Goal: Transaction & Acquisition: Book appointment/travel/reservation

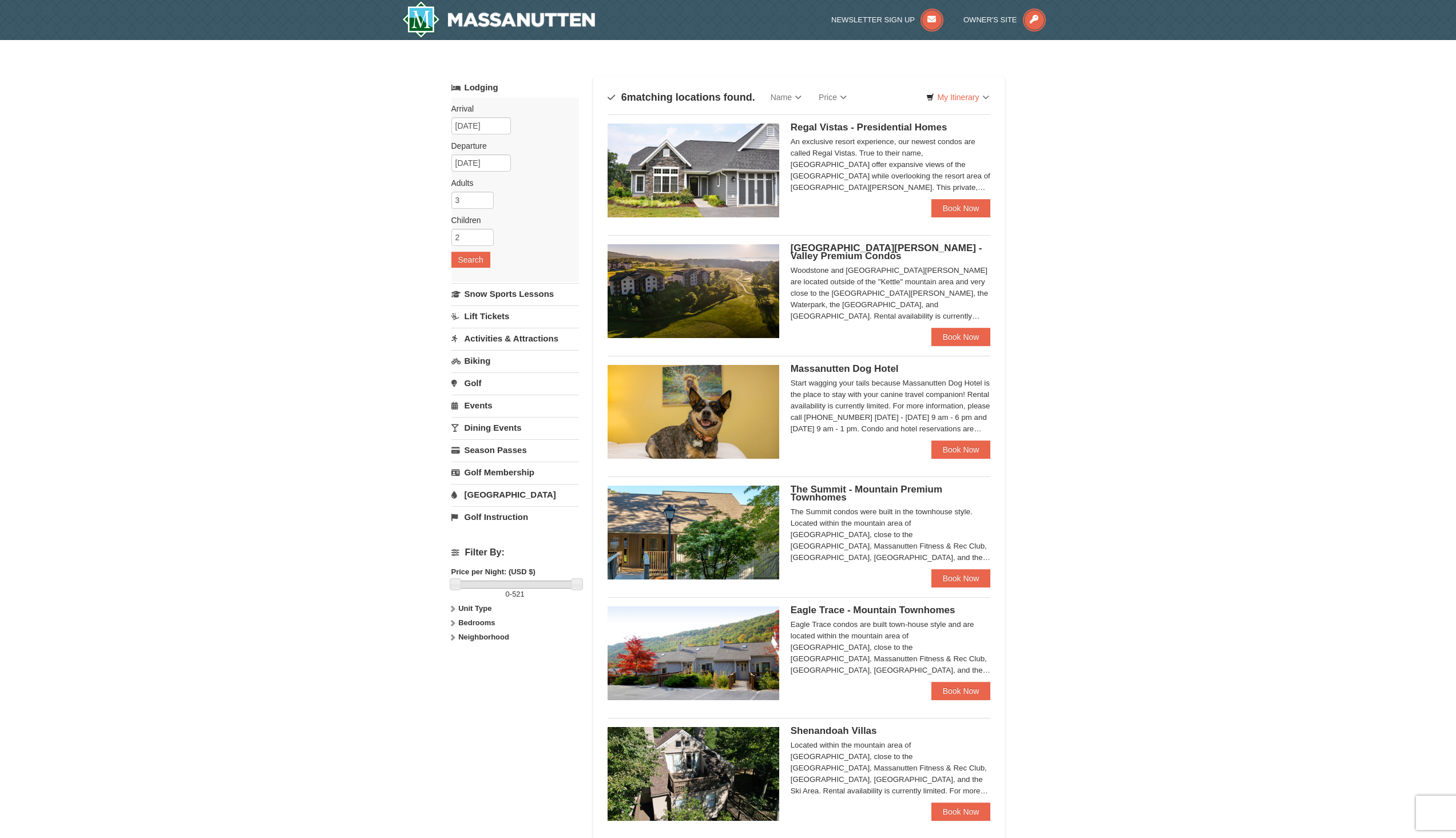
click at [727, 158] on img at bounding box center [693, 170] width 172 height 94
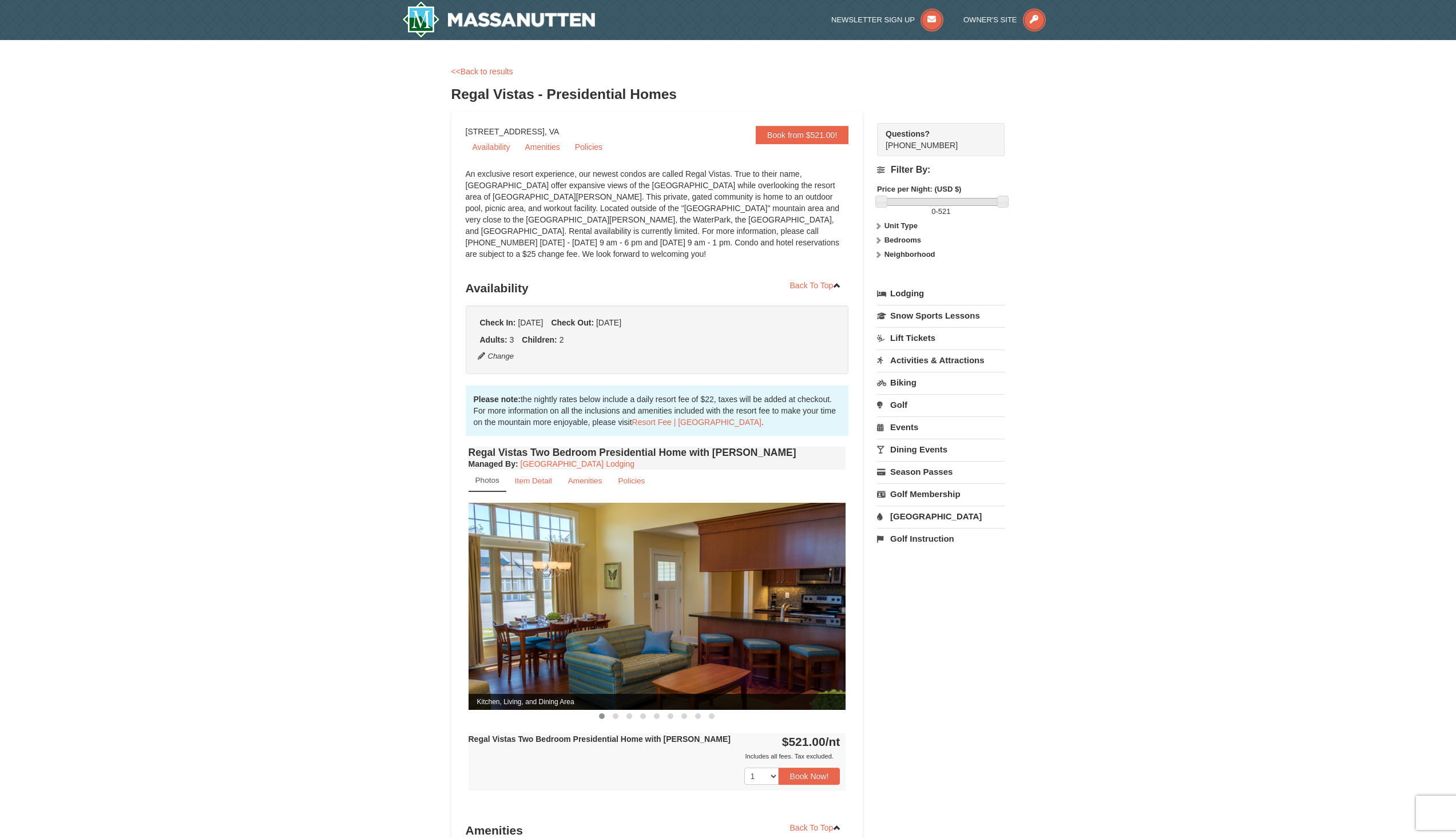
scroll to position [229, 0]
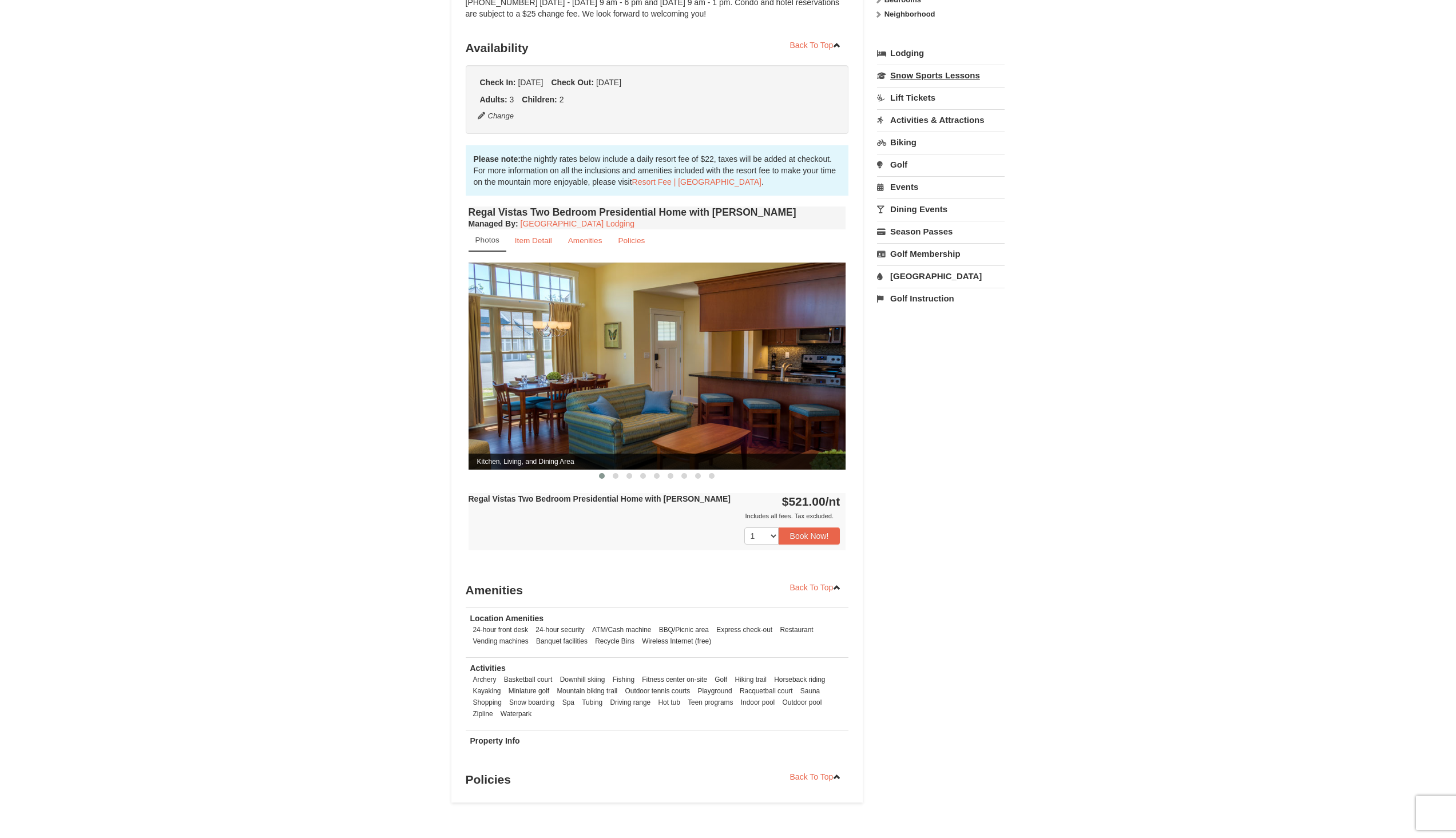
scroll to position [229, 0]
click at [1105, 542] on div "× Regal Vistas - Presidential Homes Book from $521.00! 1822 Resort Drive, Massa…" at bounding box center [728, 320] width 1456 height 1017
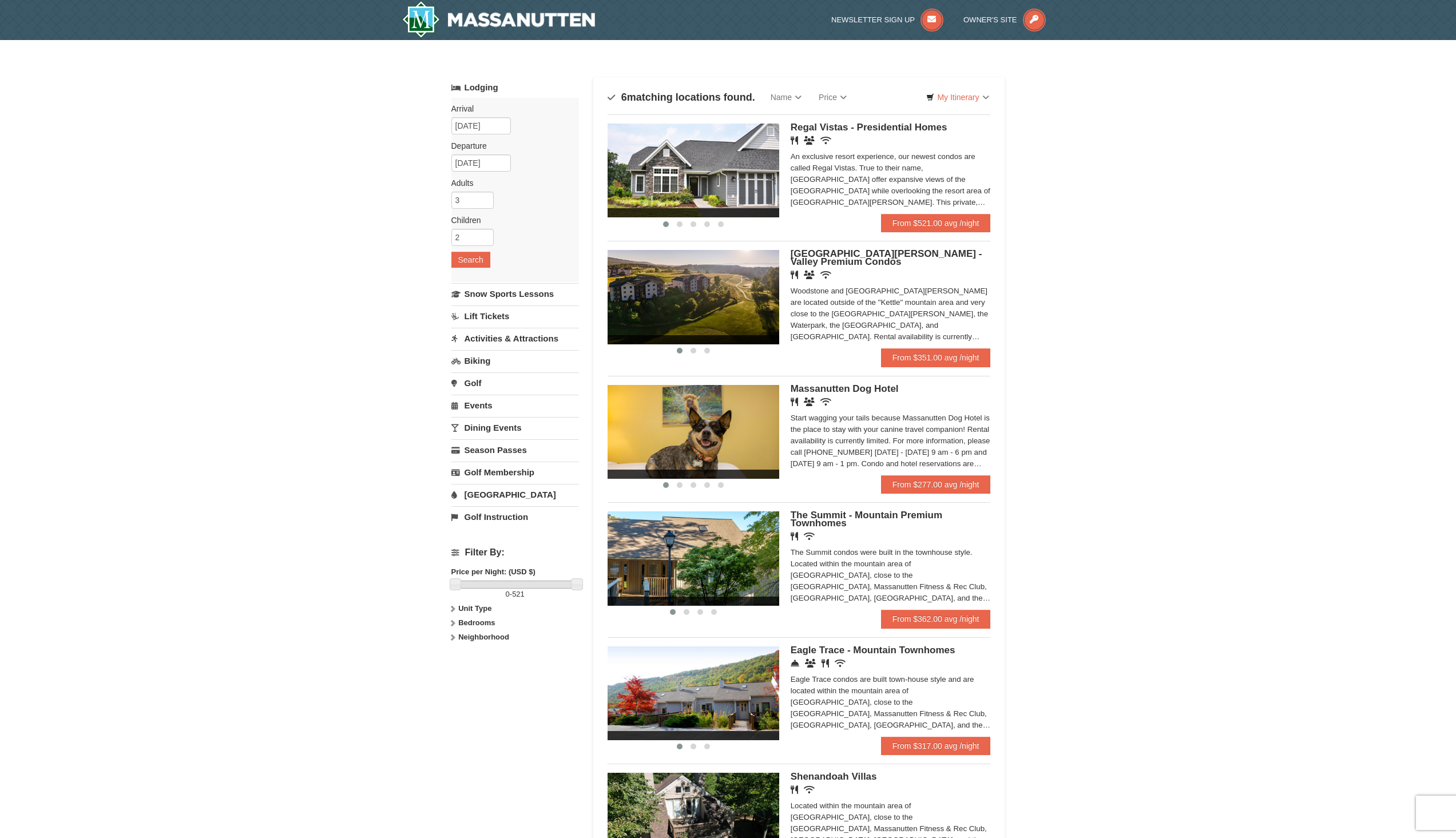
click at [666, 272] on img at bounding box center [693, 297] width 172 height 94
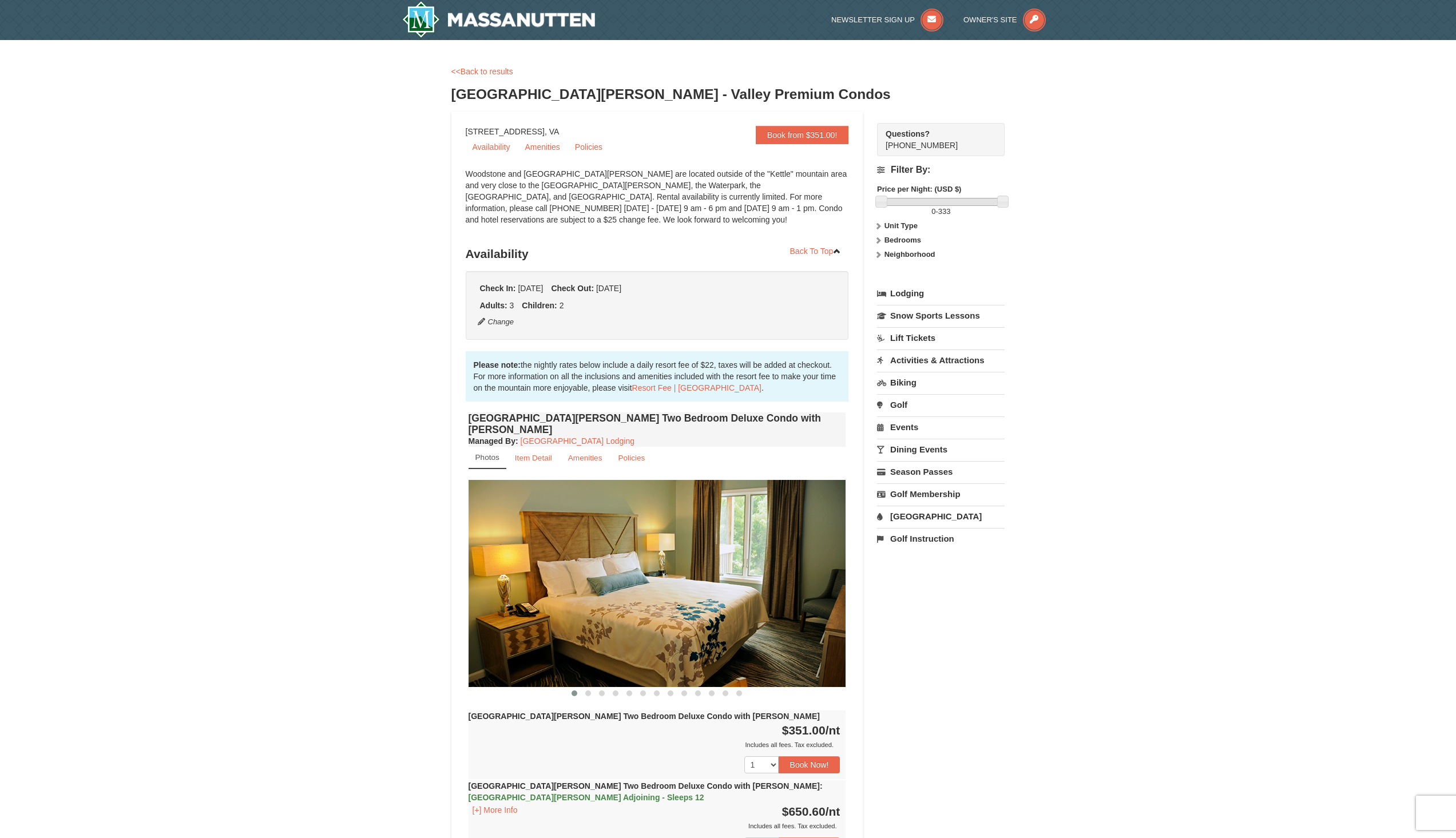
scroll to position [229, 0]
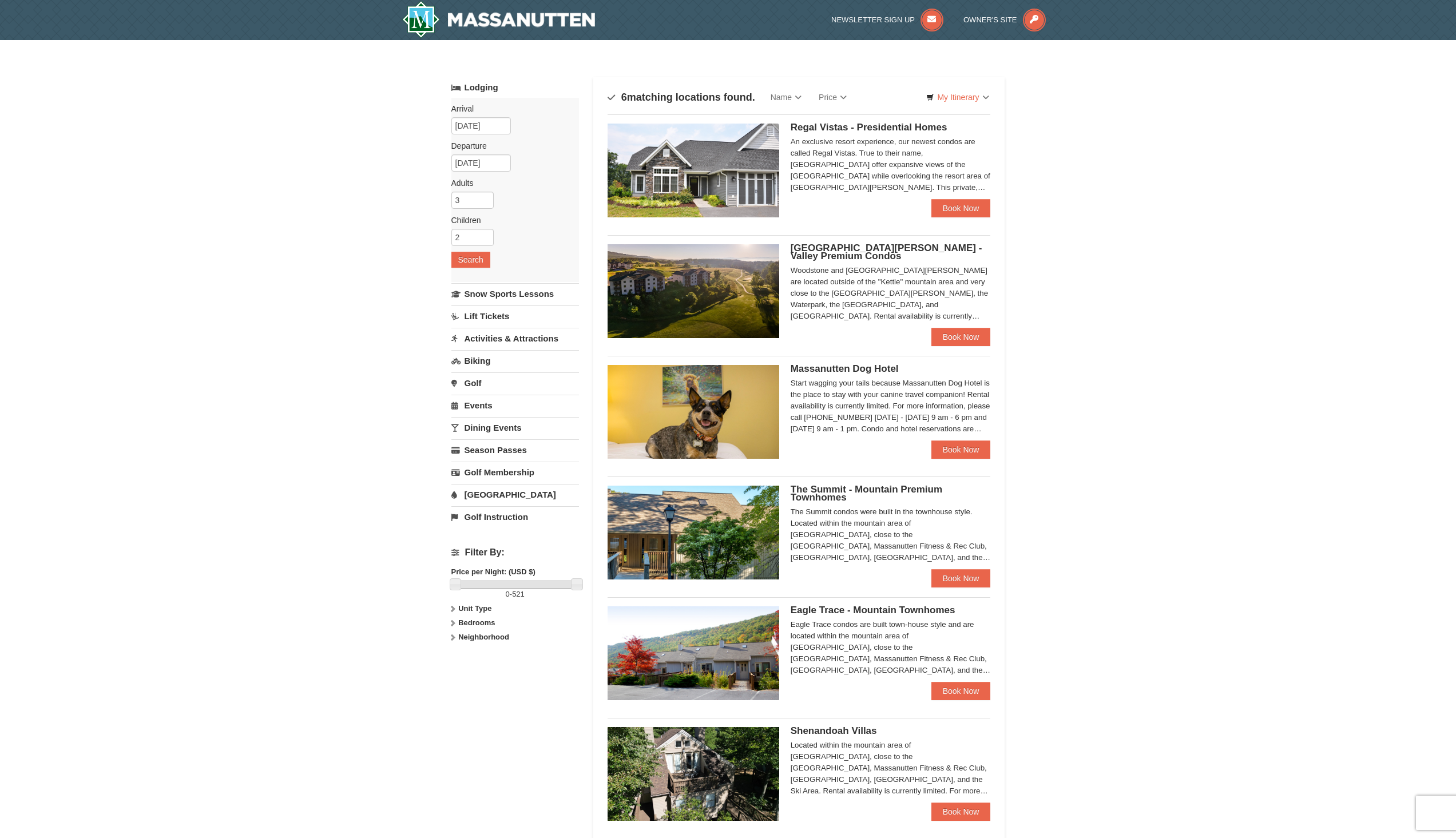
click at [679, 282] on img at bounding box center [693, 291] width 172 height 94
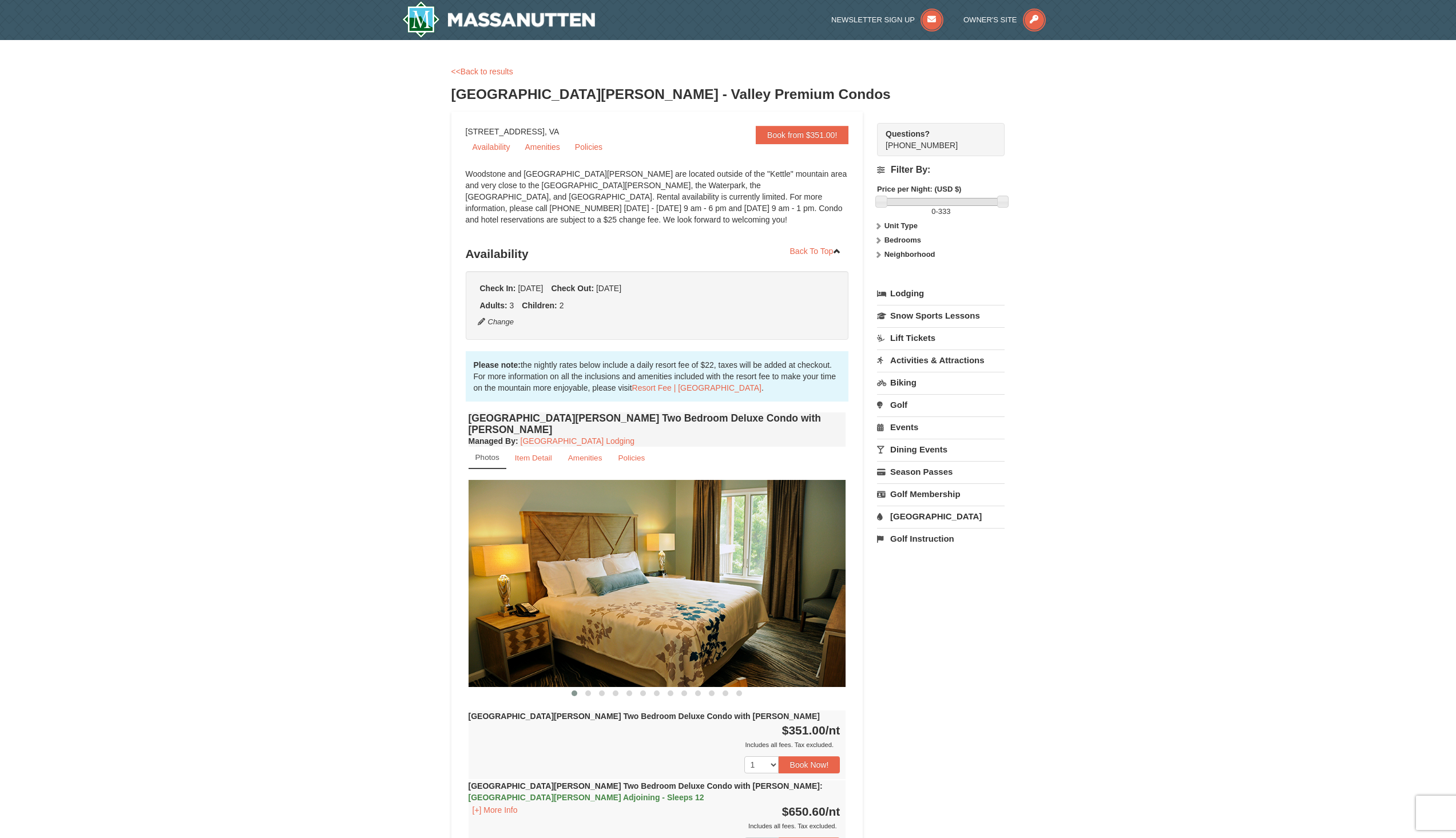
drag, startPoint x: 467, startPoint y: 130, endPoint x: 608, endPoint y: 134, distance: 141.1
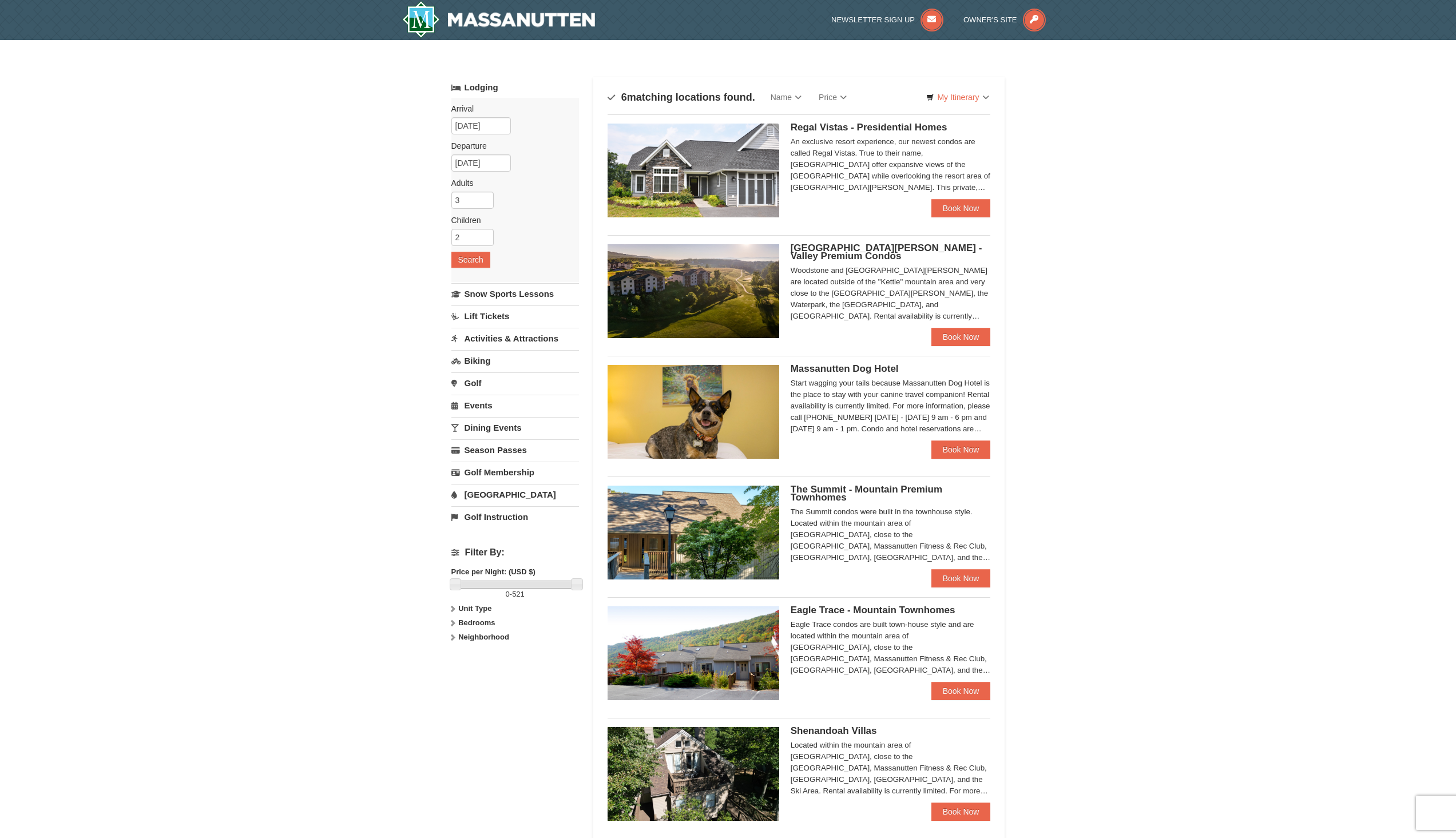
click at [1085, 221] on div "× Categories Map List Filter My Itinerary Questions? 1-540-289-9441 Lodging Arr…" at bounding box center [728, 455] width 1456 height 830
click at [493, 126] on input "10/24/2025" at bounding box center [481, 126] width 60 height 17
click at [597, 240] on link "25" at bounding box center [593, 241] width 19 height 16
type input "10/25/2025"
click at [470, 259] on button "Search" at bounding box center [471, 259] width 39 height 16
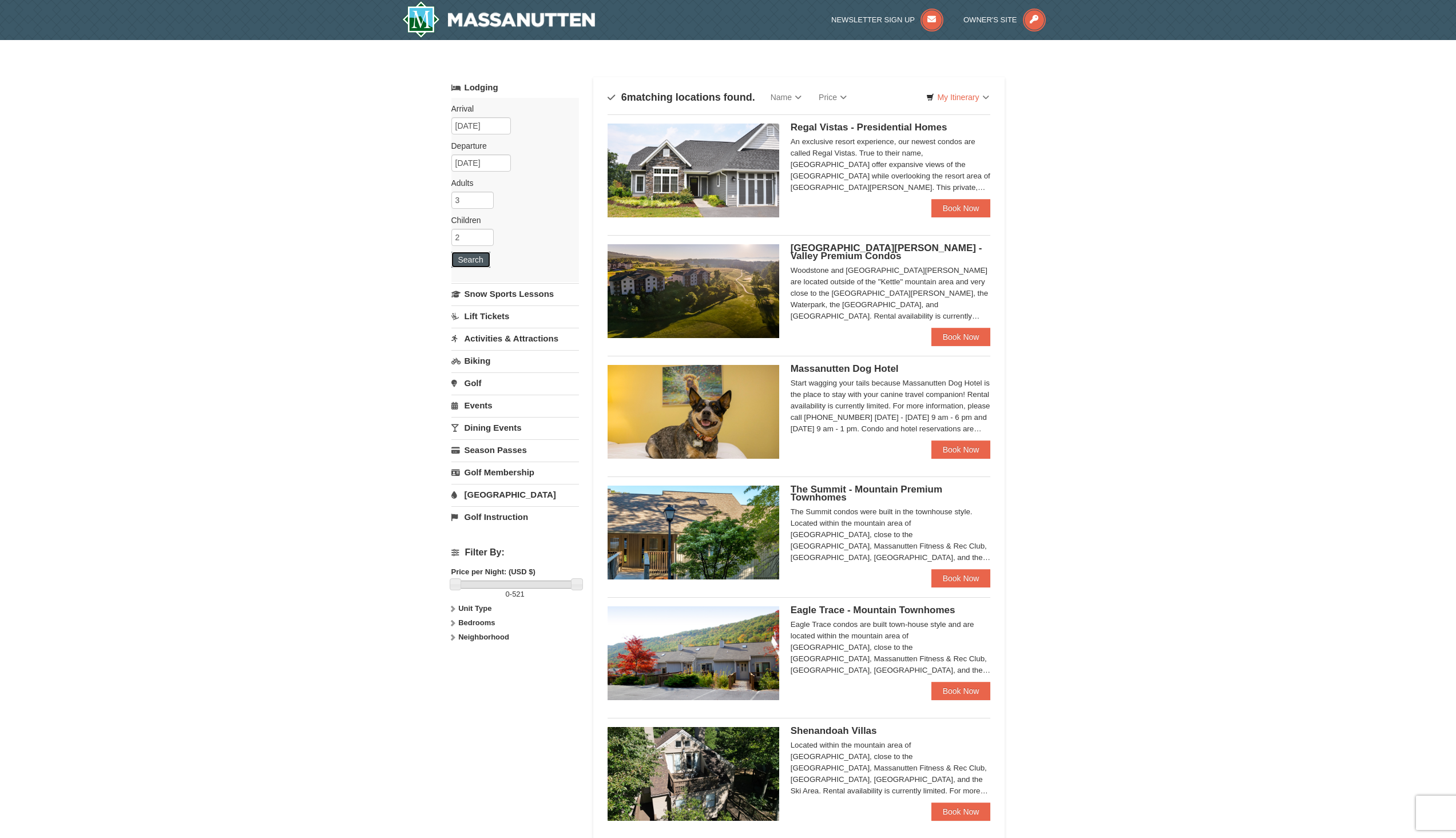
click at [471, 262] on button "Search" at bounding box center [471, 259] width 39 height 16
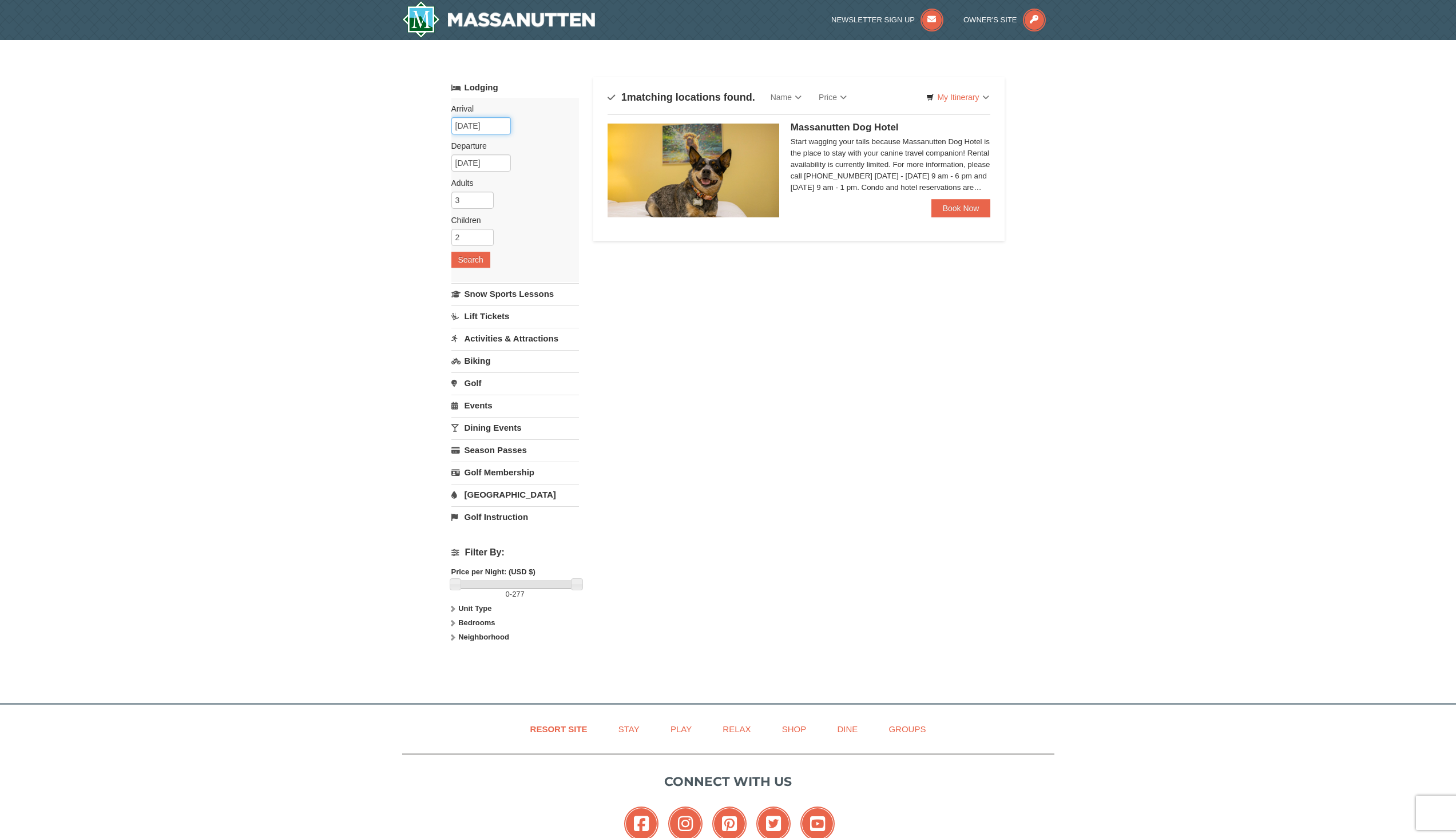
click at [498, 126] on input "10/25/2025" at bounding box center [481, 126] width 60 height 17
click at [580, 244] on link "24" at bounding box center [572, 241] width 19 height 16
type input "[DATE]"
click at [478, 263] on button "Search" at bounding box center [471, 259] width 39 height 16
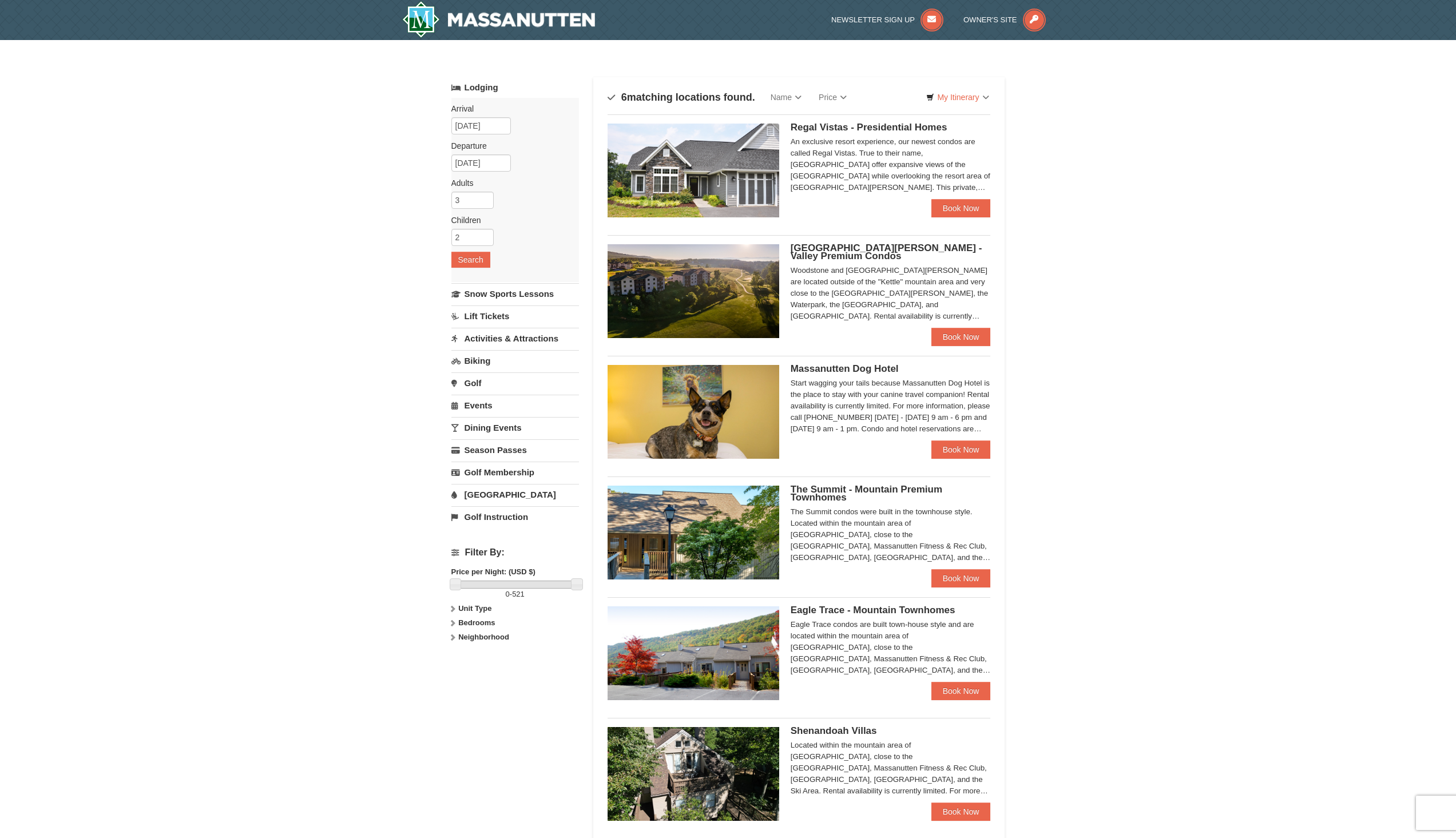
scroll to position [115, 0]
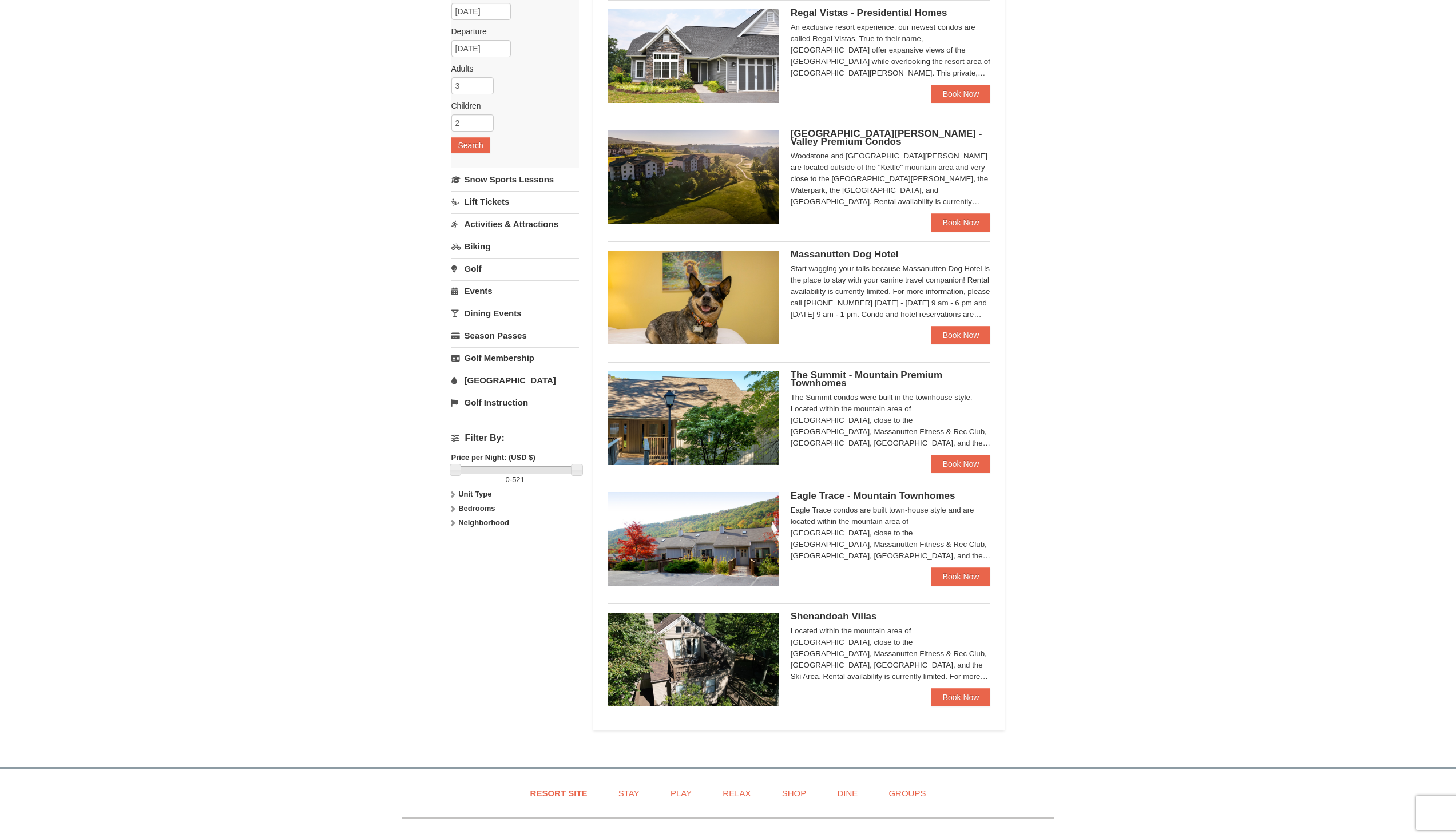
click at [674, 414] on img at bounding box center [693, 418] width 172 height 94
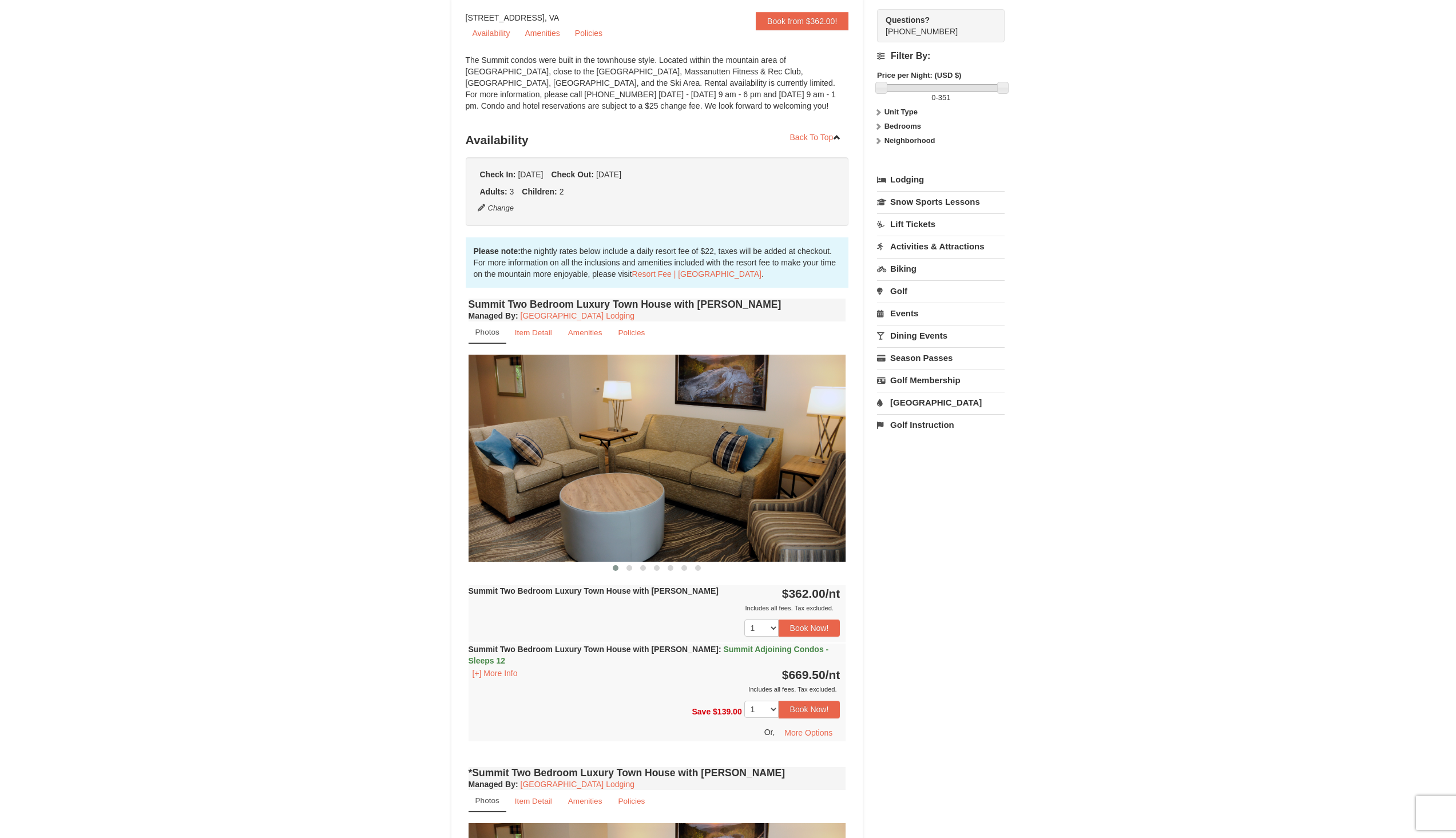
scroll to position [285, 0]
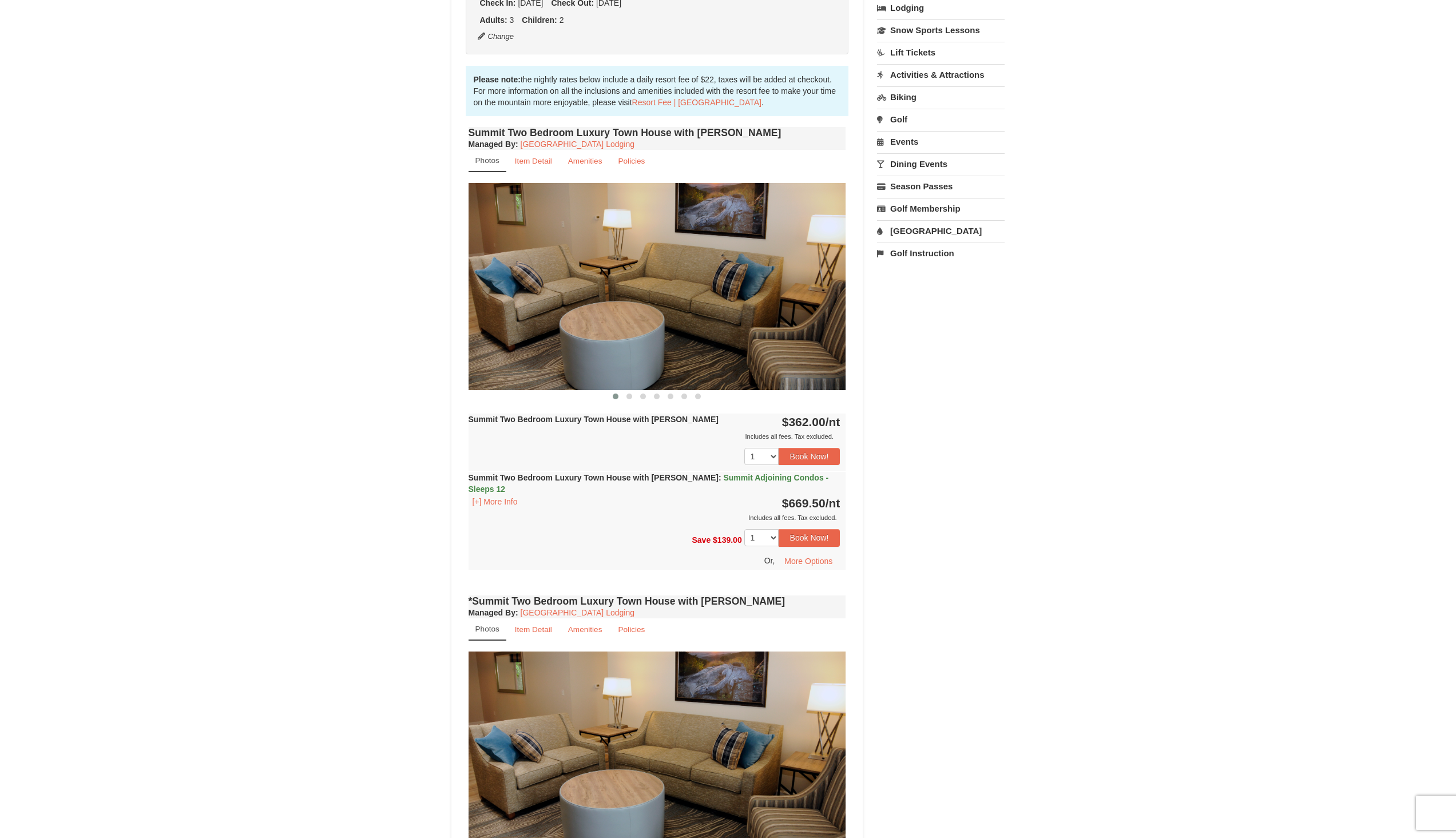
click at [835, 261] on img at bounding box center [657, 286] width 377 height 207
click at [626, 396] on button at bounding box center [629, 397] width 14 height 12
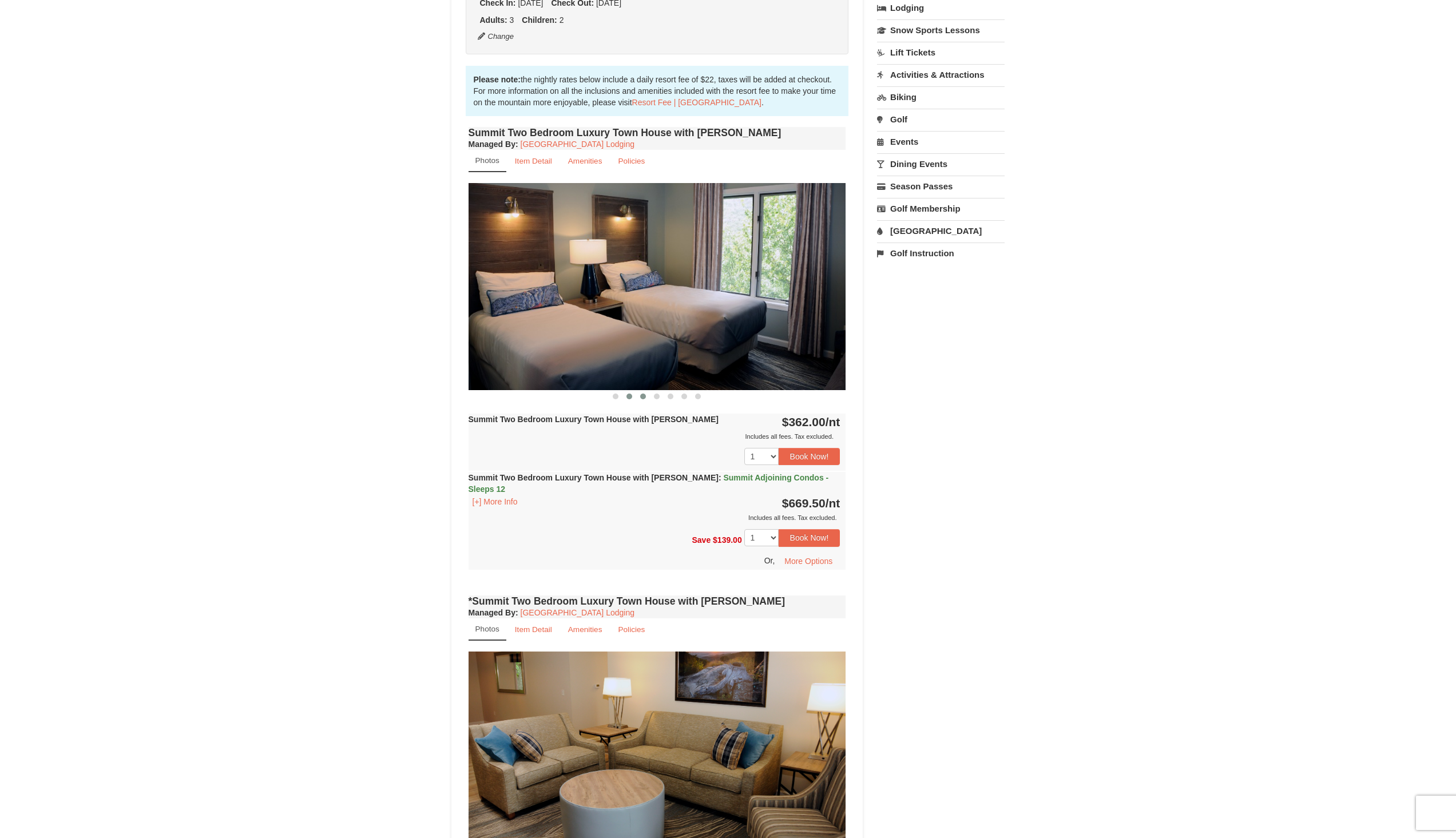
click at [644, 394] on span at bounding box center [643, 396] width 6 height 6
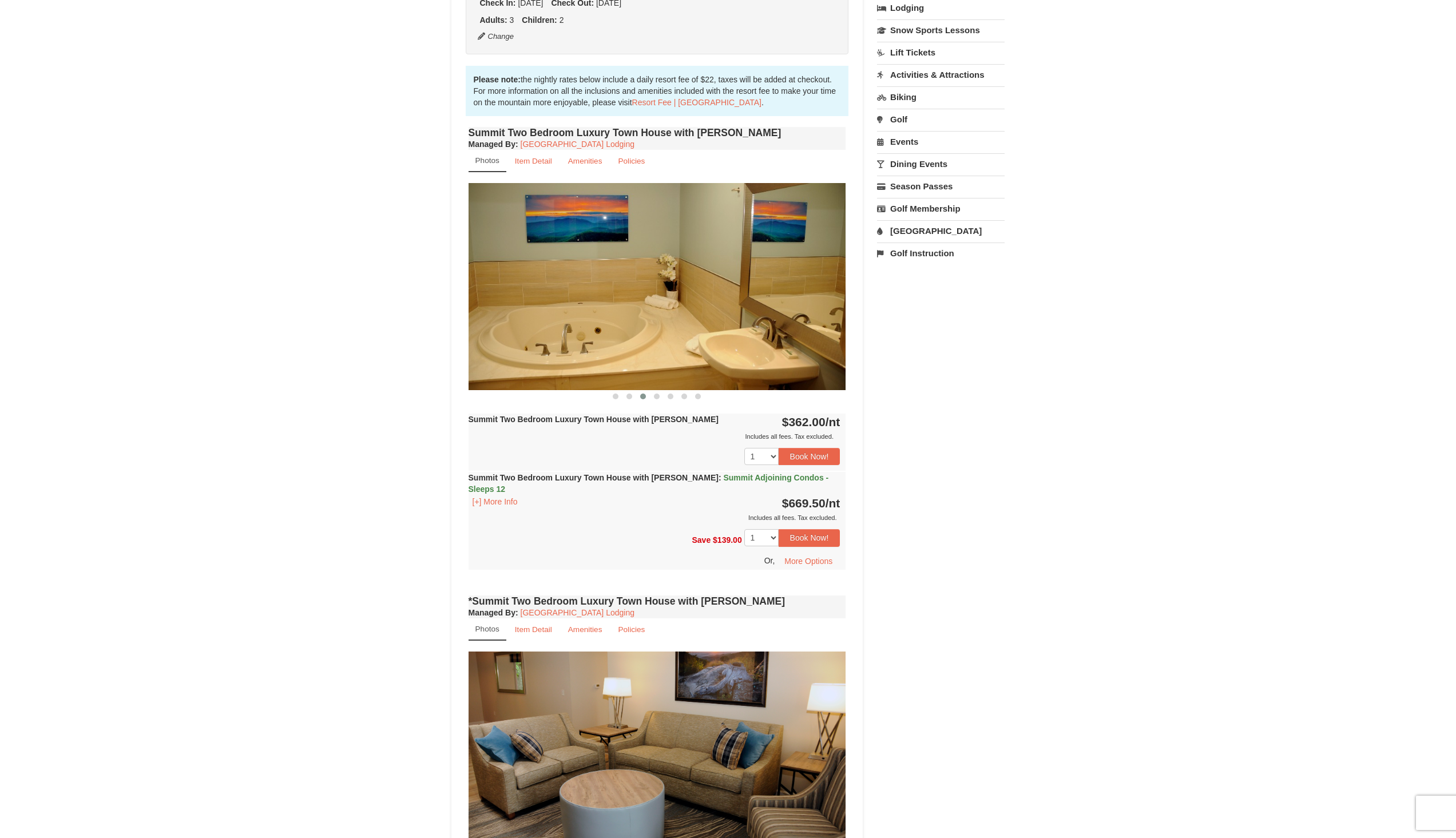
scroll to position [0, 0]
click at [659, 398] on button at bounding box center [657, 397] width 14 height 12
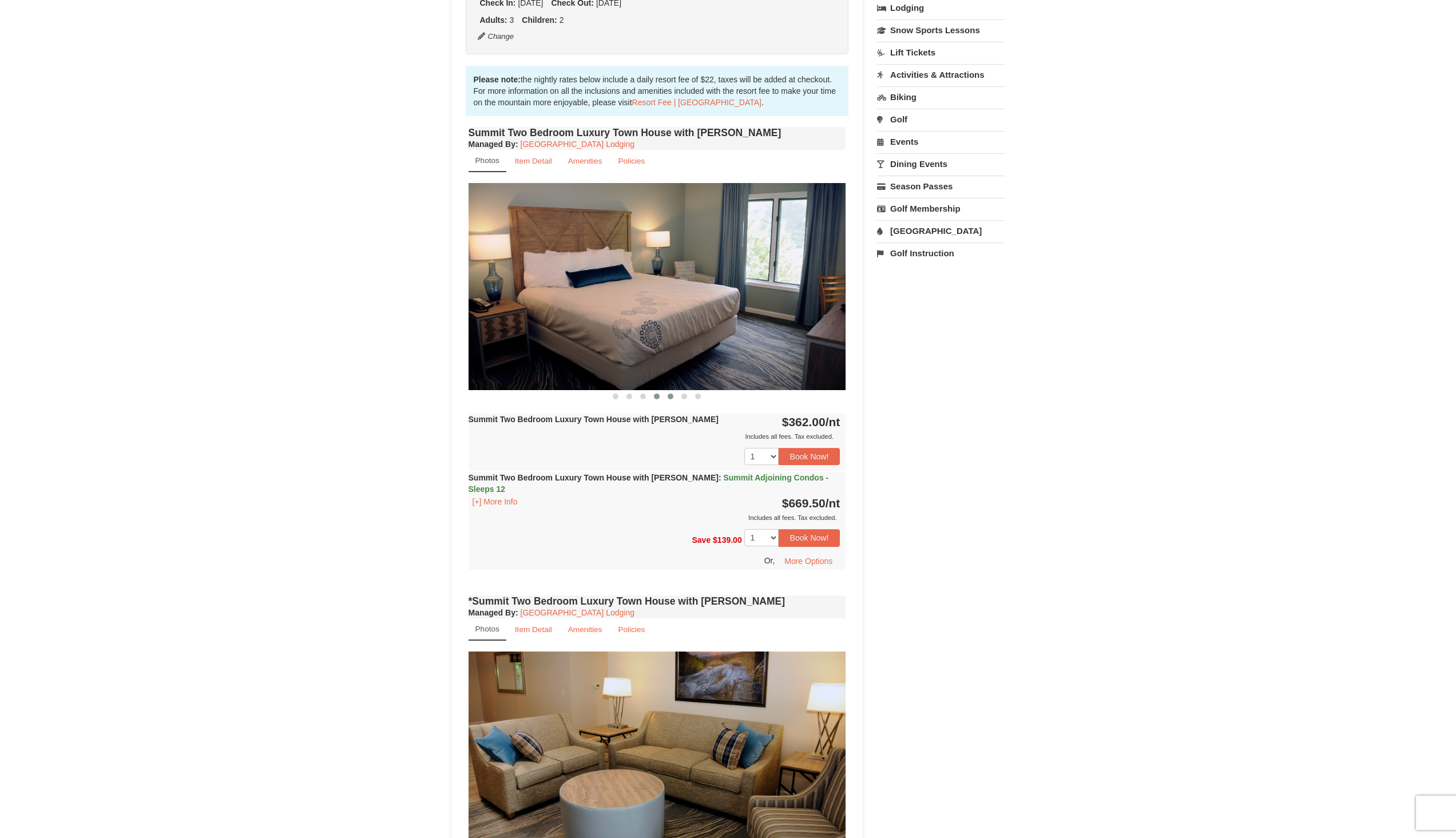
click at [674, 402] on button at bounding box center [670, 397] width 14 height 12
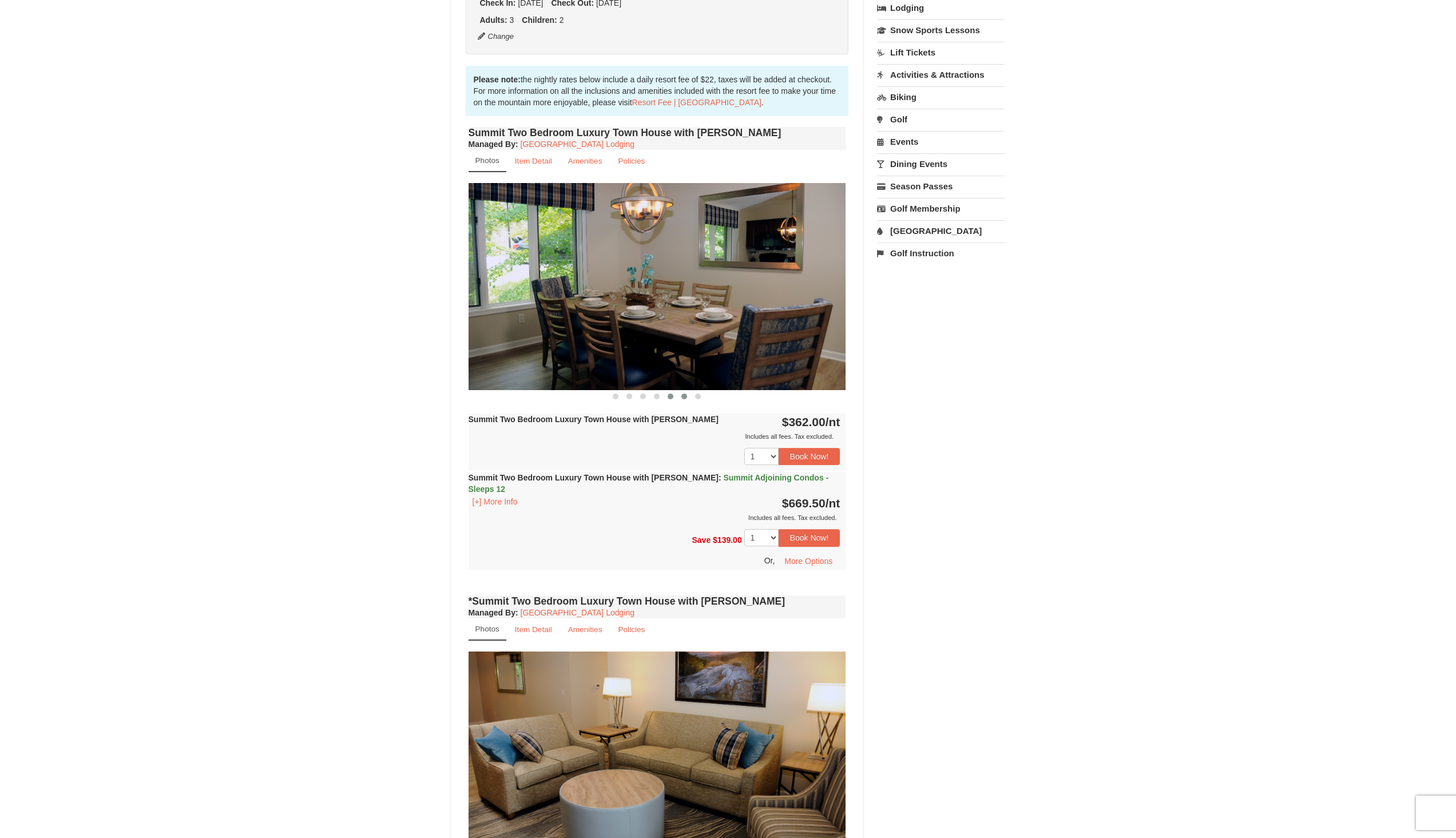
click at [682, 398] on span at bounding box center [684, 396] width 6 height 6
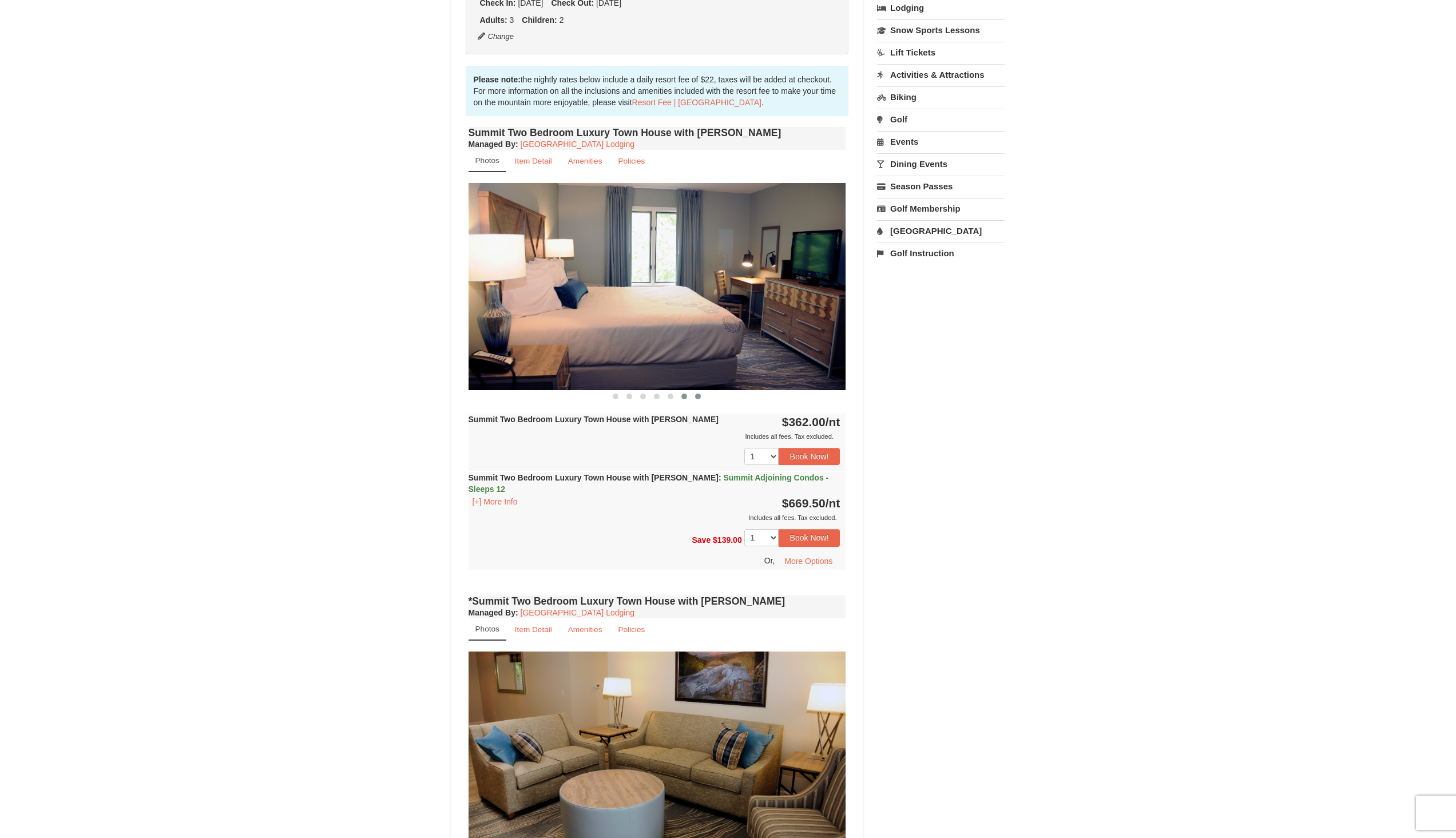
click at [694, 398] on button at bounding box center [698, 397] width 14 height 12
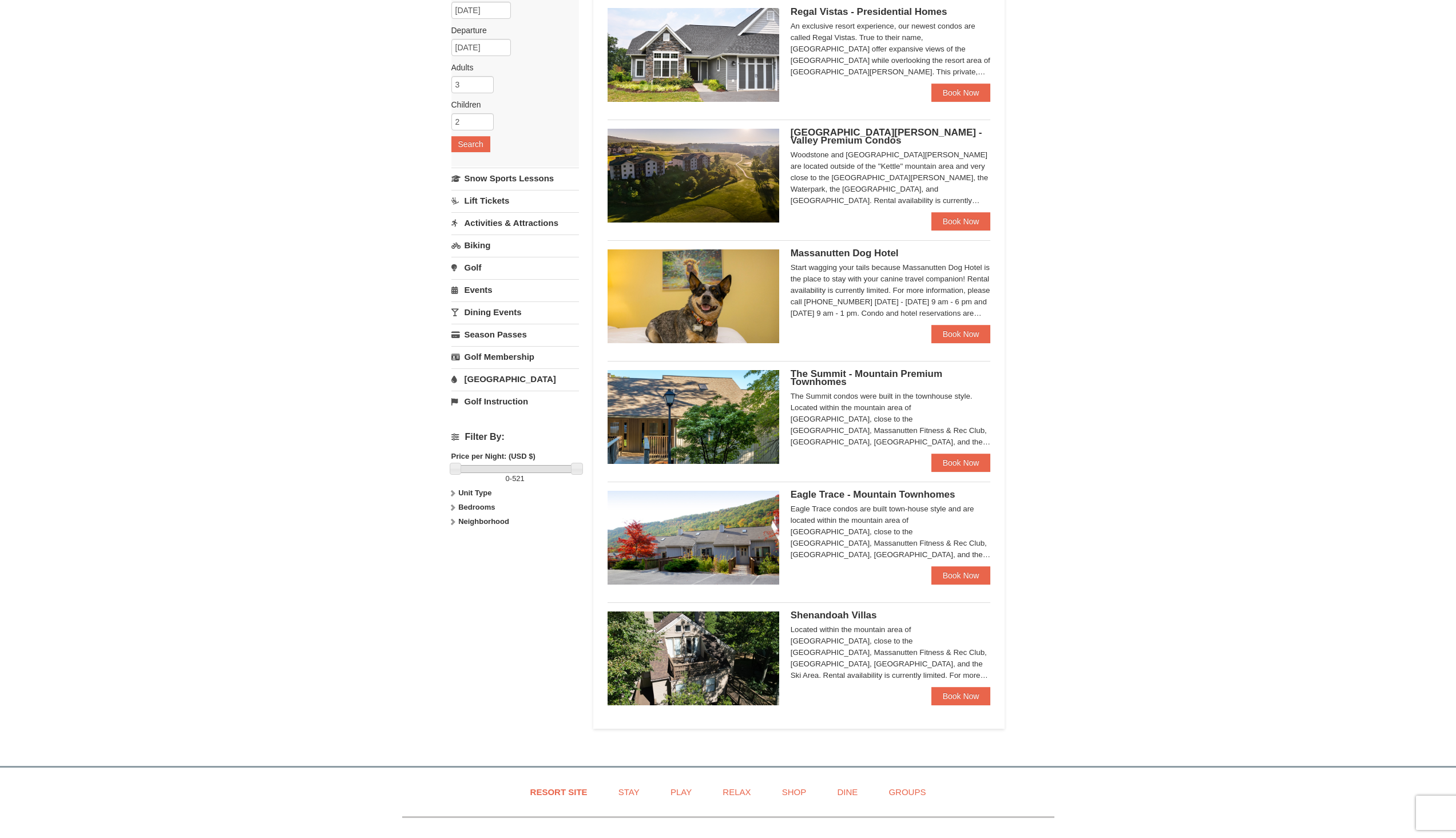
scroll to position [229, 0]
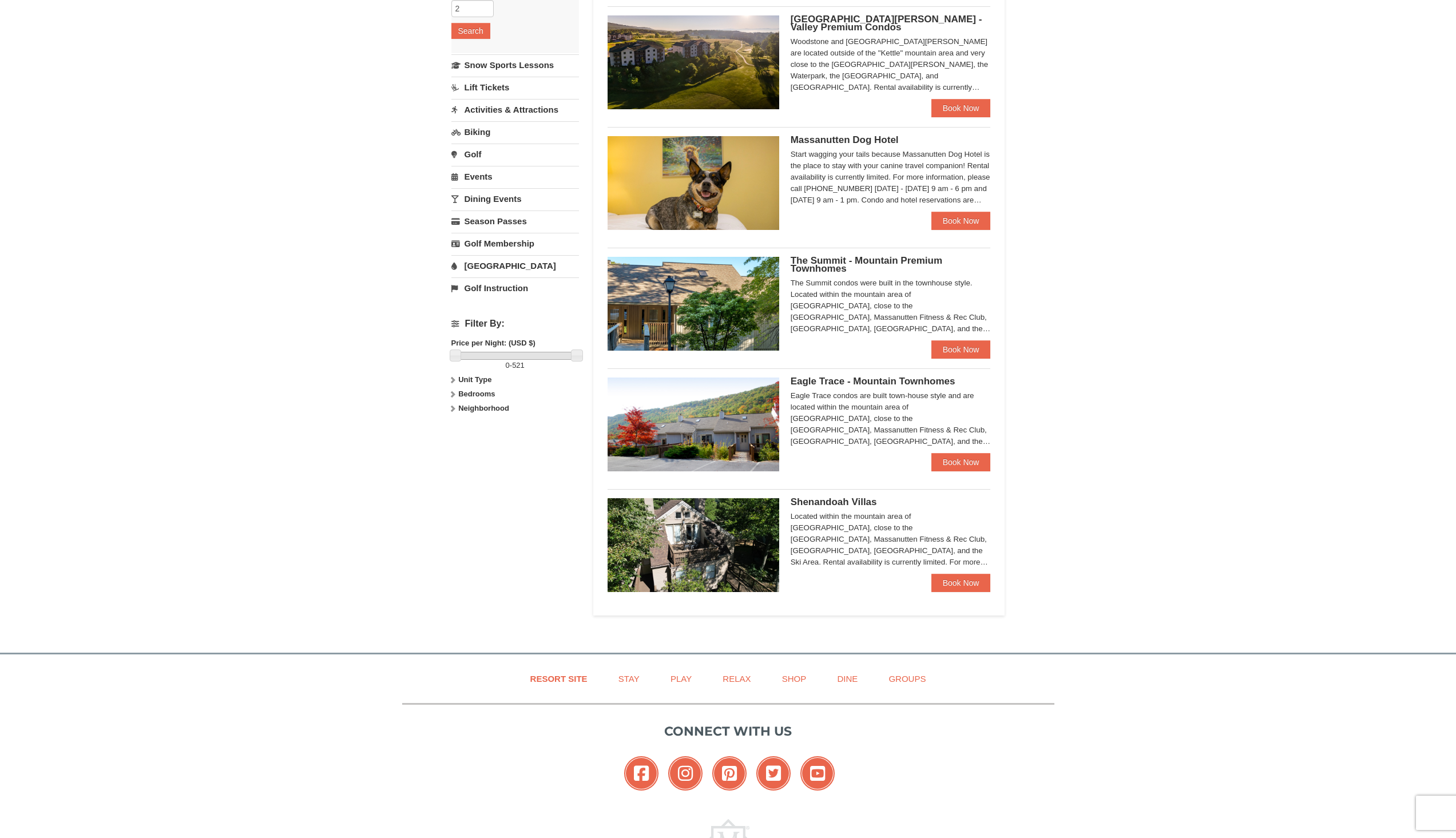
click at [665, 408] on img at bounding box center [693, 424] width 172 height 94
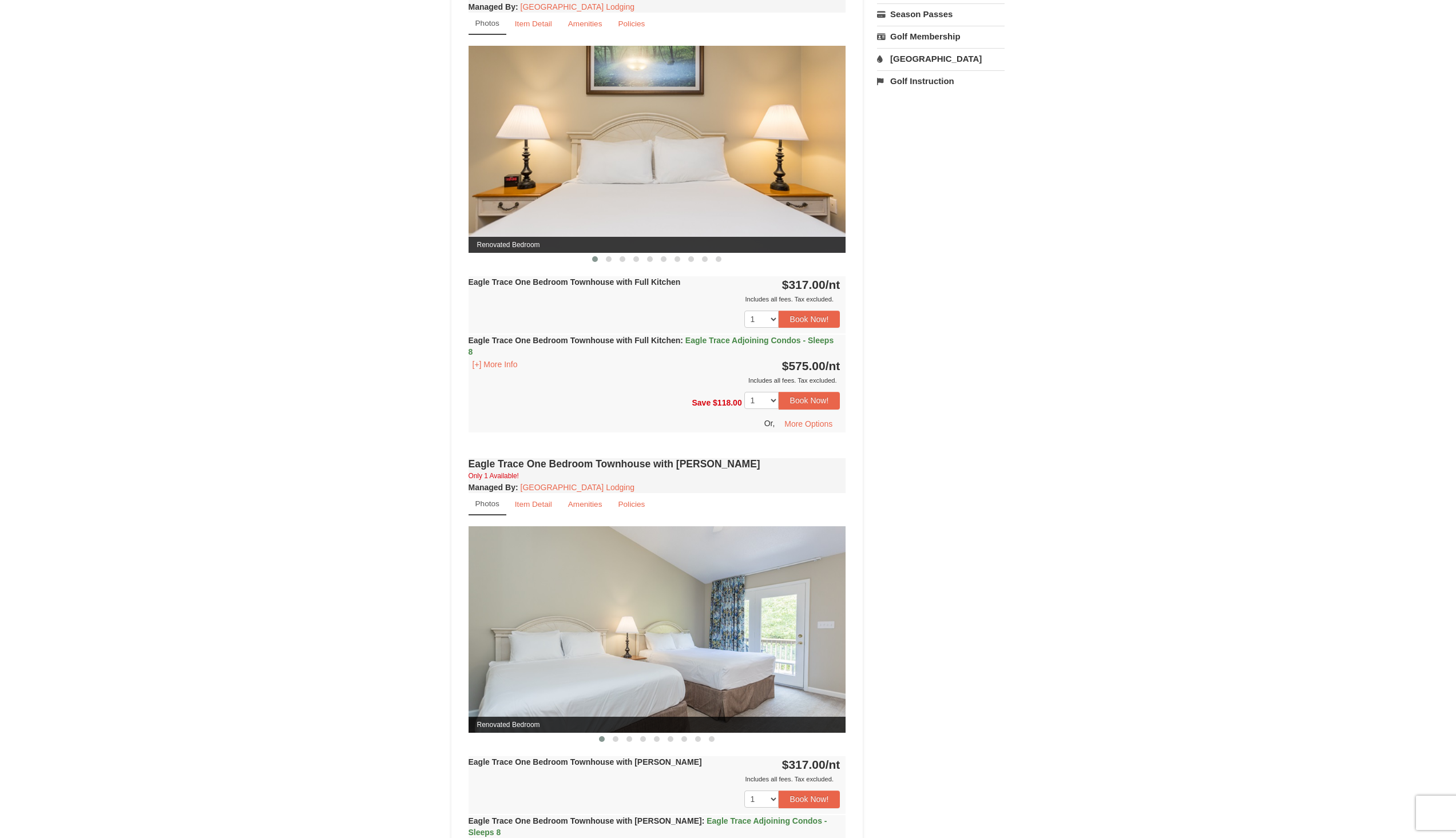
scroll to position [572, 0]
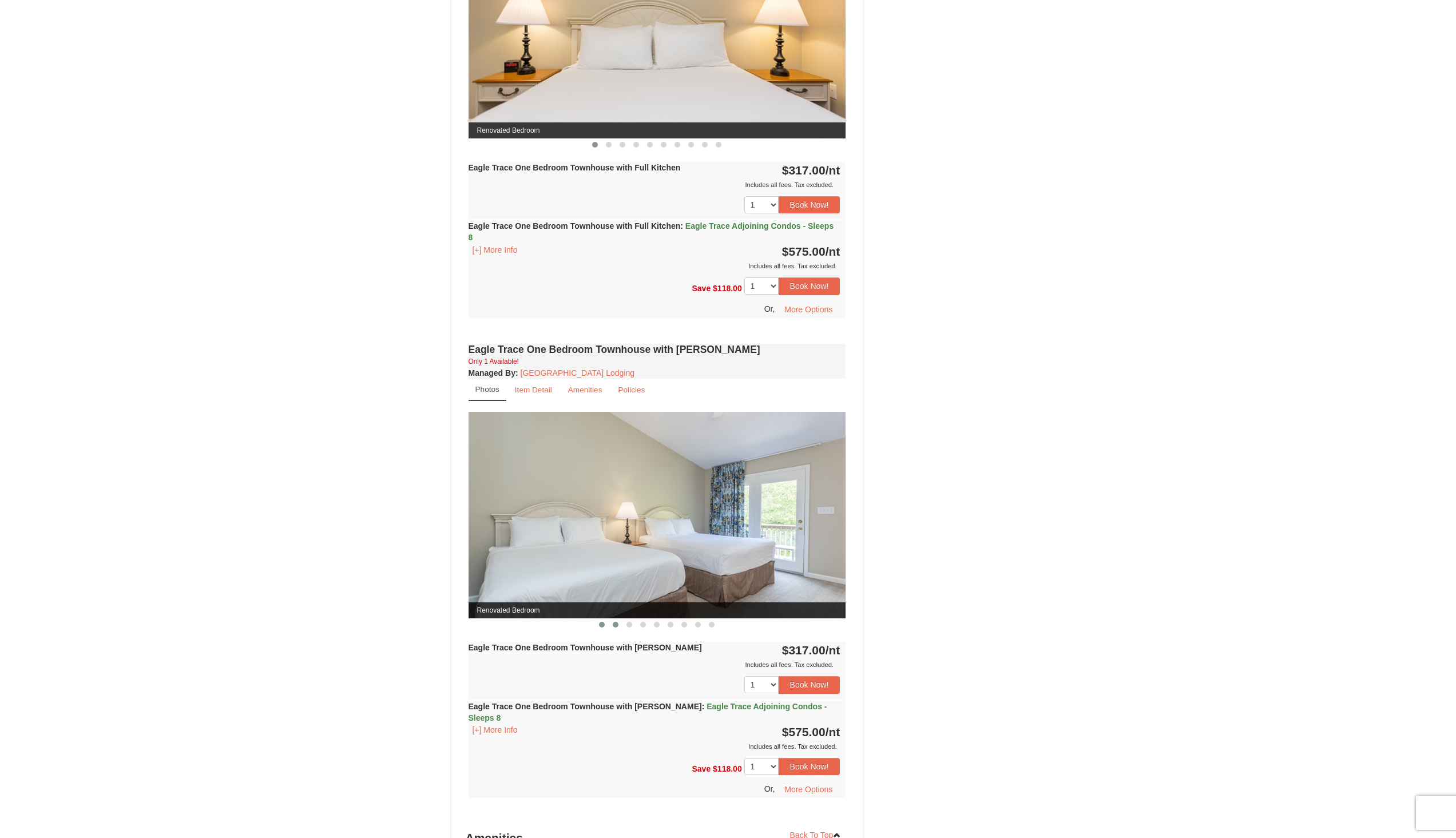
click at [613, 624] on span at bounding box center [615, 624] width 6 height 6
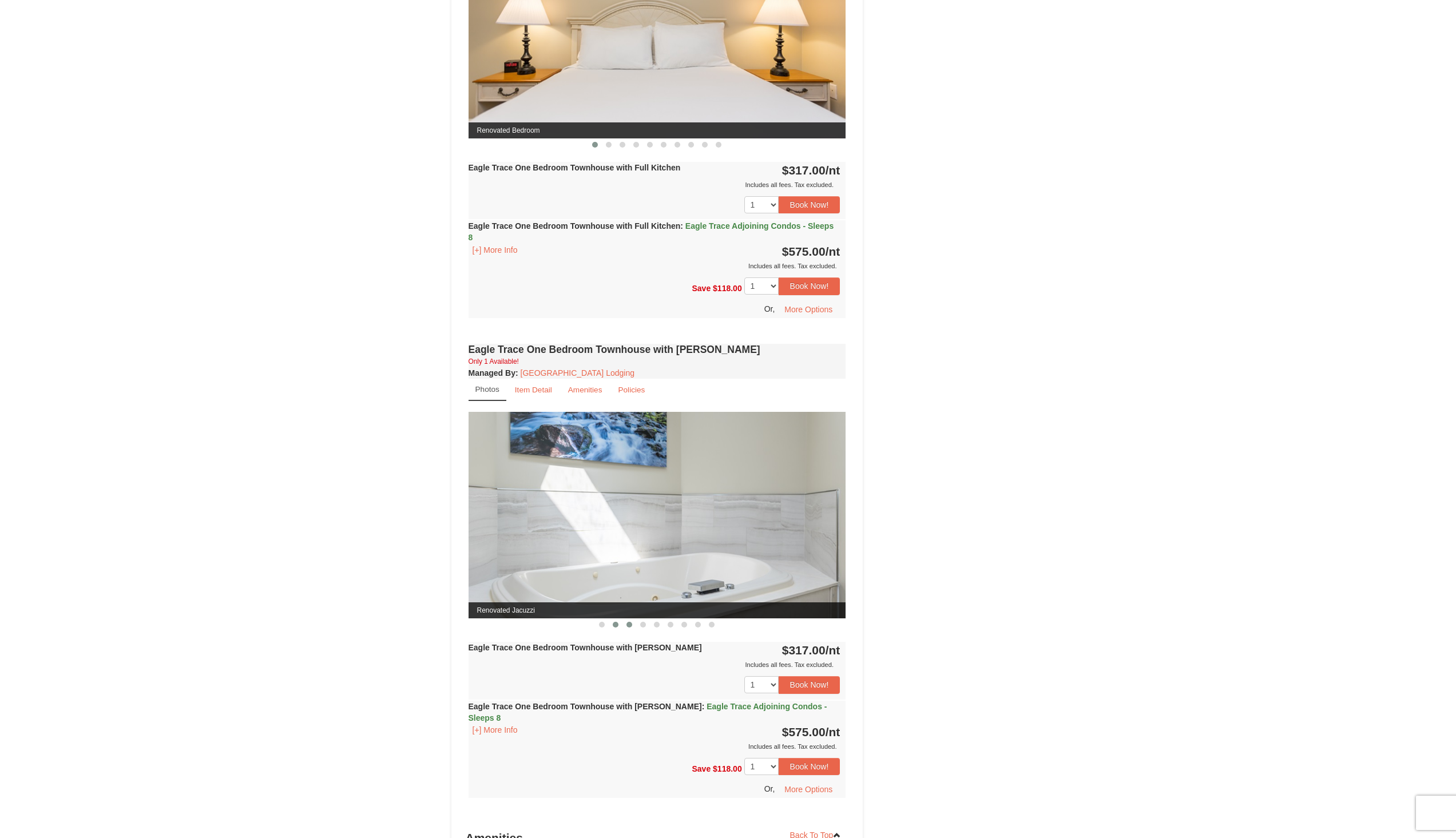
click at [631, 627] on button at bounding box center [629, 625] width 14 height 12
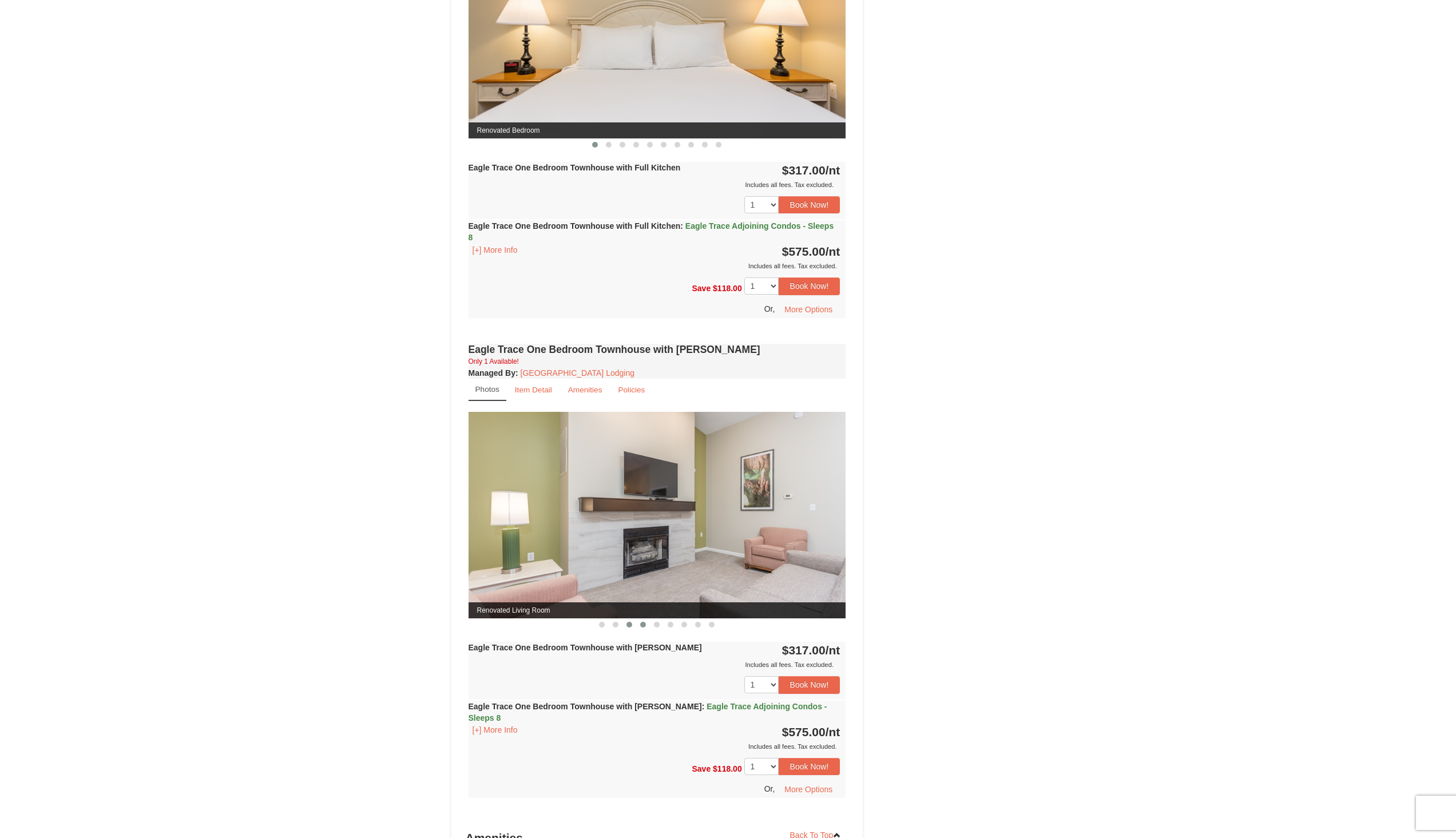
click at [645, 622] on span at bounding box center [643, 624] width 6 height 6
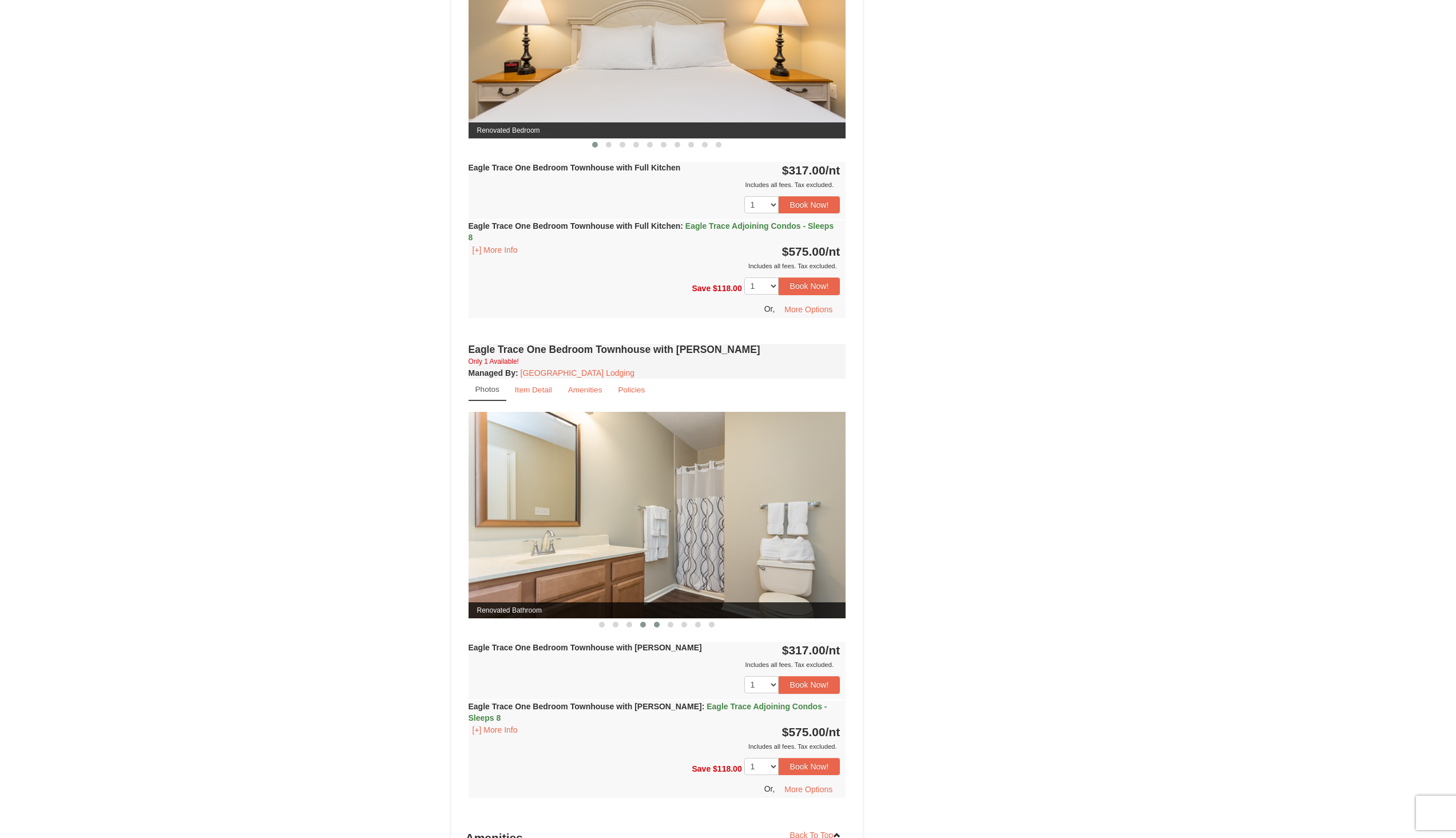
click at [657, 629] on button at bounding box center [657, 625] width 14 height 12
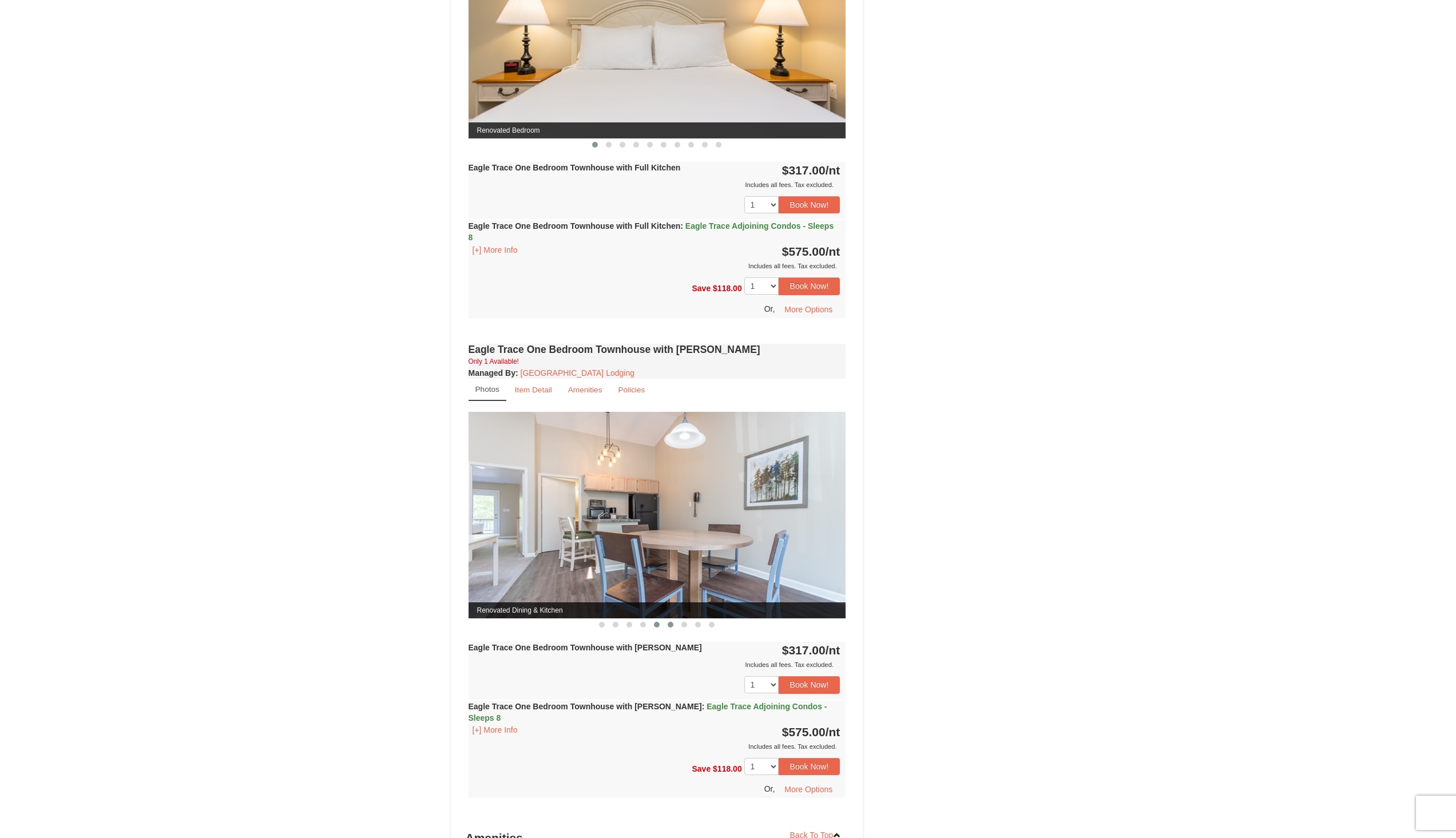
click at [673, 628] on button at bounding box center [670, 625] width 14 height 12
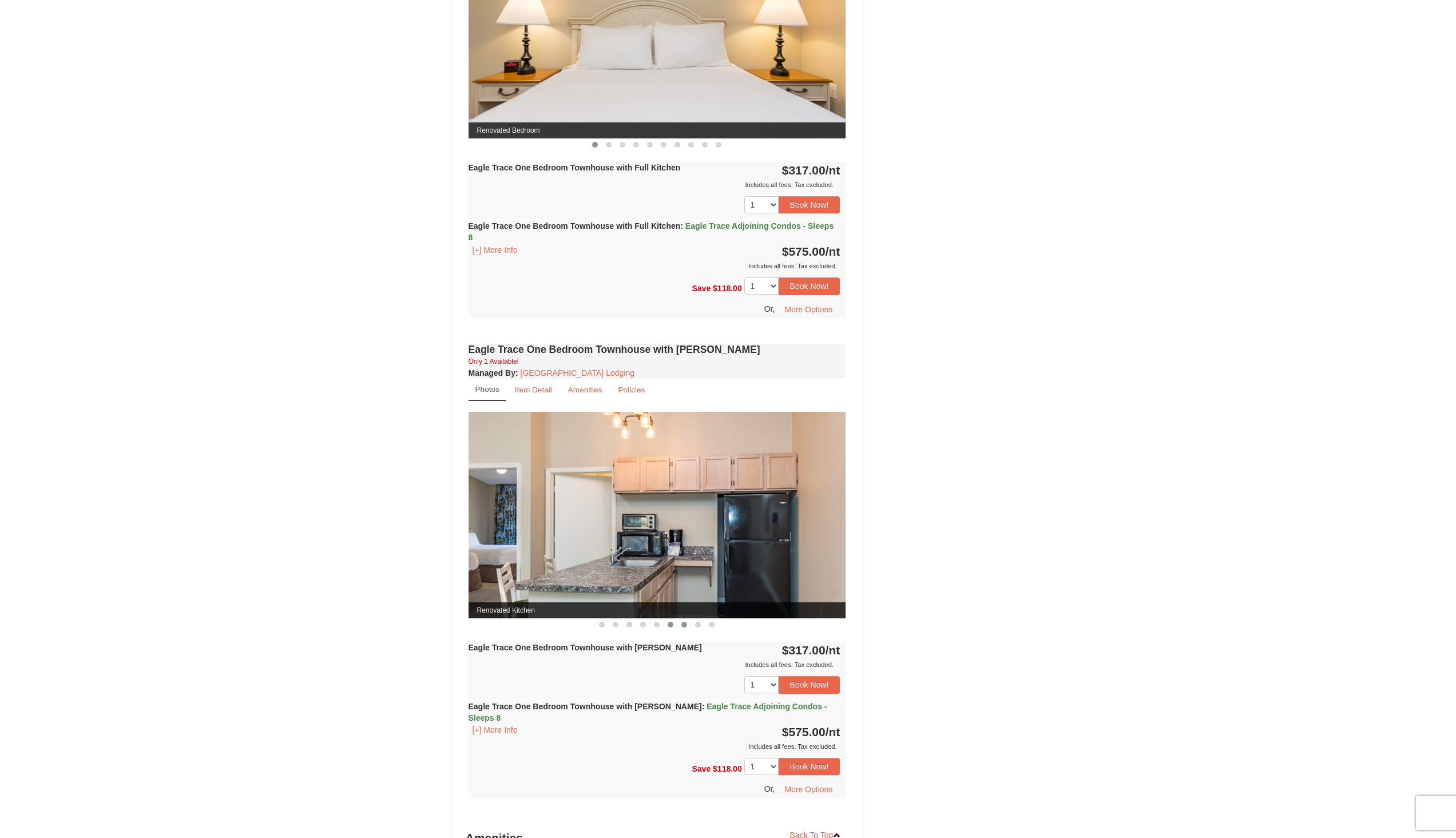
click at [682, 624] on span at bounding box center [684, 624] width 6 height 6
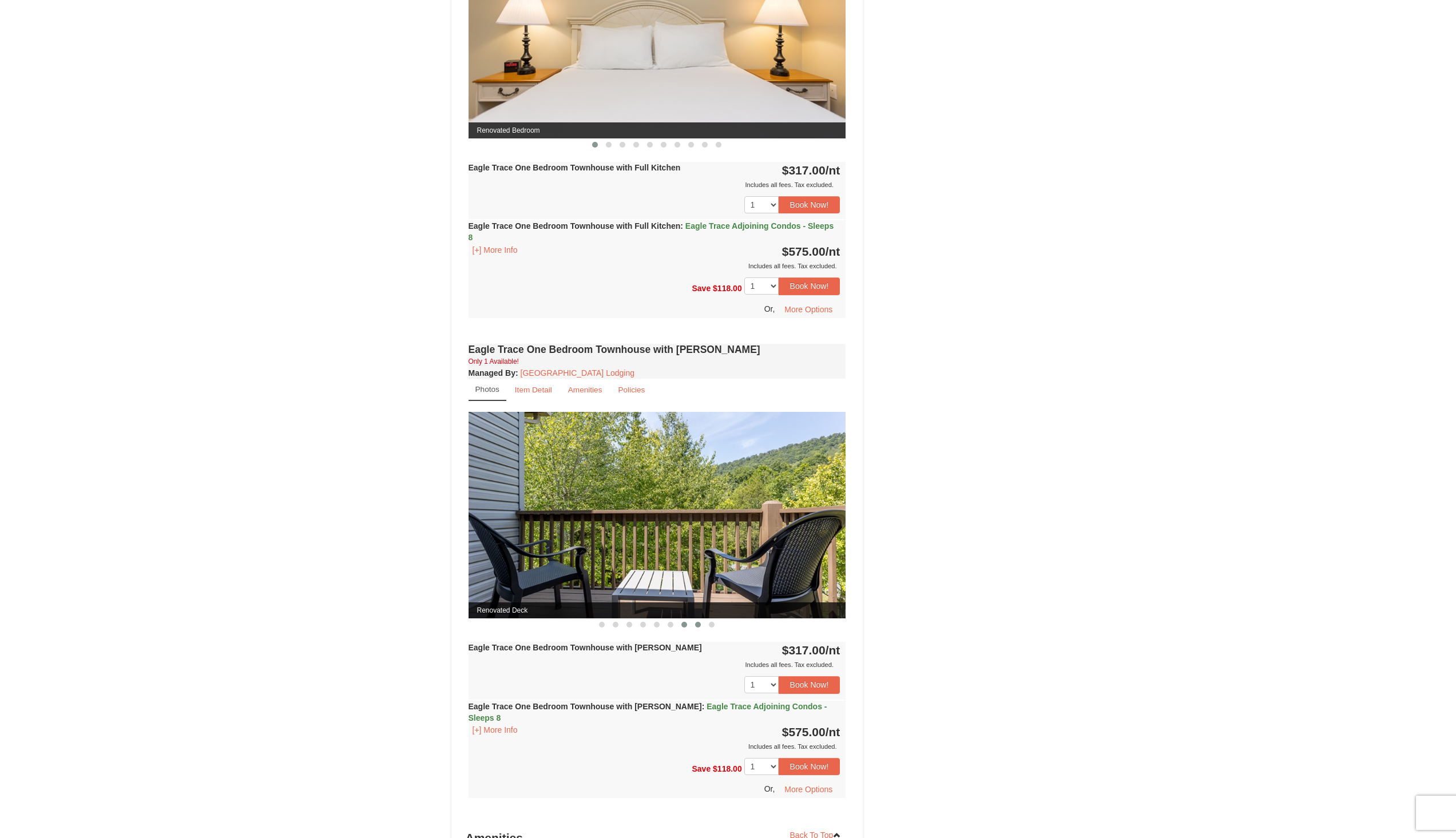
click at [694, 625] on button at bounding box center [698, 625] width 14 height 12
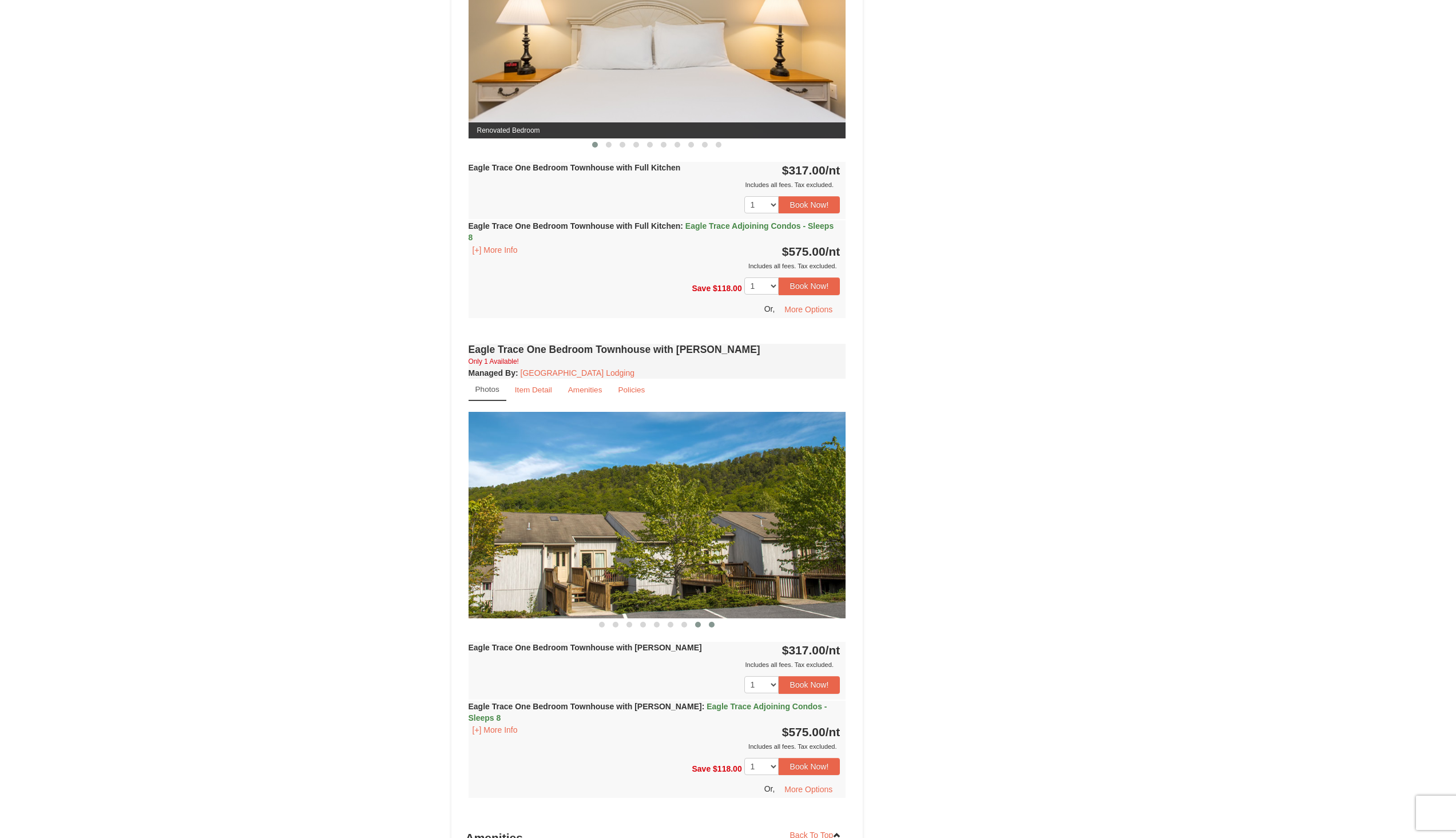
click at [708, 625] on button at bounding box center [711, 625] width 14 height 12
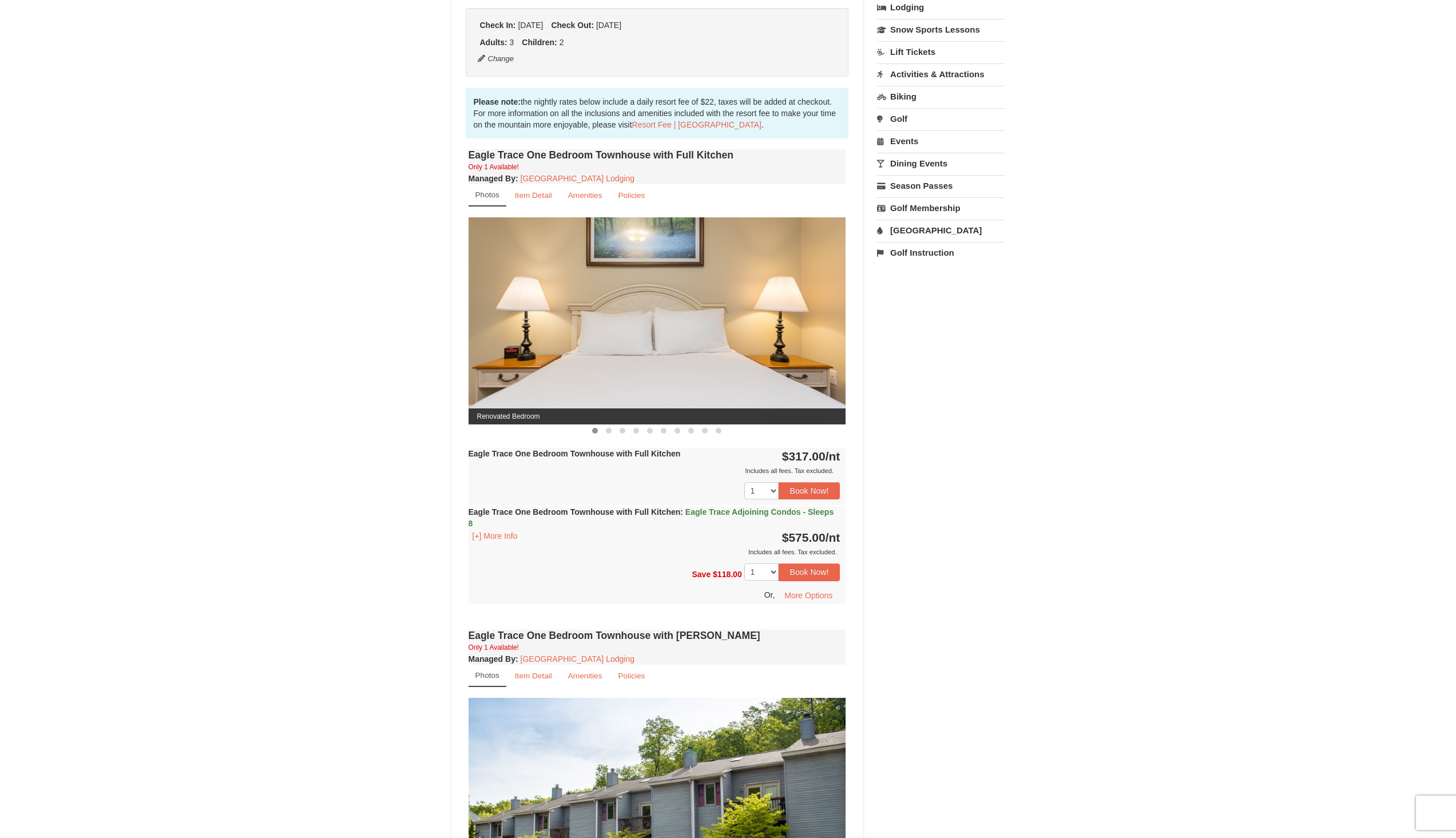
scroll to position [0, 0]
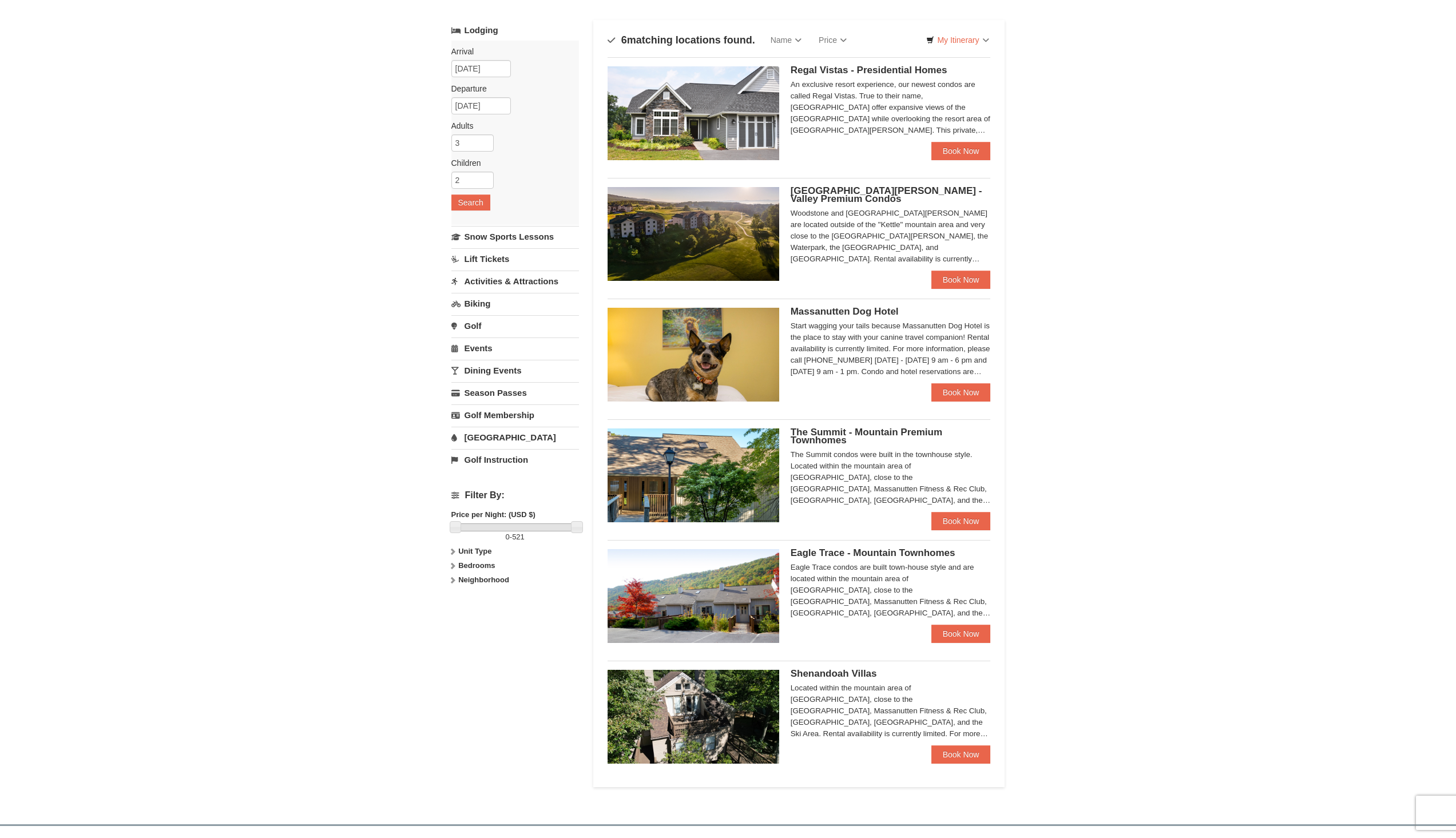
scroll to position [286, 0]
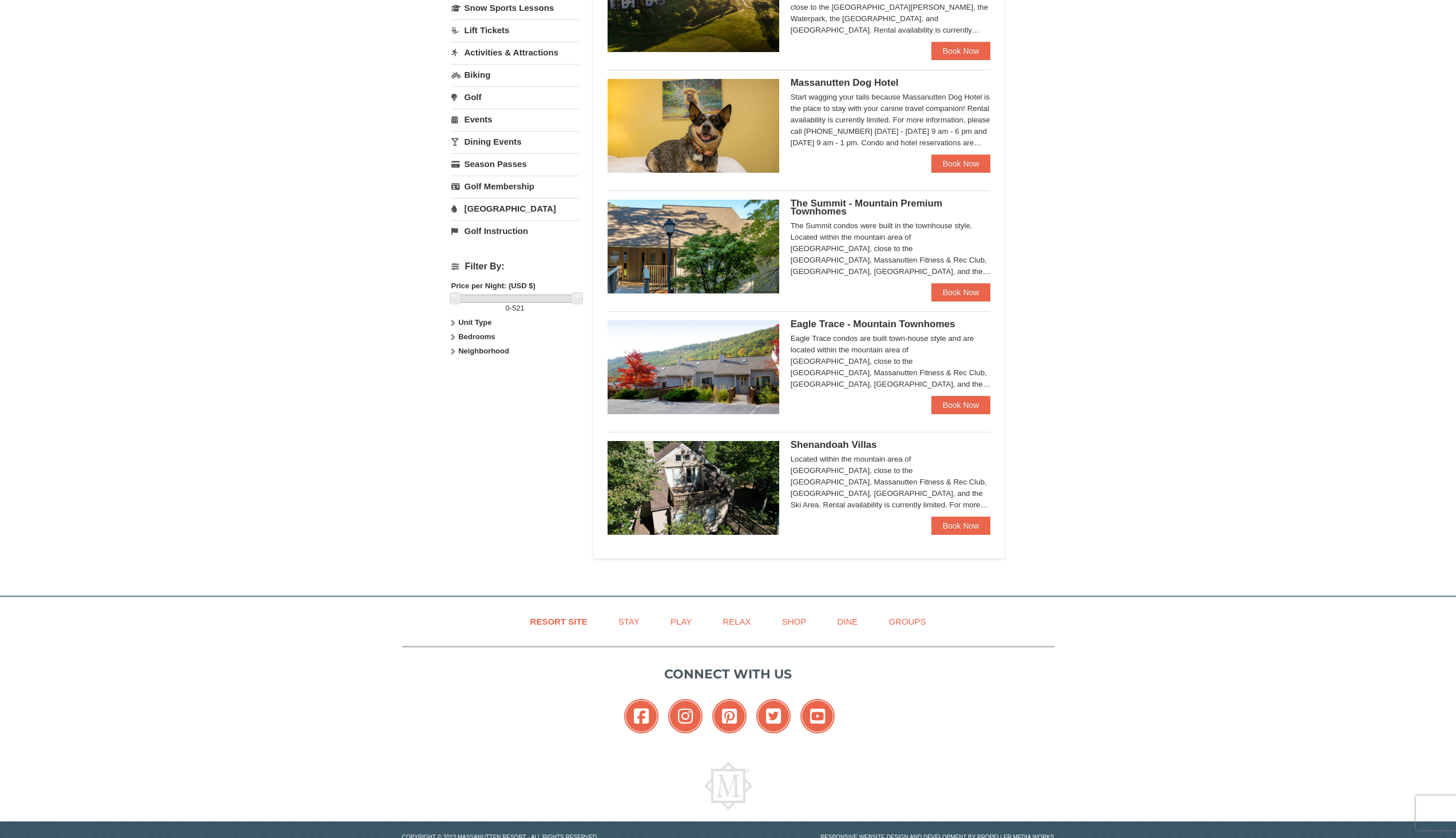
click at [672, 467] on img at bounding box center [693, 487] width 172 height 94
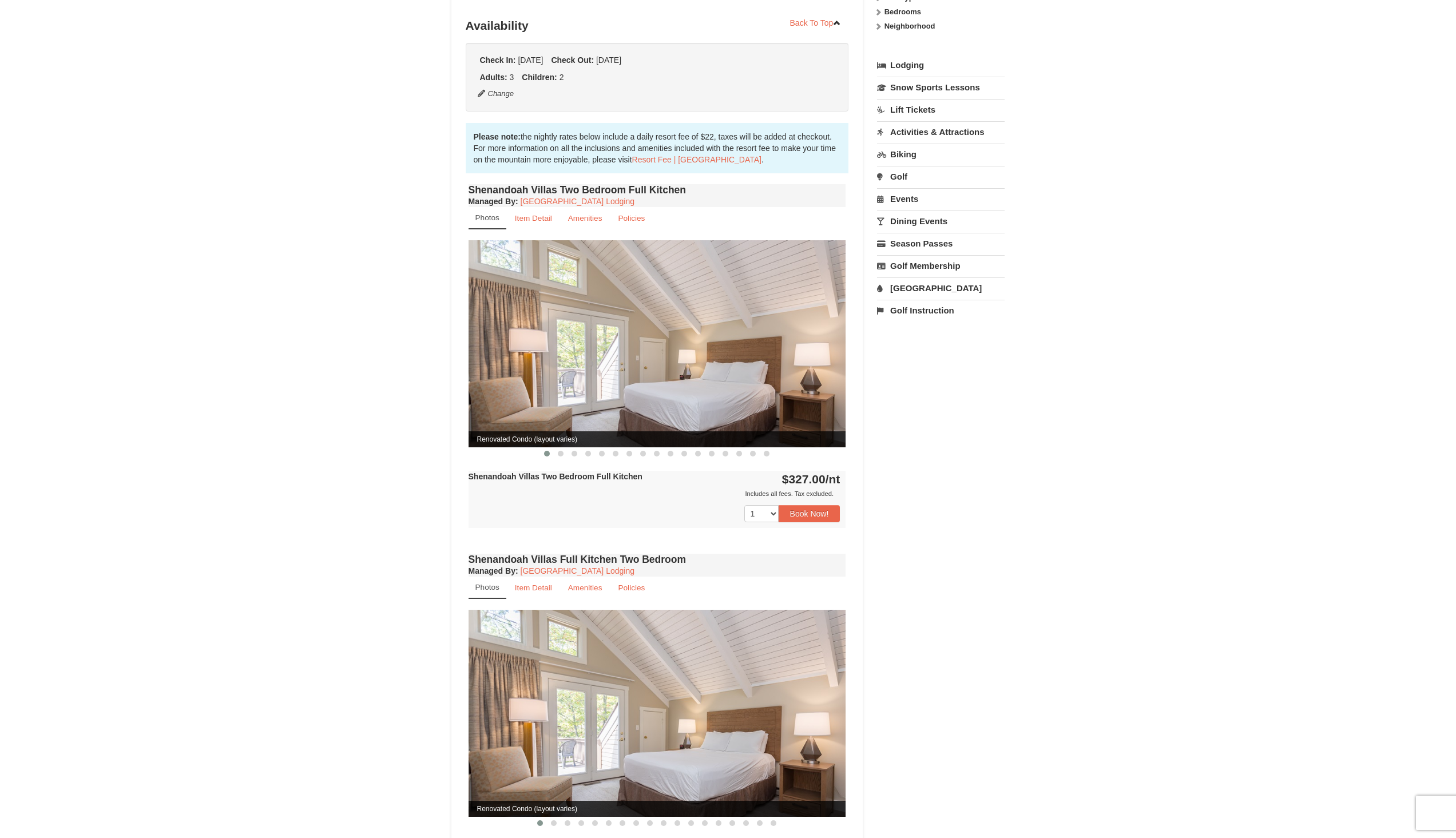
scroll to position [228, 0]
click at [558, 448] on button at bounding box center [560, 454] width 14 height 12
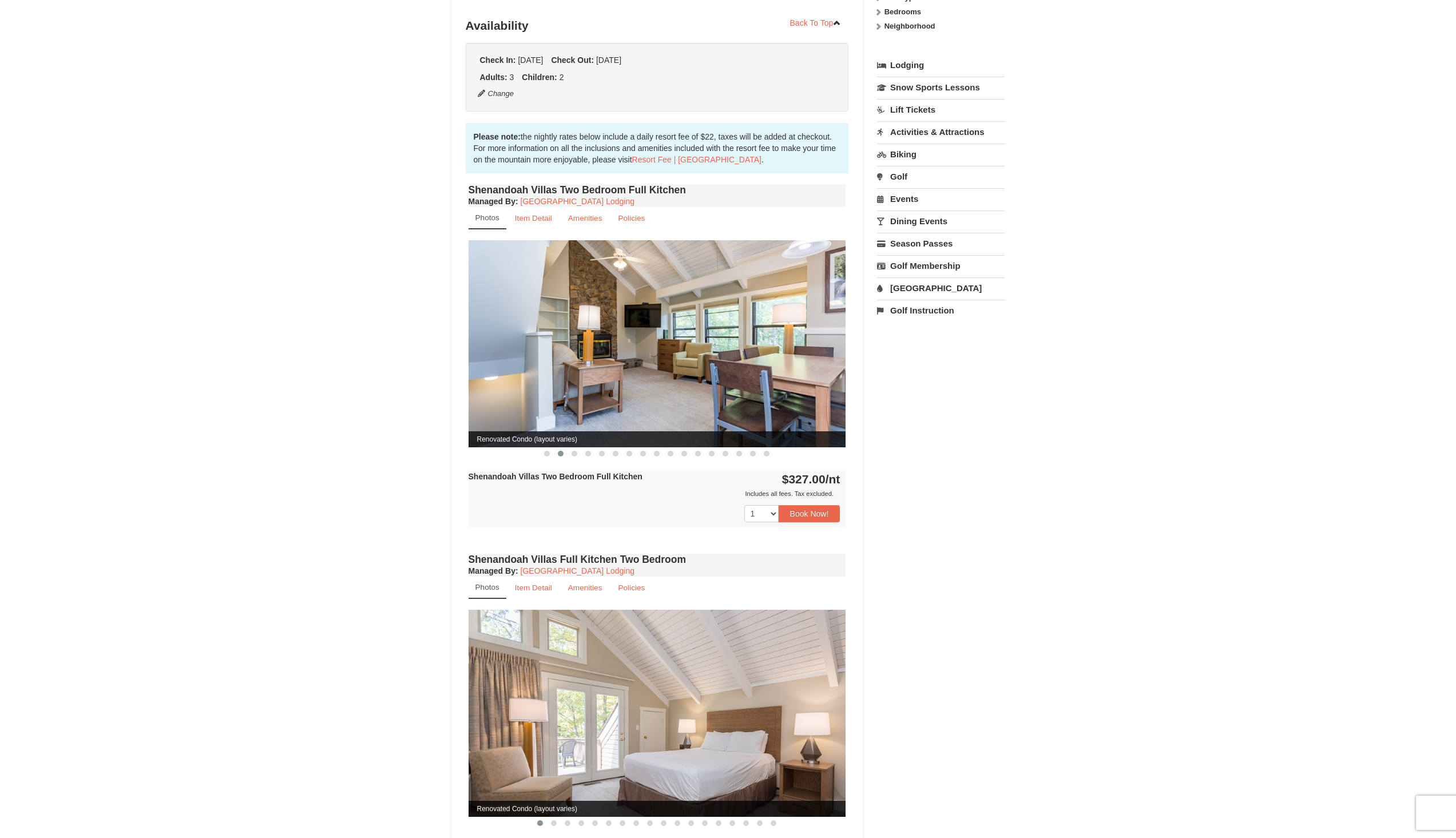
scroll to position [0, 0]
click at [574, 450] on span at bounding box center [574, 453] width 6 height 6
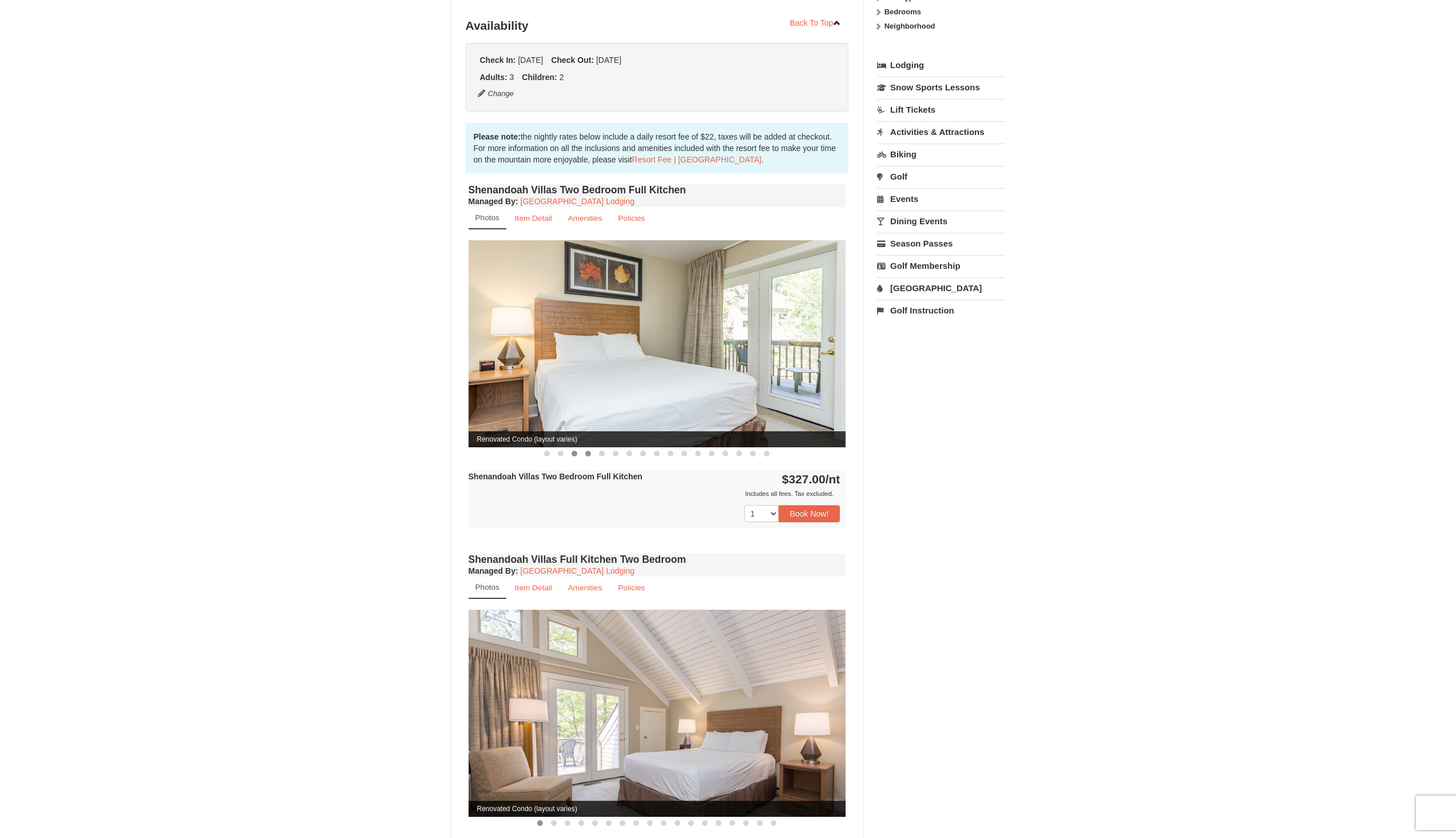
click at [585, 450] on span at bounding box center [588, 453] width 6 height 6
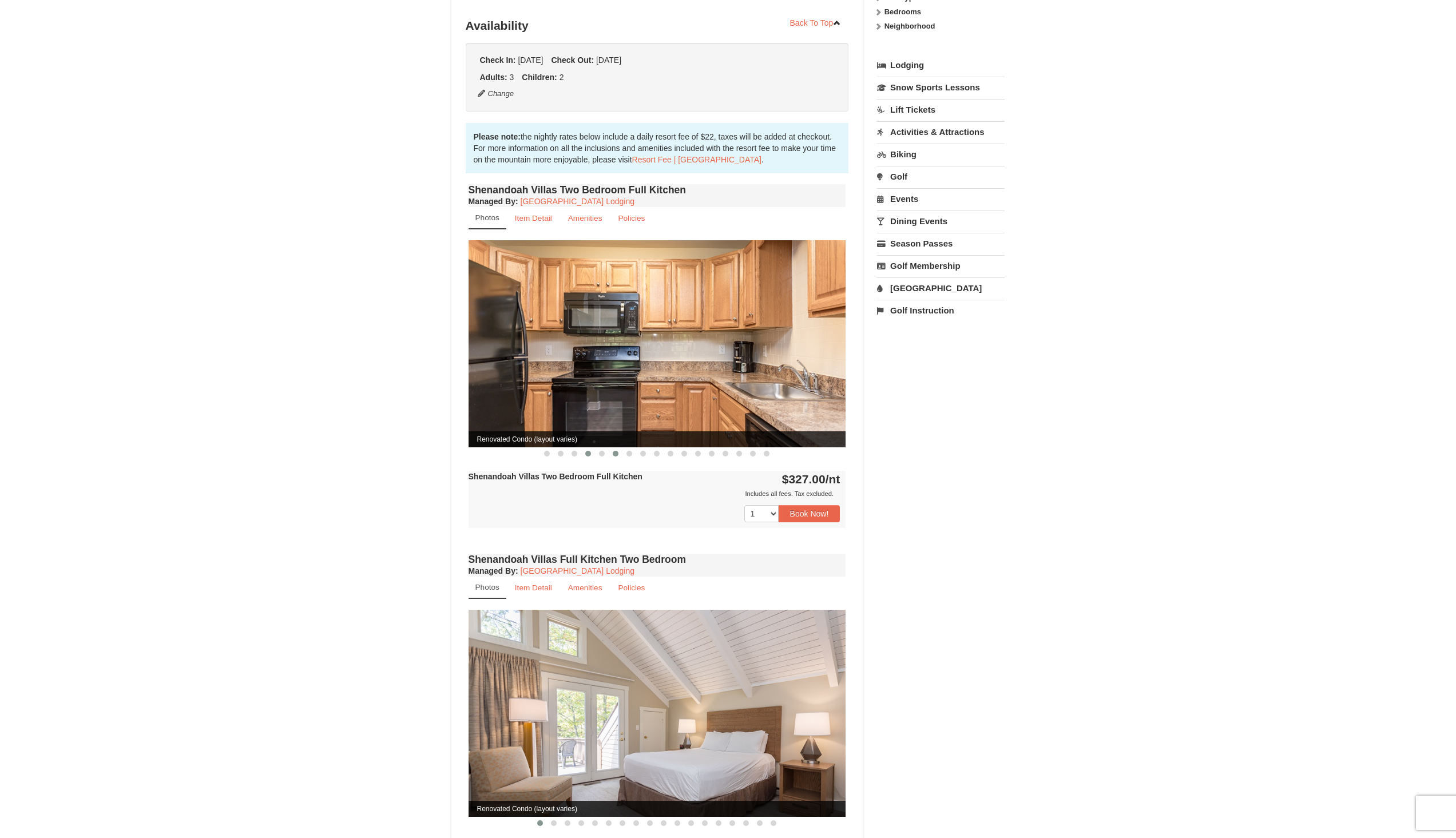
click at [610, 448] on button at bounding box center [615, 454] width 14 height 12
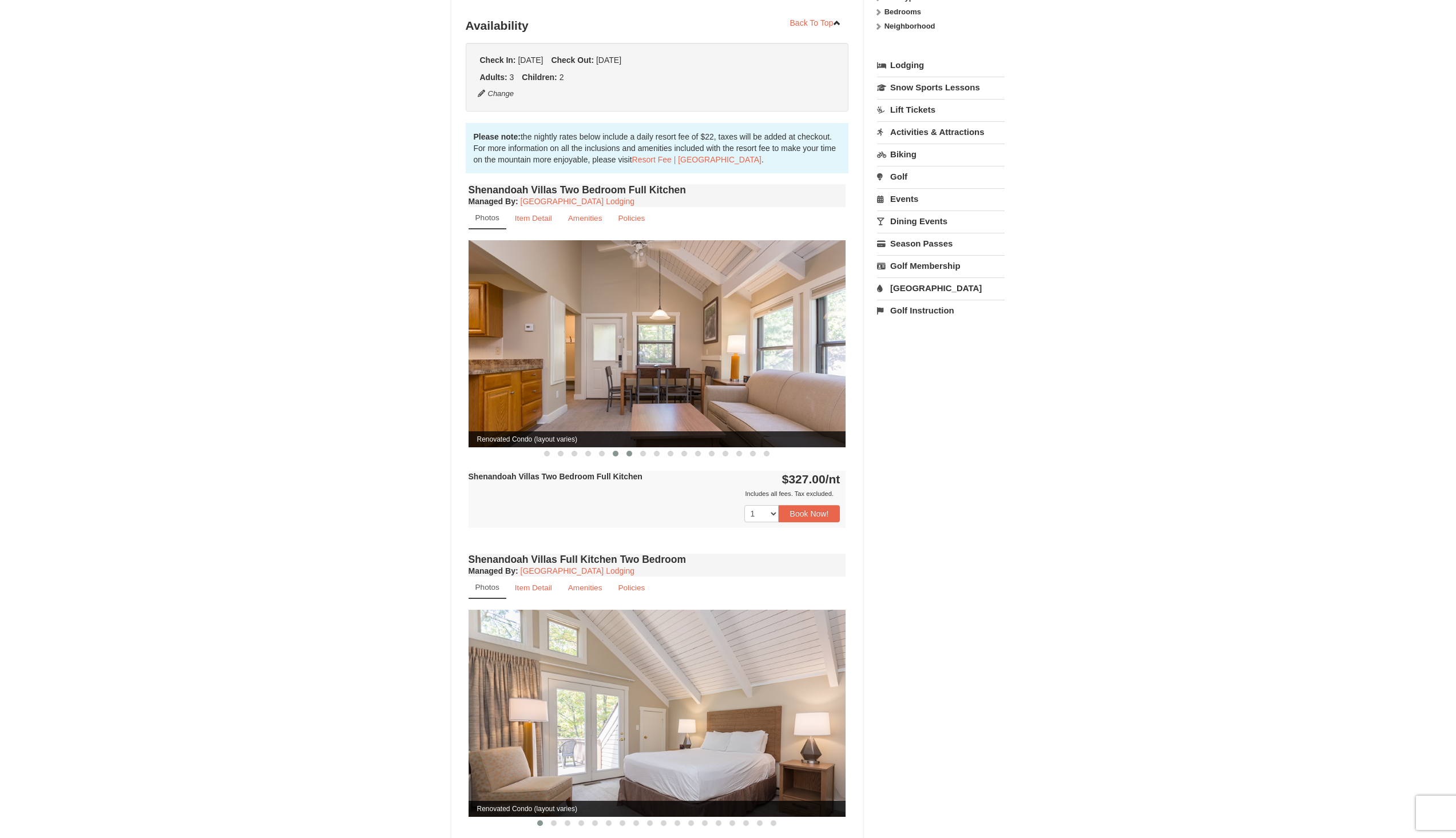
click at [626, 448] on button at bounding box center [629, 454] width 14 height 12
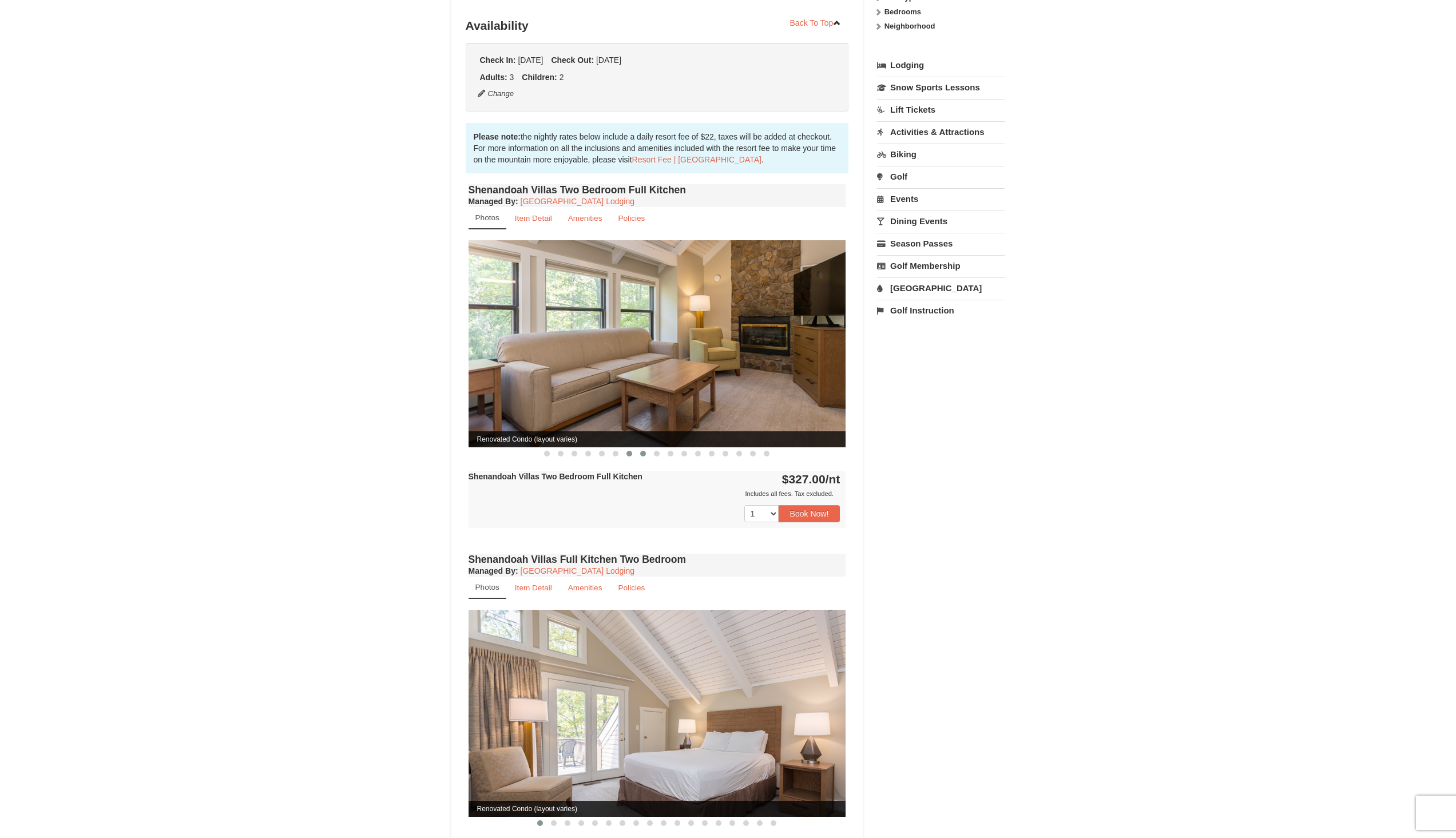
click at [642, 450] on span at bounding box center [643, 453] width 6 height 6
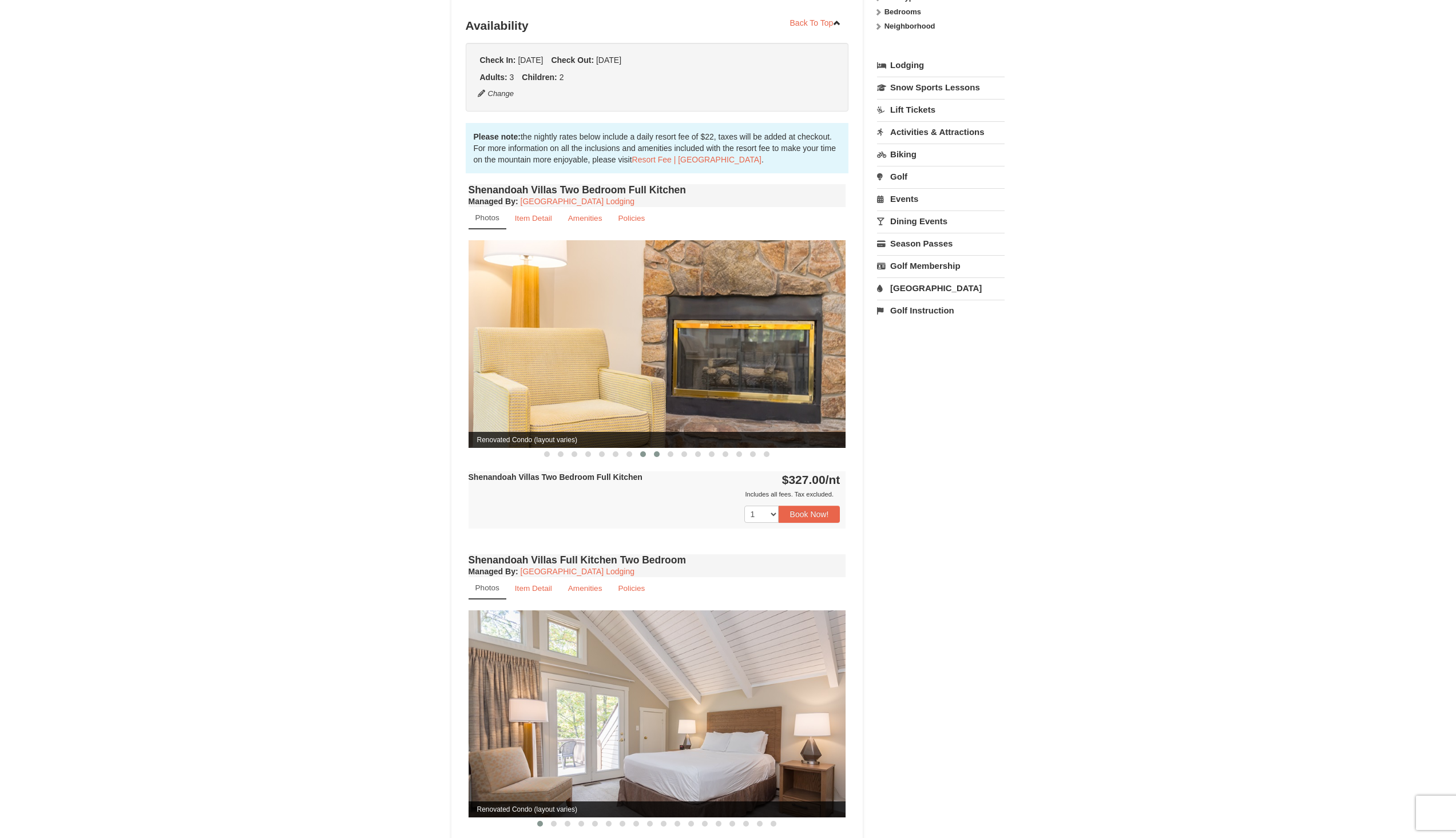
click at [657, 451] on span at bounding box center [657, 454] width 6 height 6
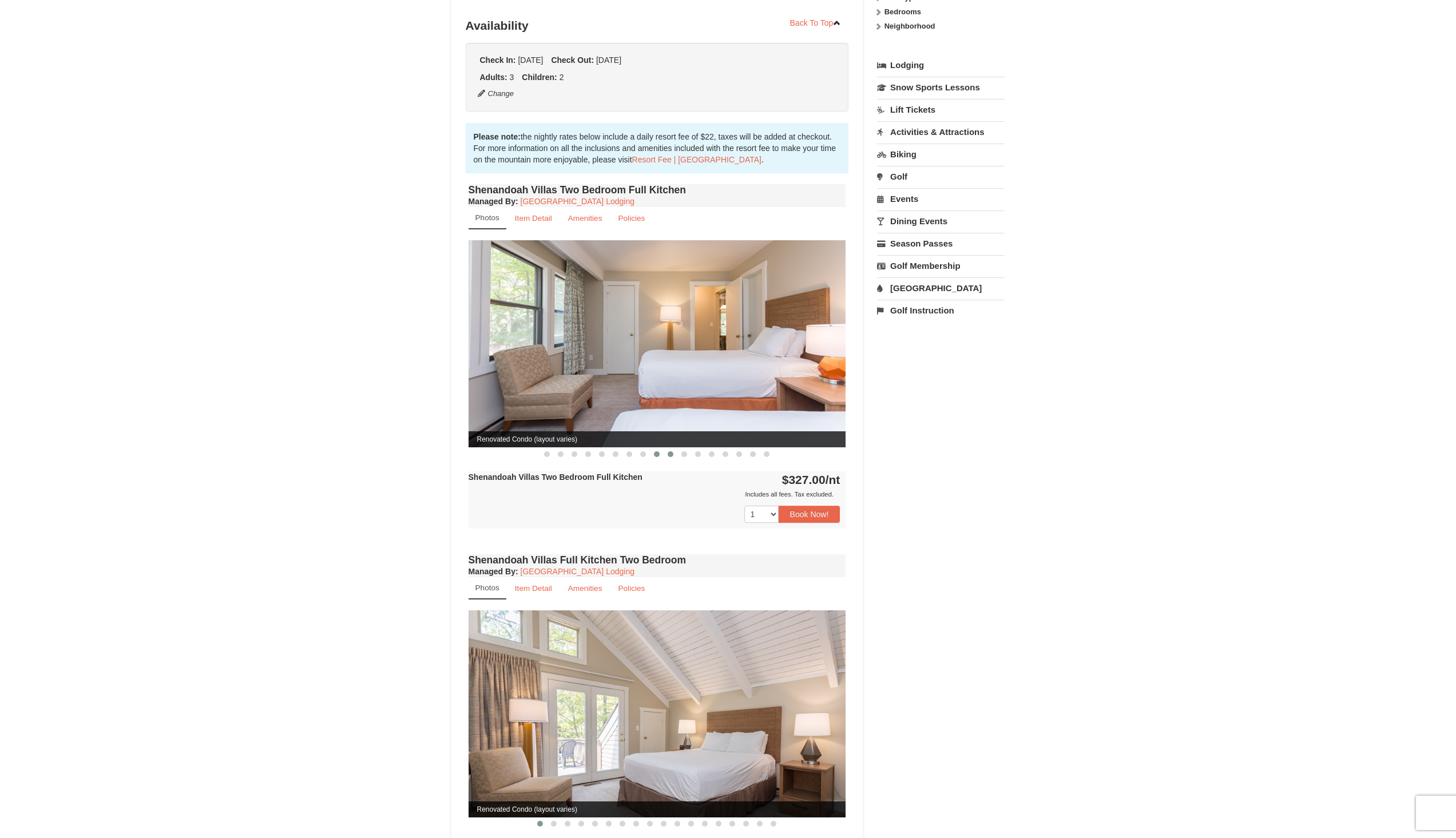
click at [670, 451] on span at bounding box center [670, 454] width 6 height 6
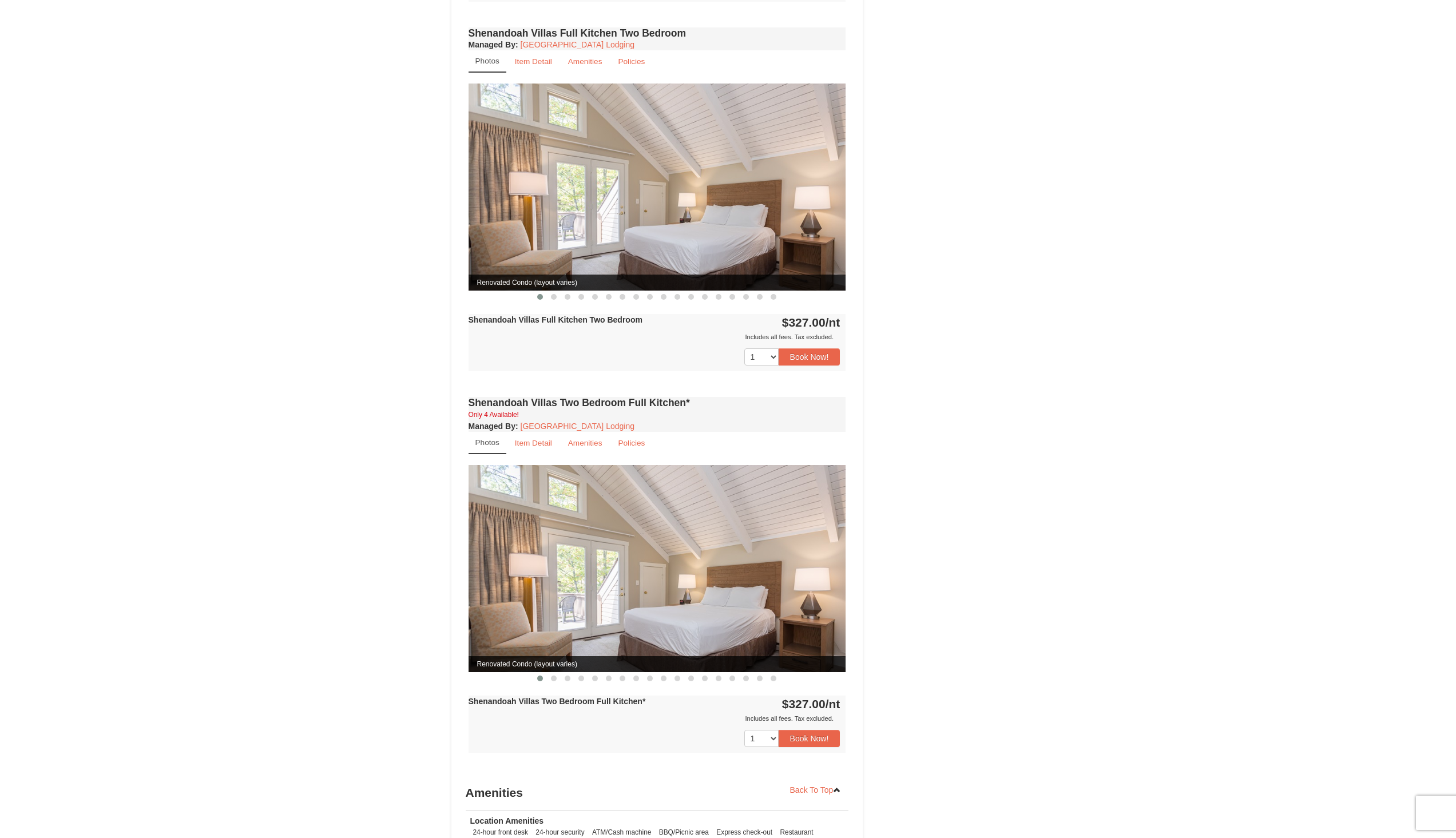
scroll to position [686, 0]
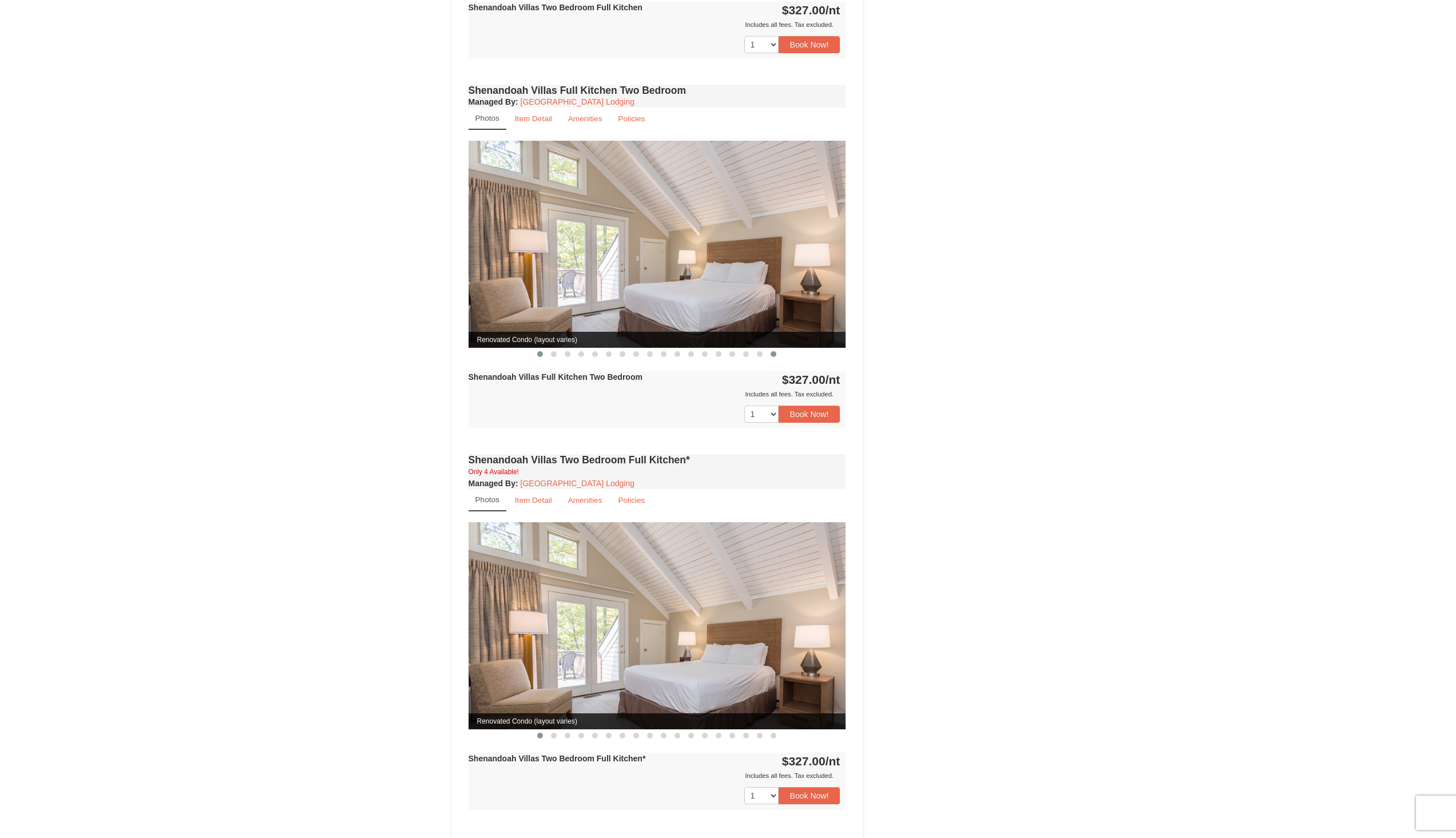
click at [775, 351] on span at bounding box center [773, 354] width 6 height 6
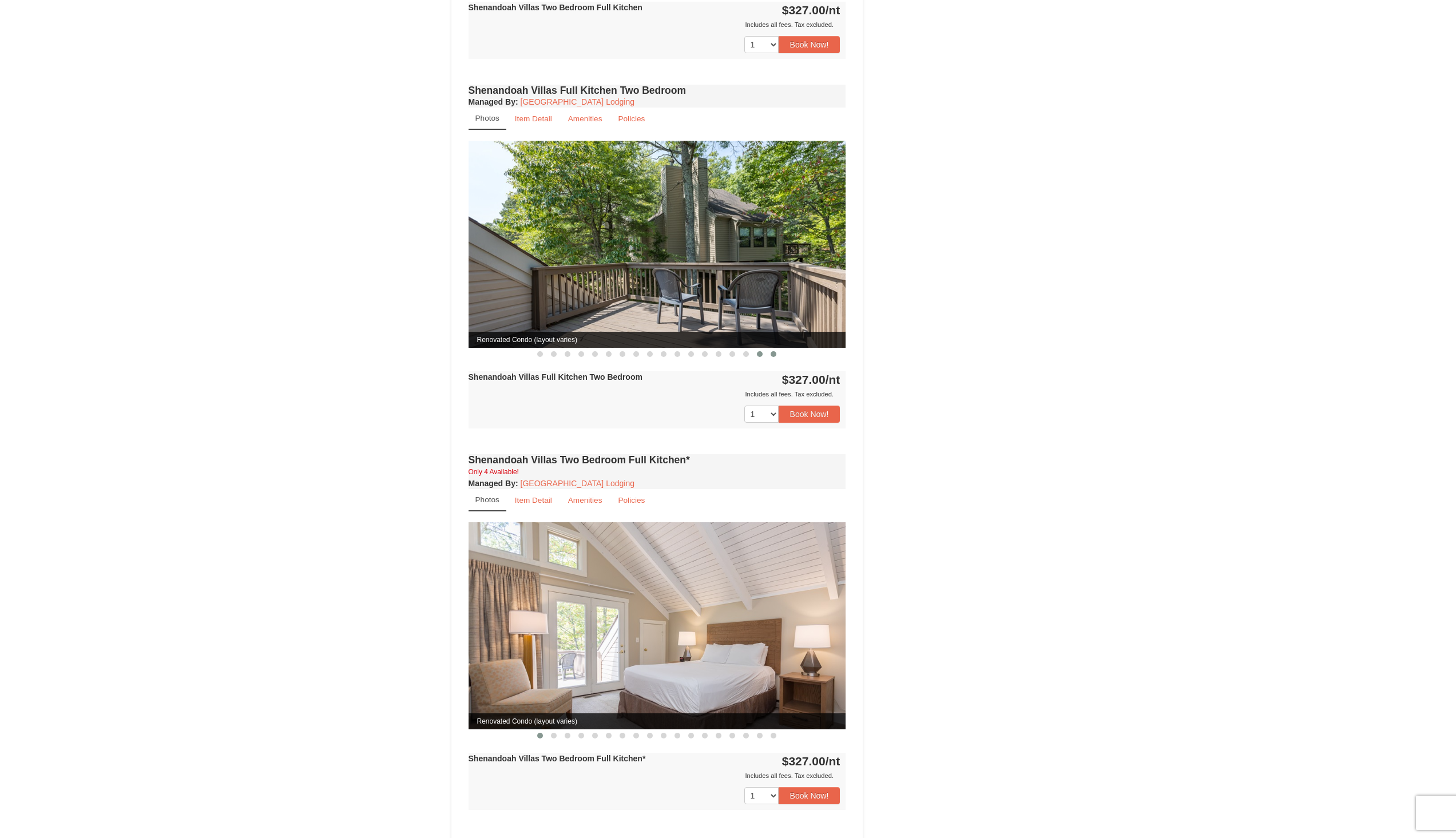
click at [757, 348] on button at bounding box center [759, 354] width 14 height 12
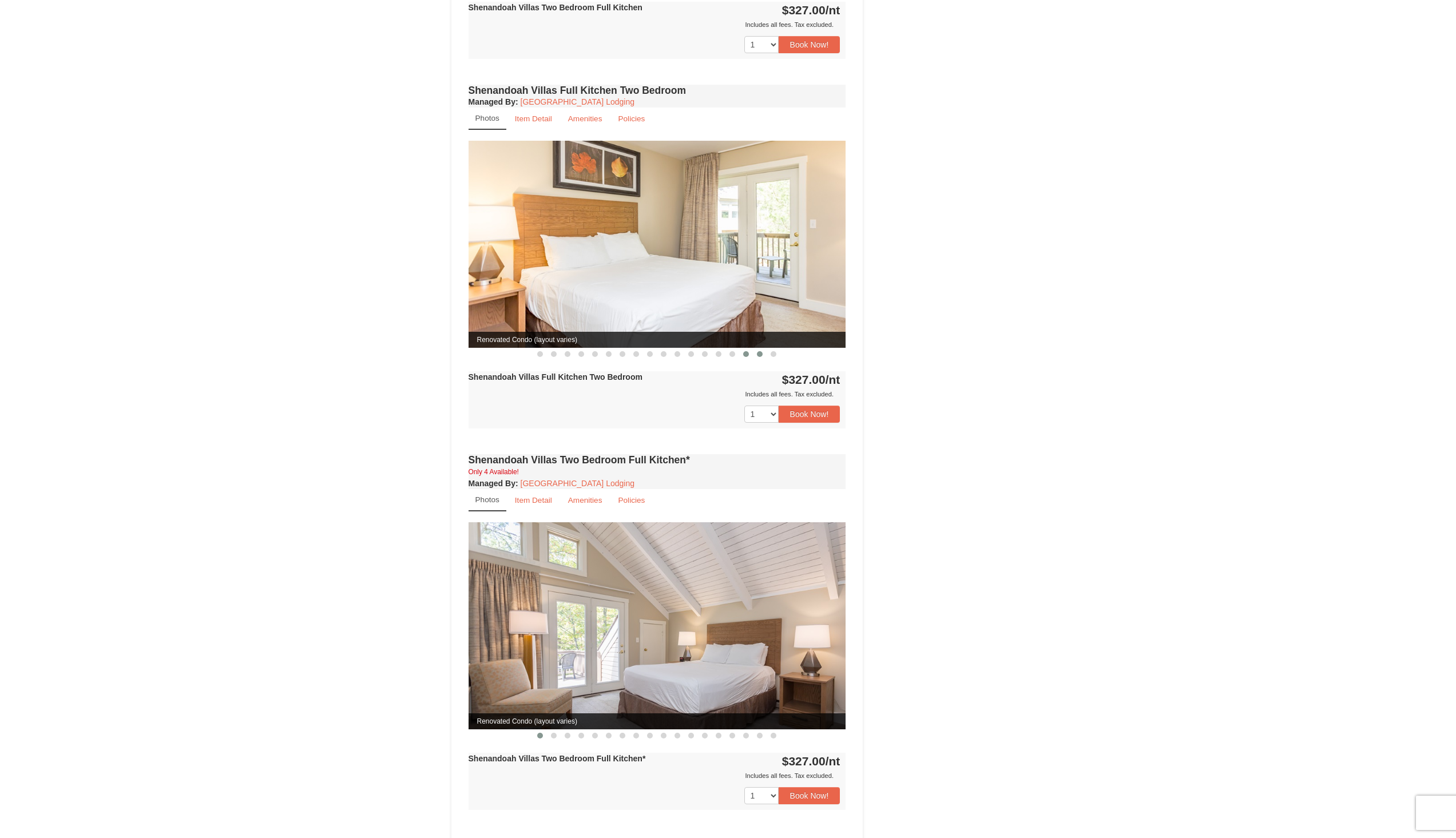
click at [742, 348] on button at bounding box center [746, 354] width 14 height 12
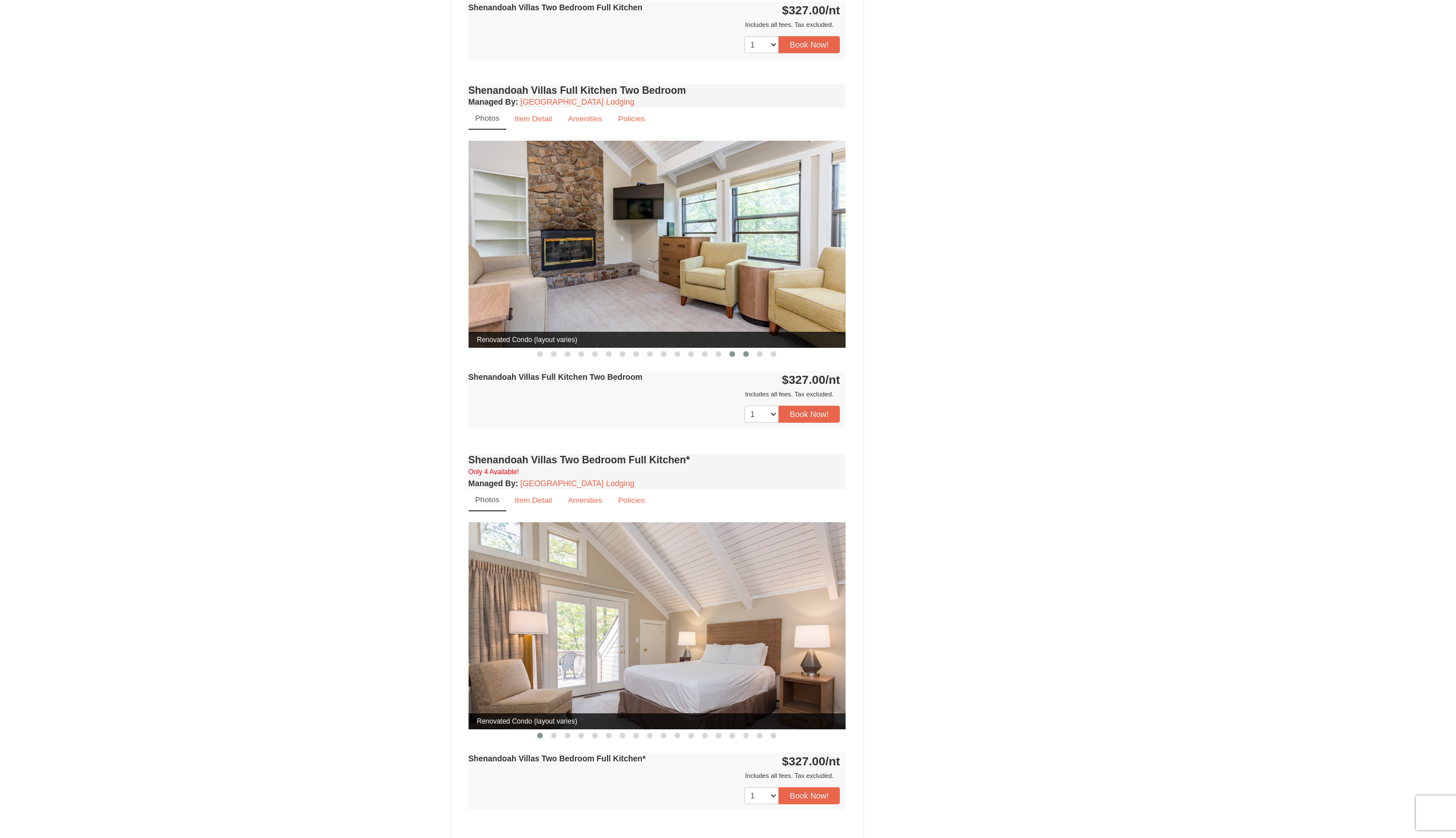
click at [738, 348] on button at bounding box center [732, 354] width 14 height 12
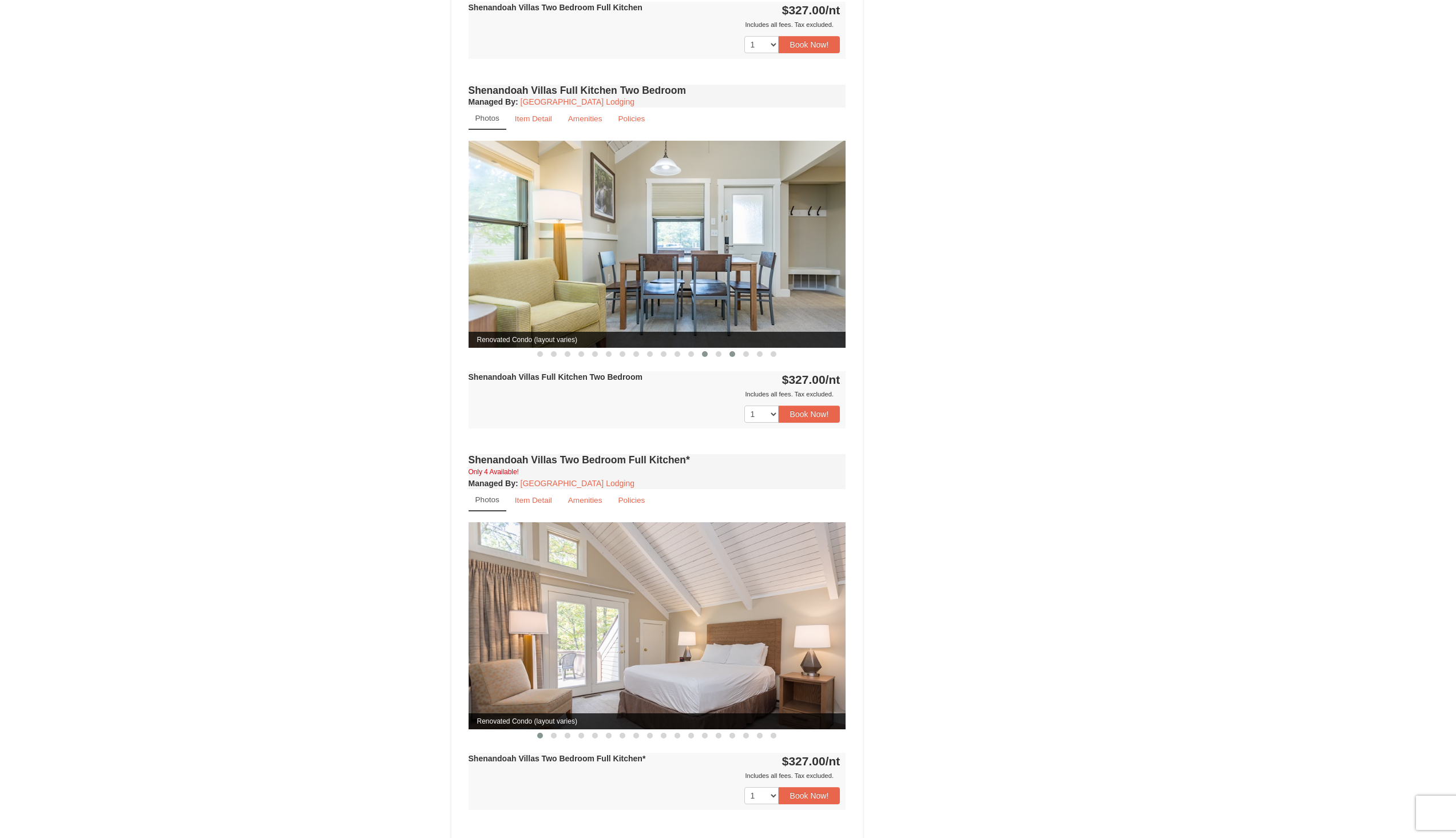
click at [710, 348] on button at bounding box center [705, 354] width 14 height 12
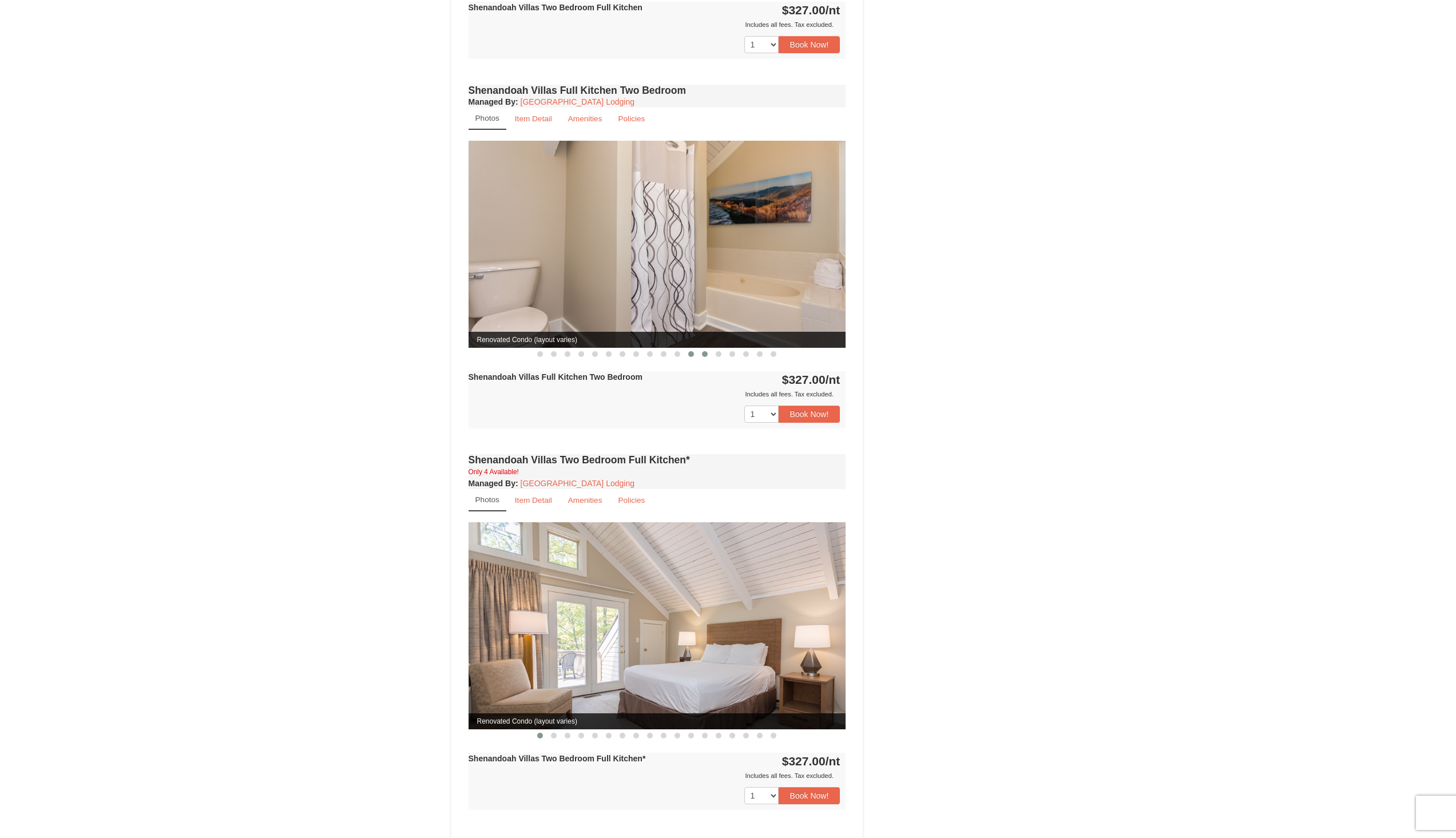
click at [685, 348] on button at bounding box center [690, 354] width 14 height 12
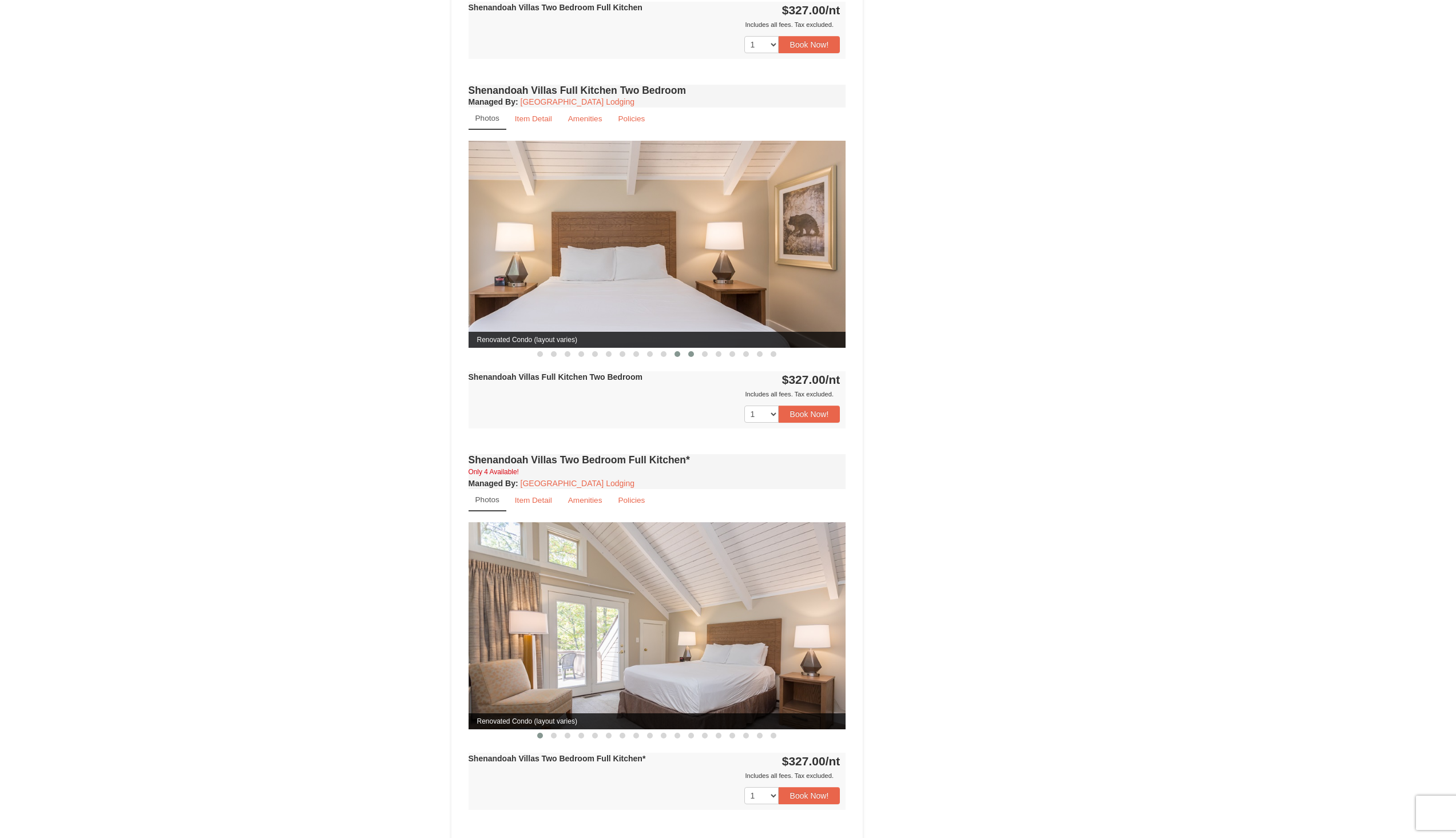
click at [673, 348] on button at bounding box center [677, 354] width 14 height 12
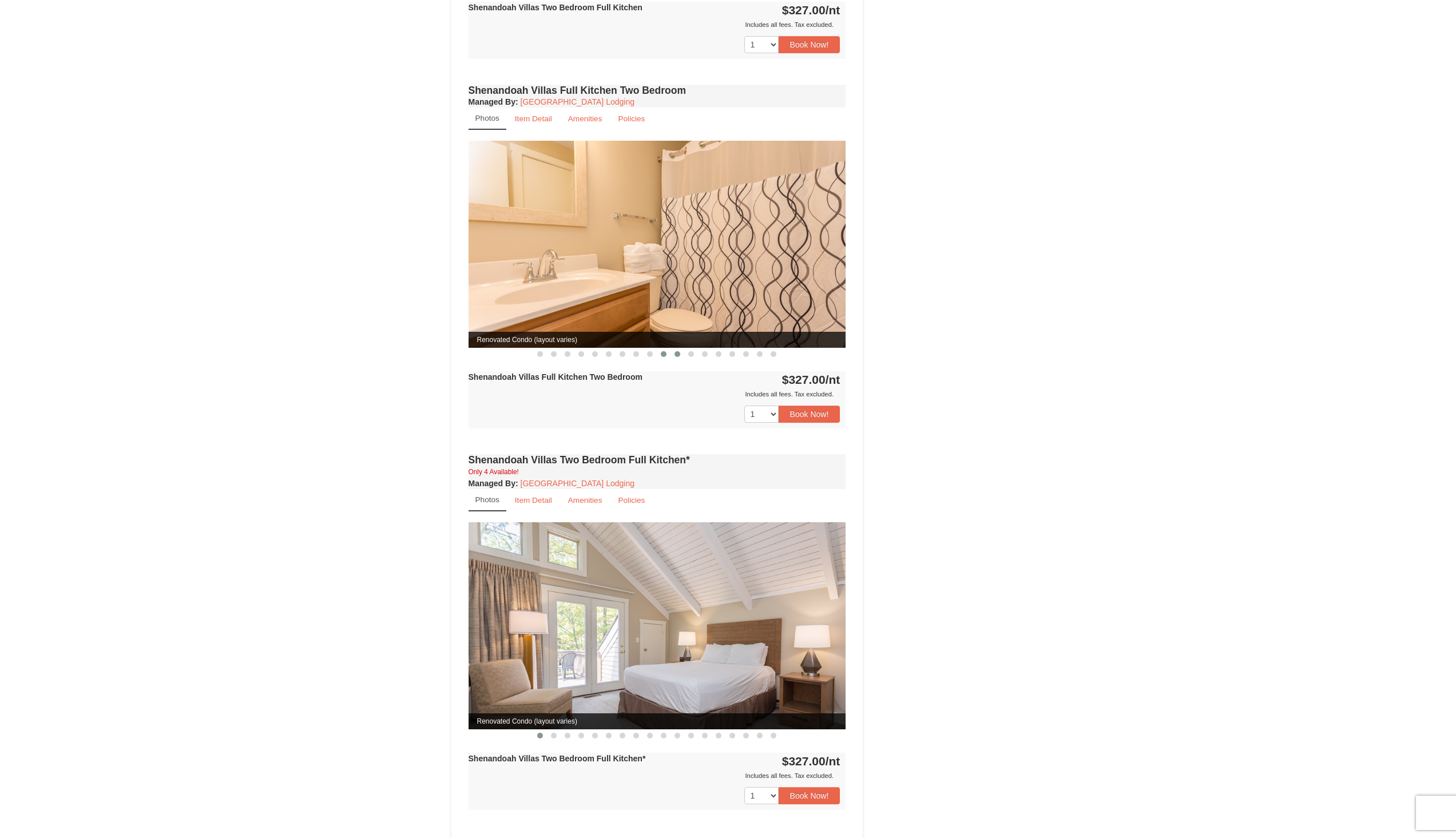
click at [664, 351] on span at bounding box center [663, 354] width 6 height 6
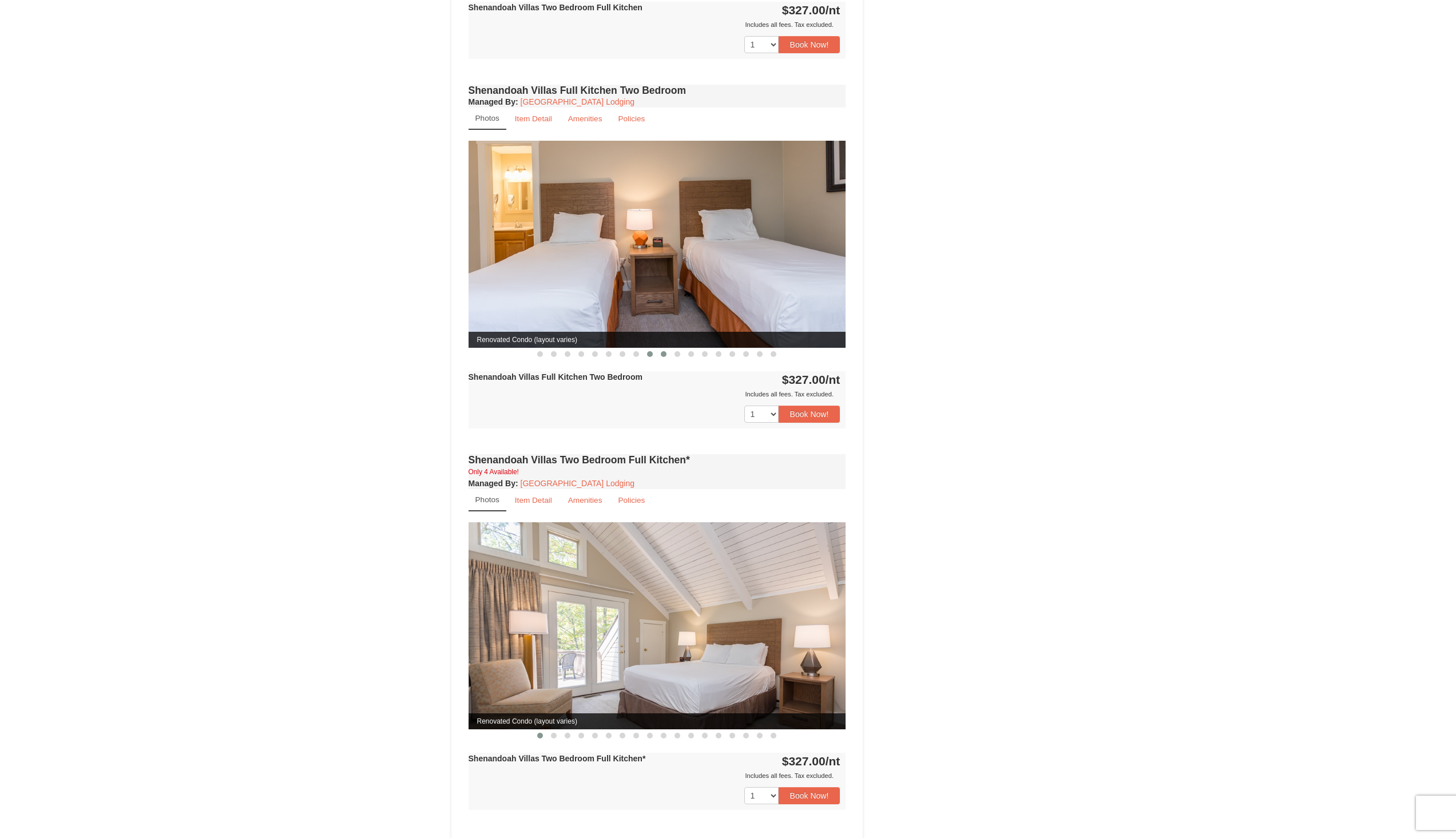
click at [650, 351] on span at bounding box center [650, 354] width 6 height 6
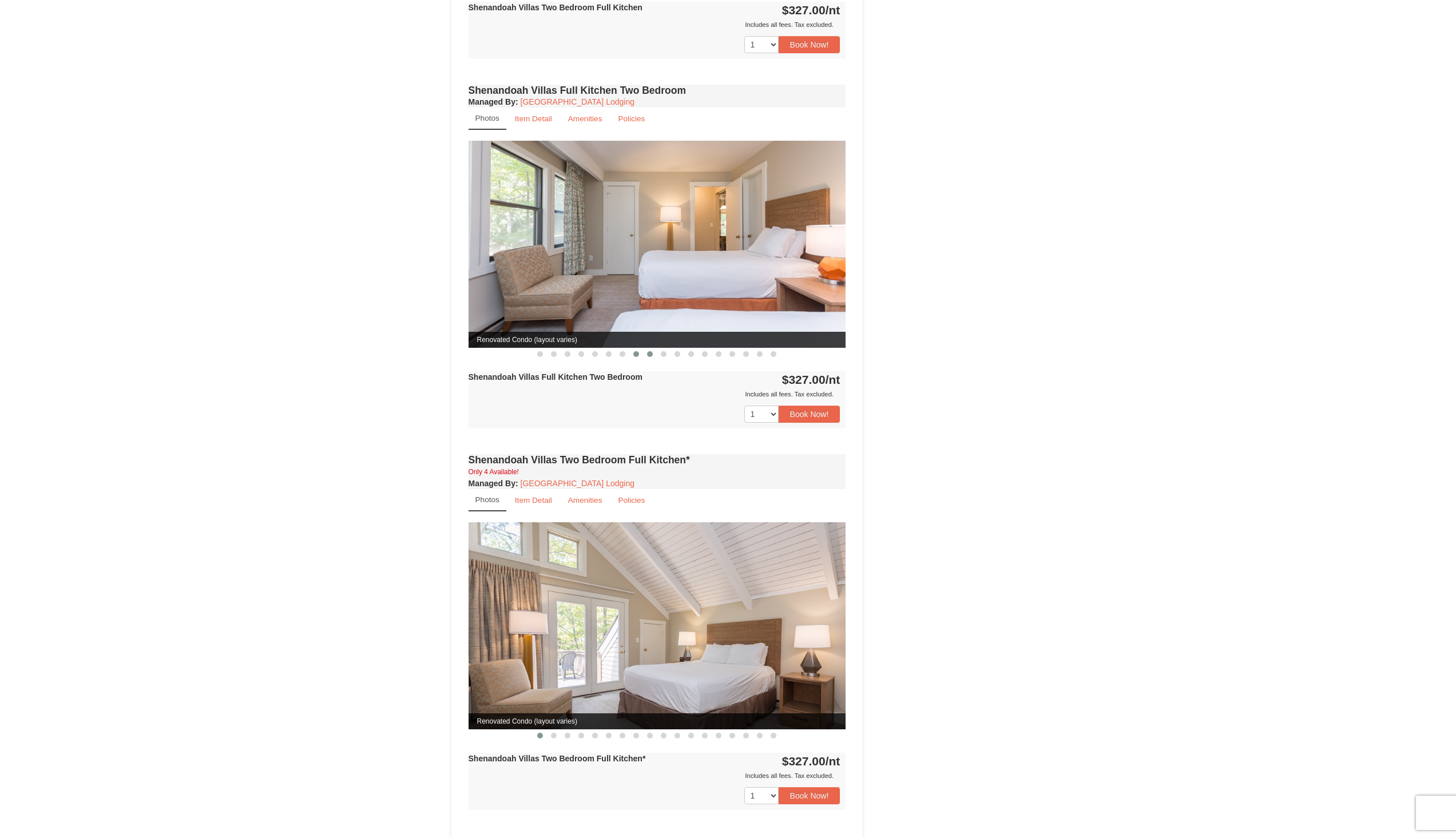
click at [639, 351] on span at bounding box center [636, 354] width 6 height 6
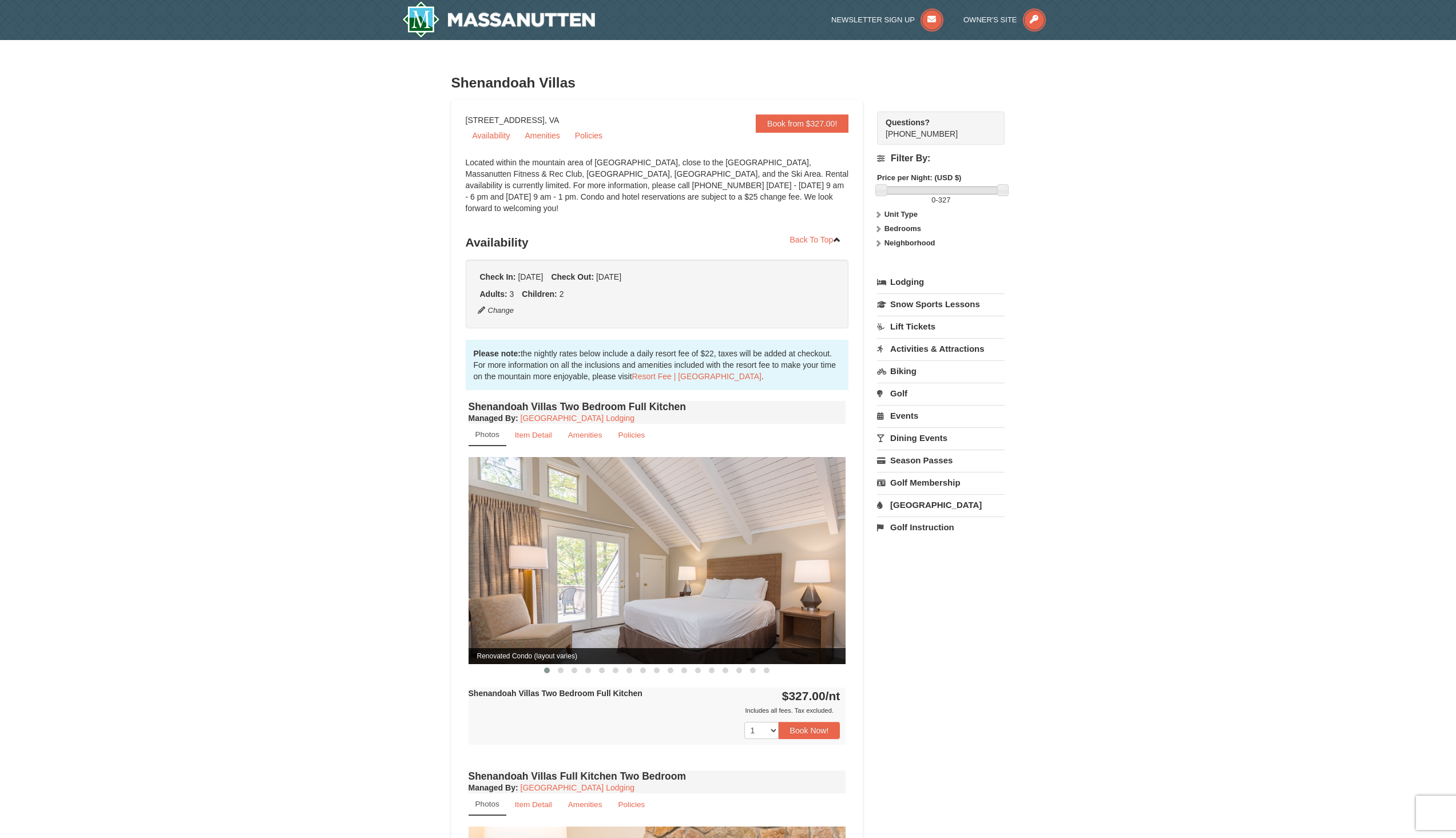
scroll to position [0, 0]
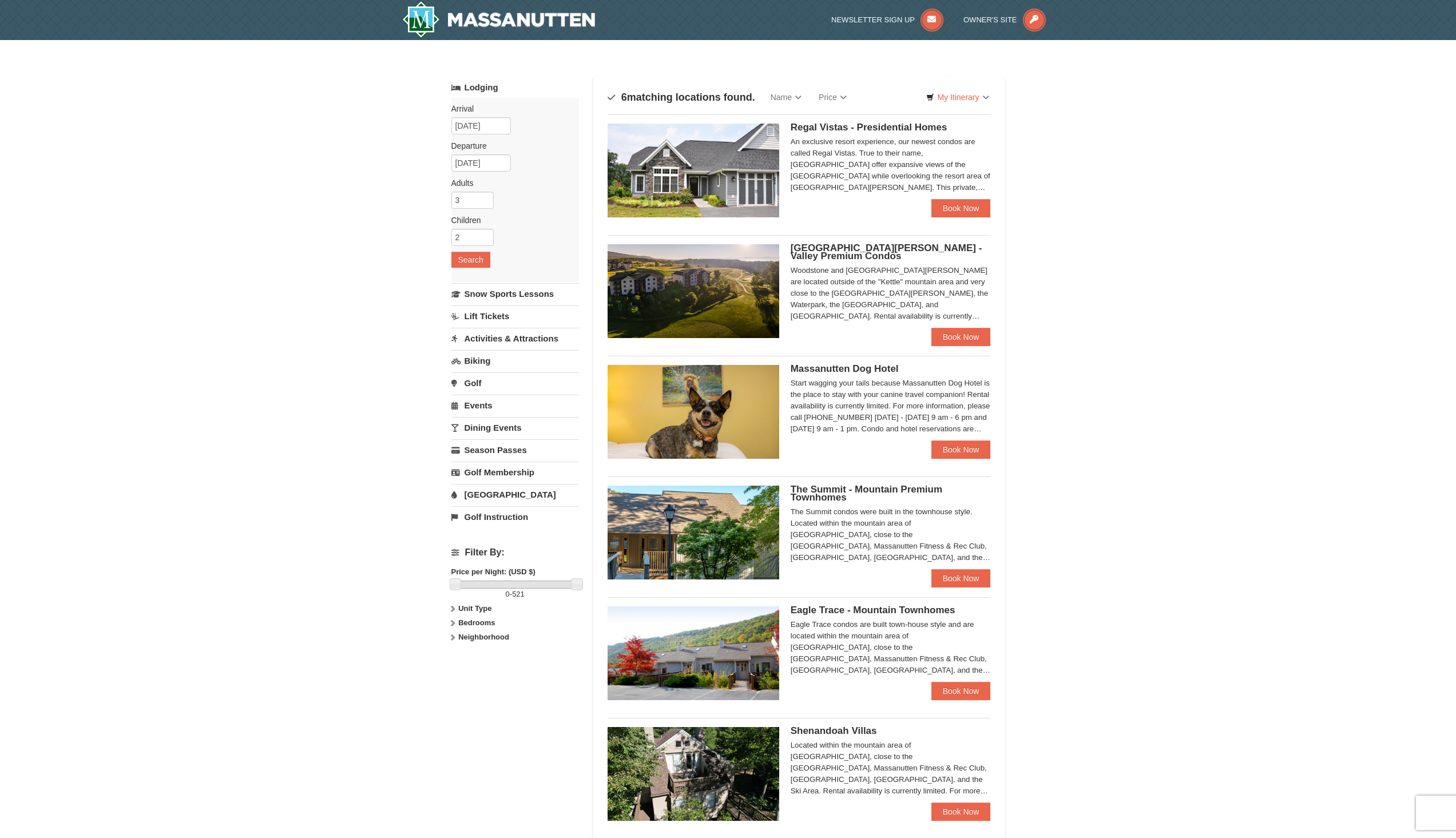
click at [703, 161] on img at bounding box center [693, 170] width 172 height 94
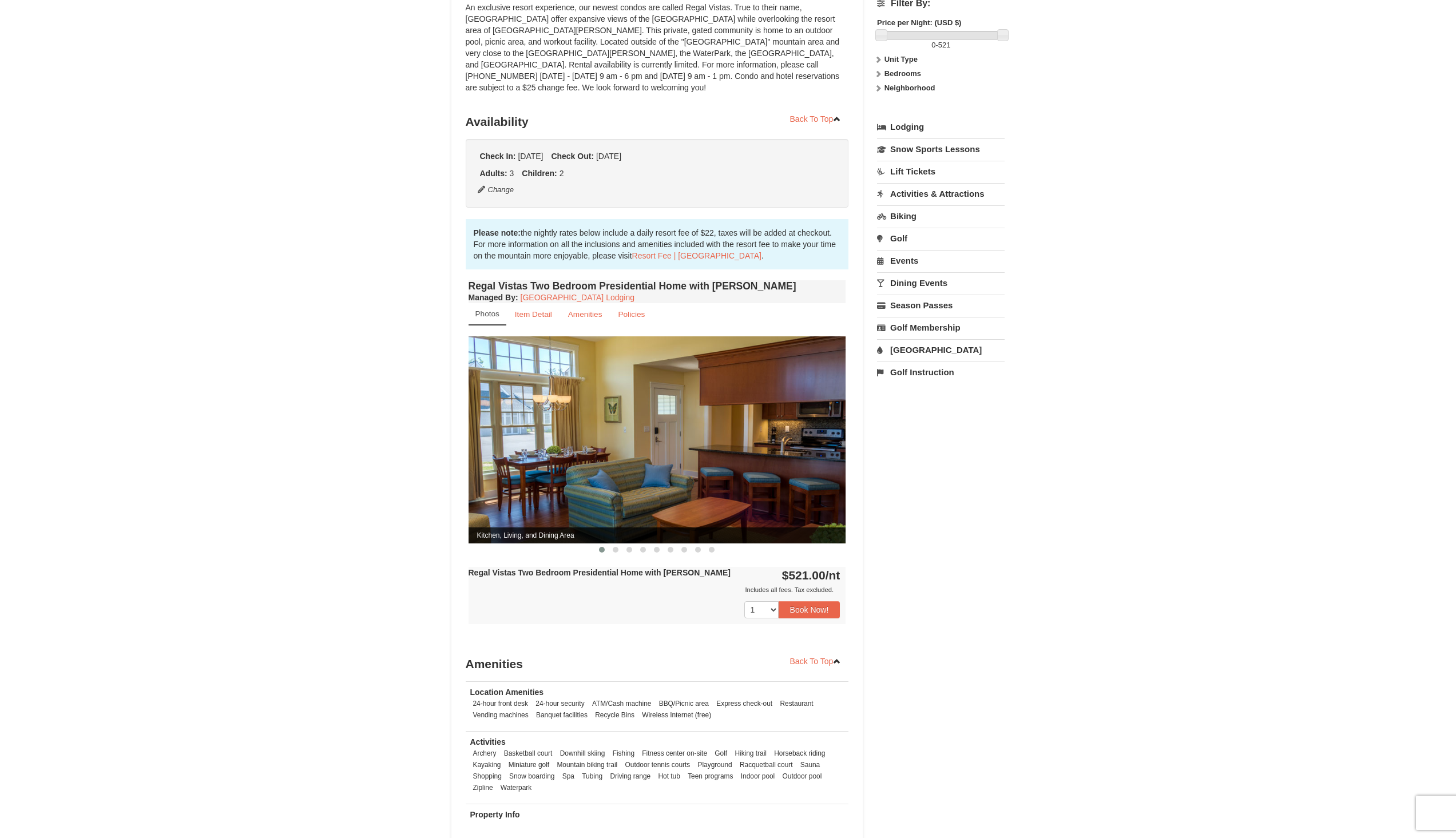
scroll to position [229, 0]
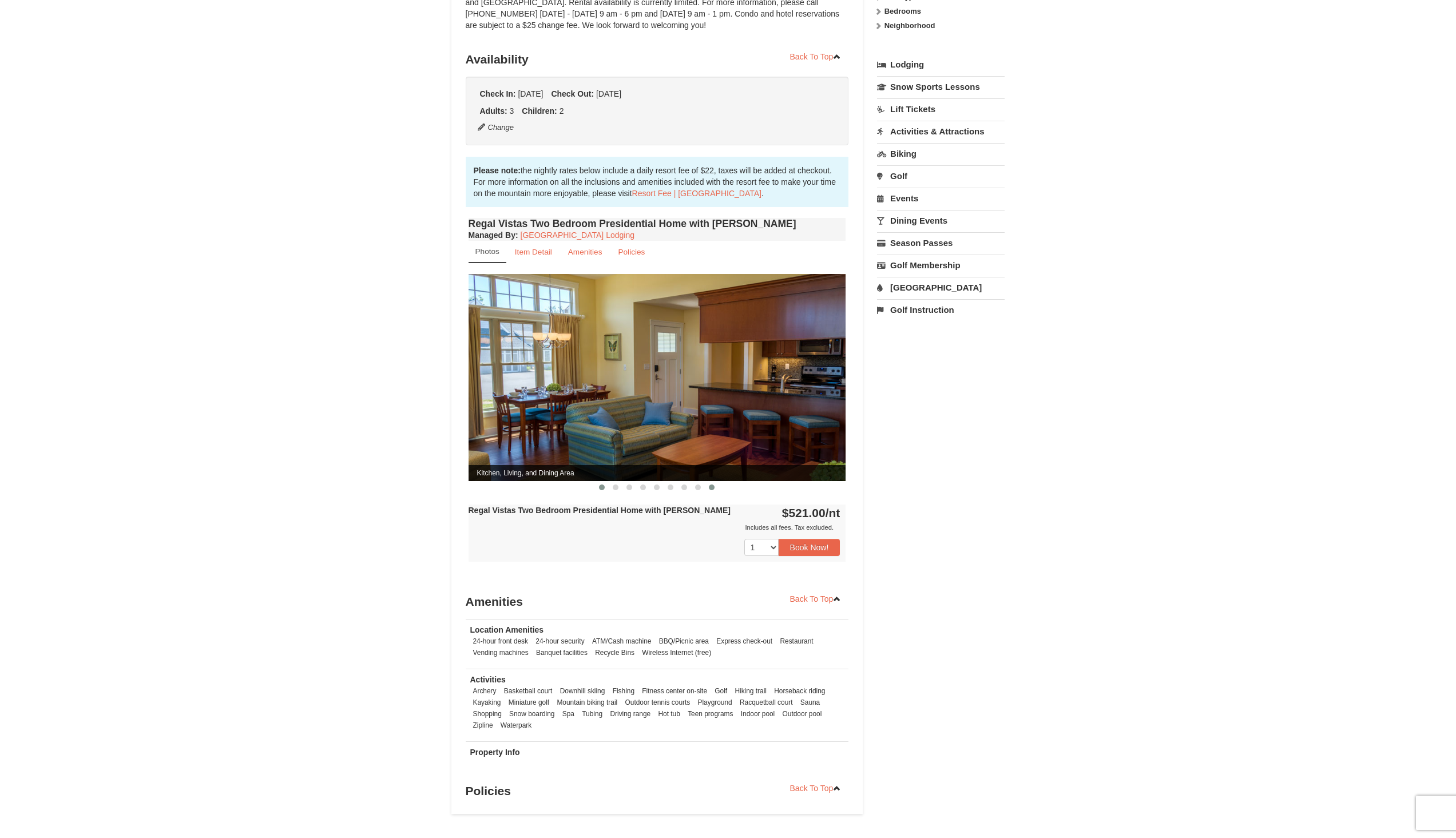
click at [710, 484] on span at bounding box center [711, 487] width 6 height 6
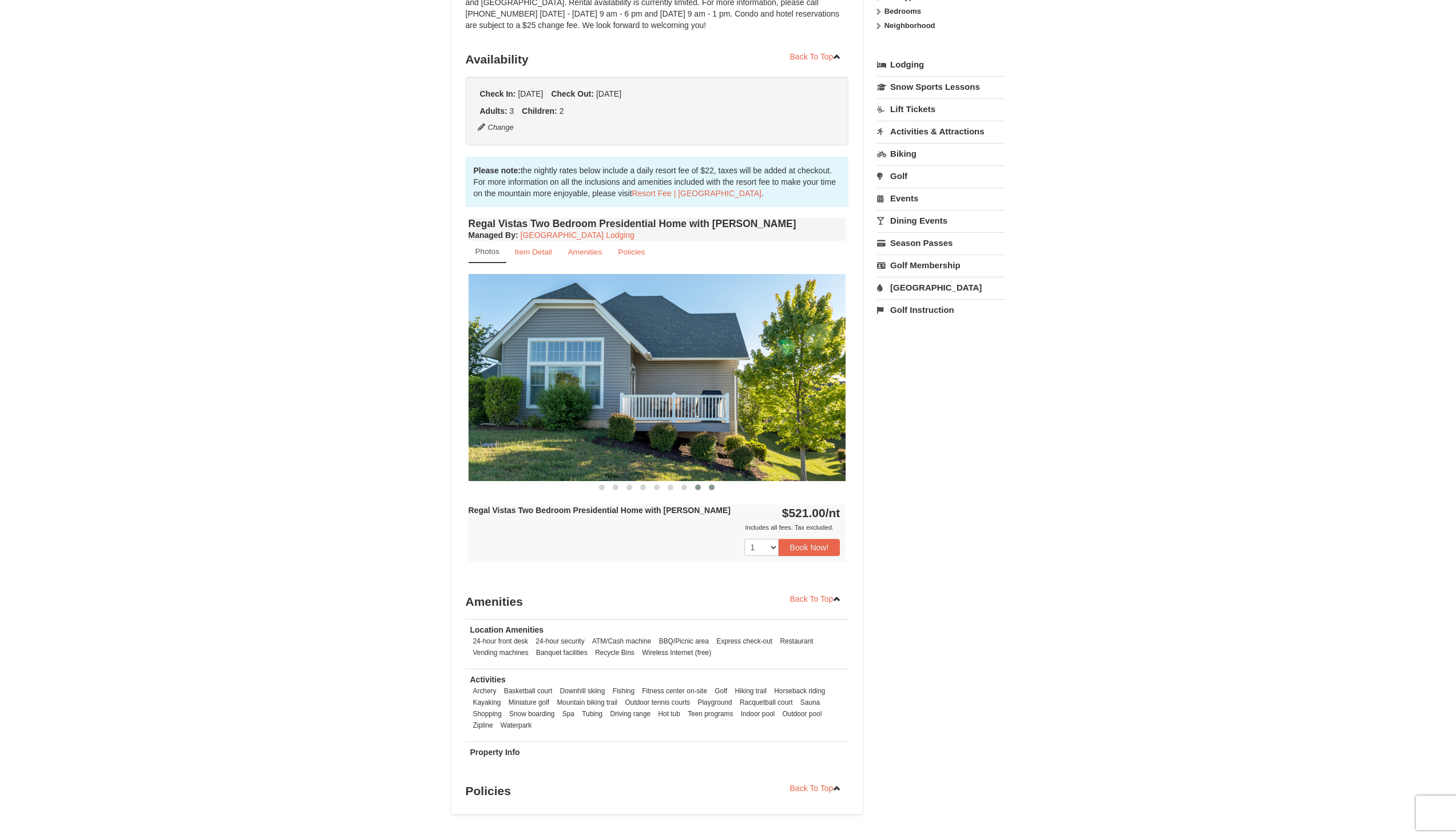
click at [700, 484] on span at bounding box center [698, 487] width 6 height 6
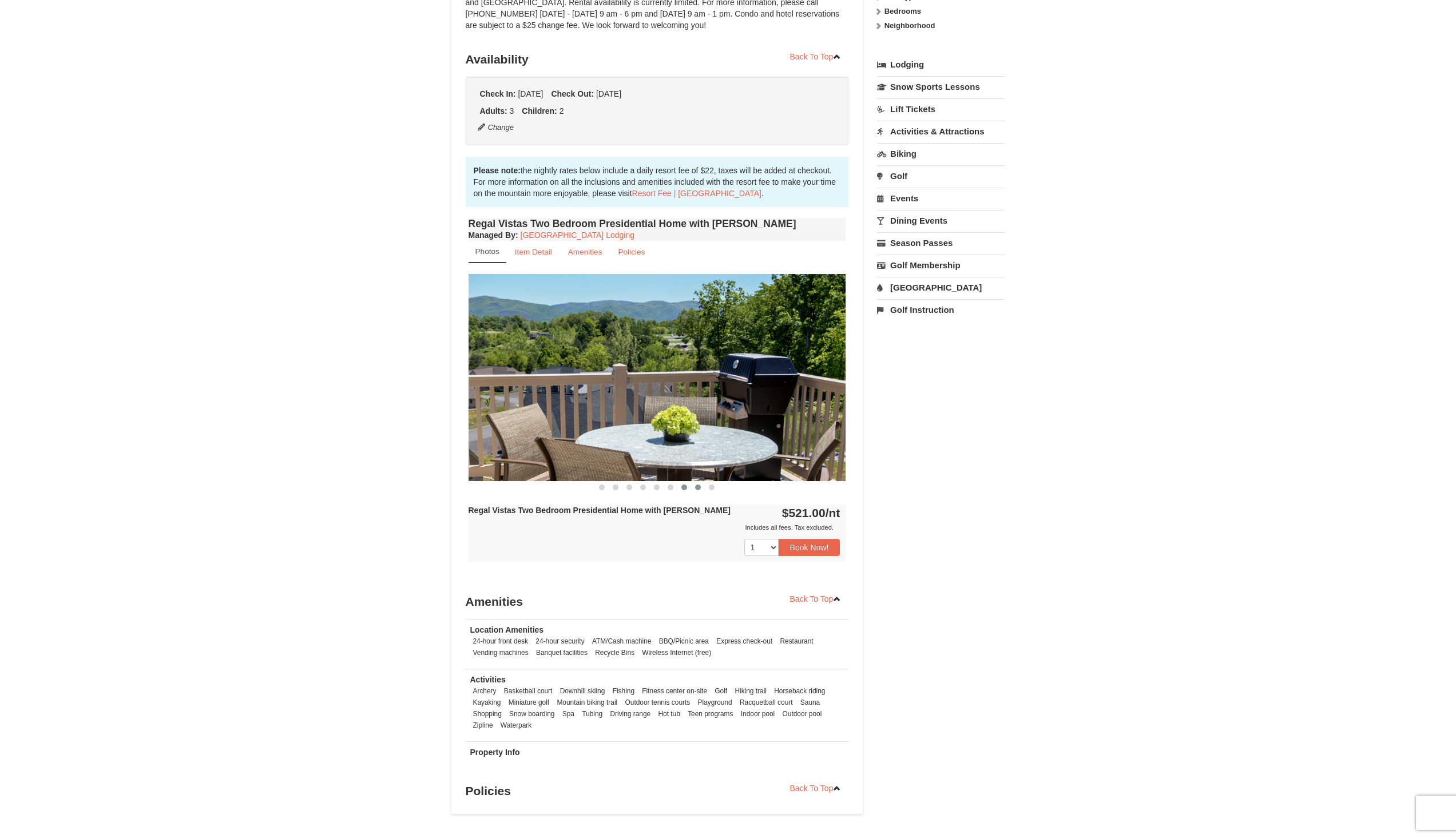
click at [686, 484] on span at bounding box center [684, 487] width 6 height 6
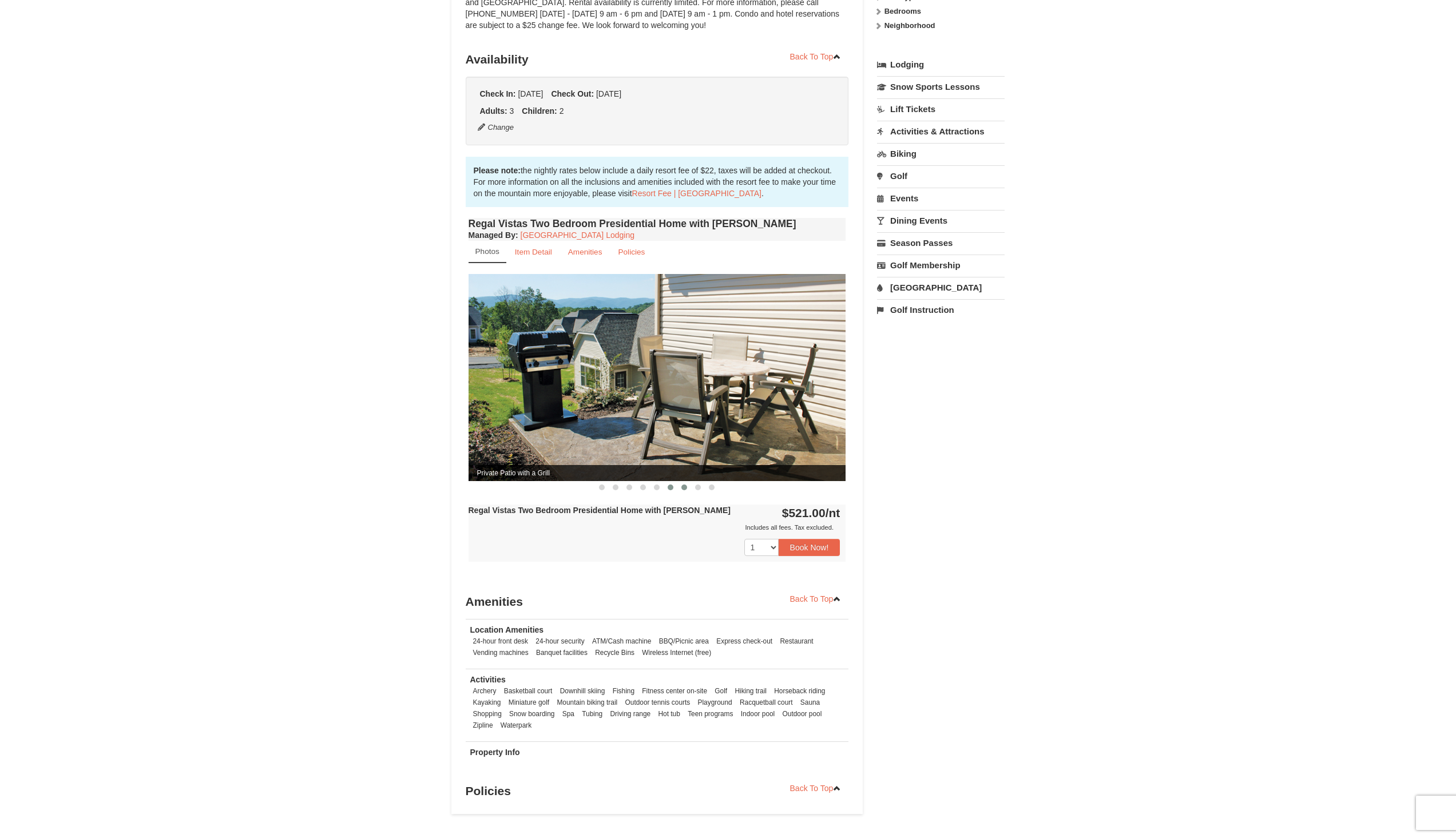
click at [676, 482] on button at bounding box center [670, 487] width 14 height 12
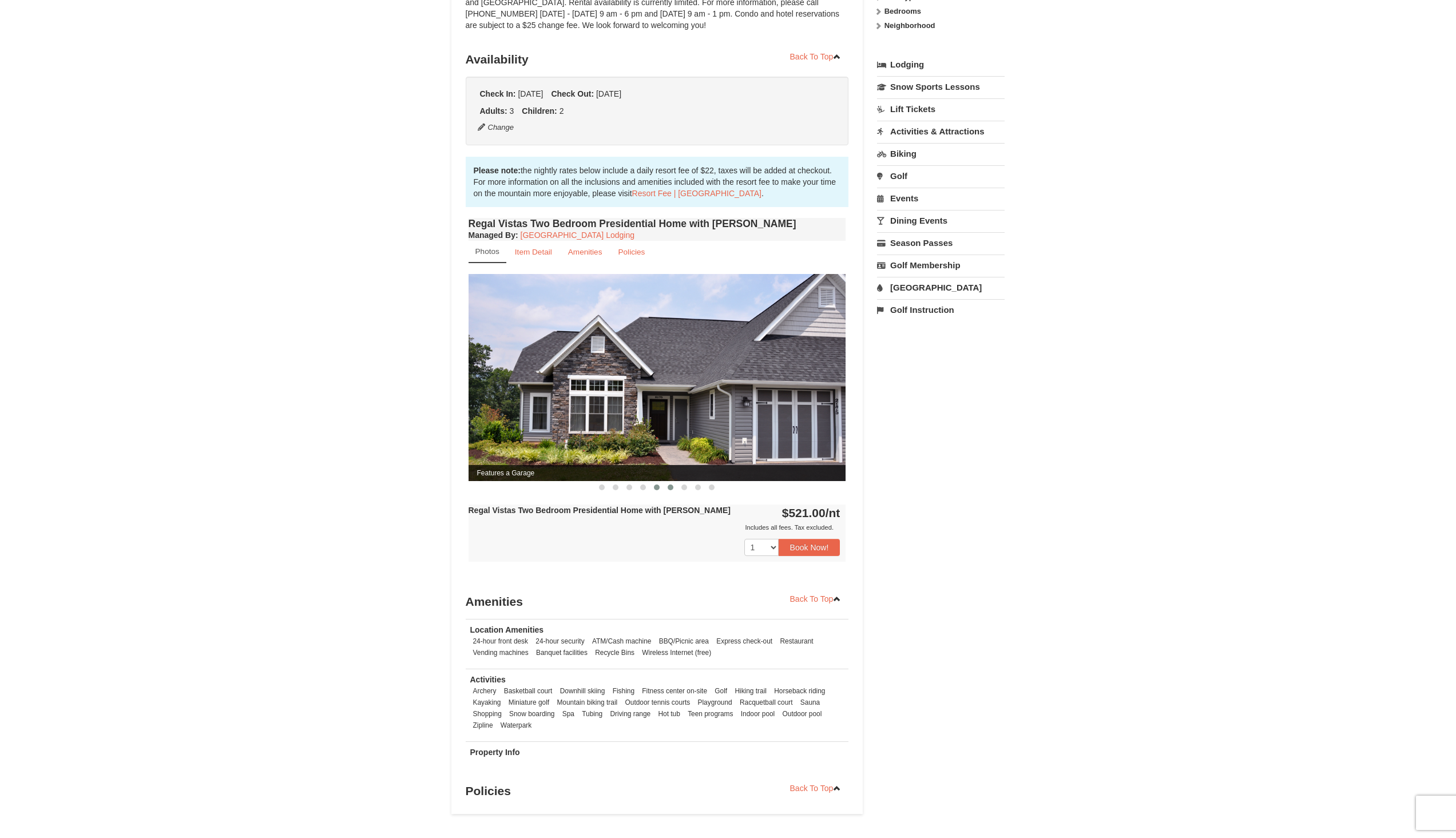
click at [659, 484] on span at bounding box center [657, 487] width 6 height 6
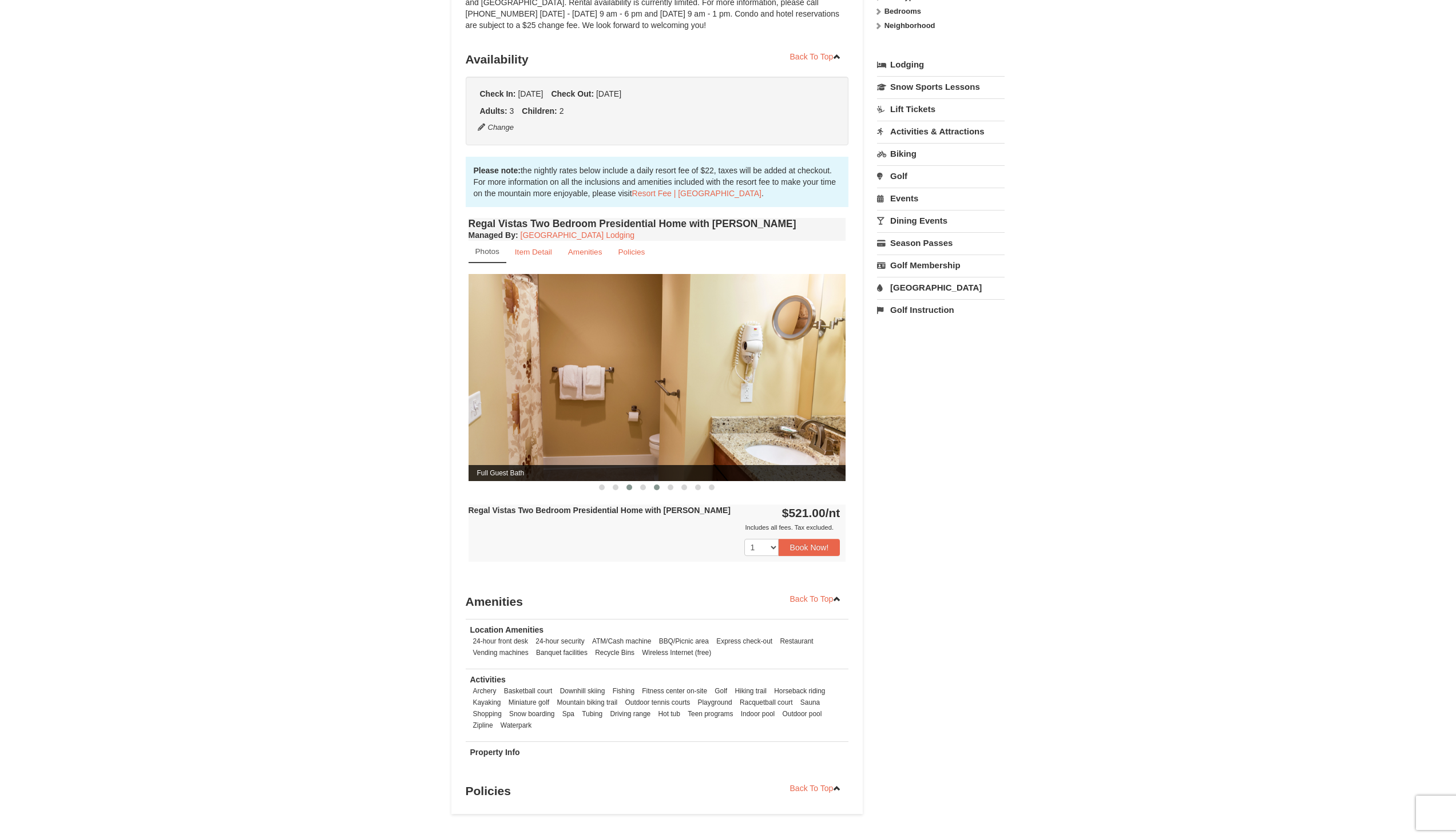
click at [629, 484] on span at bounding box center [629, 487] width 6 height 6
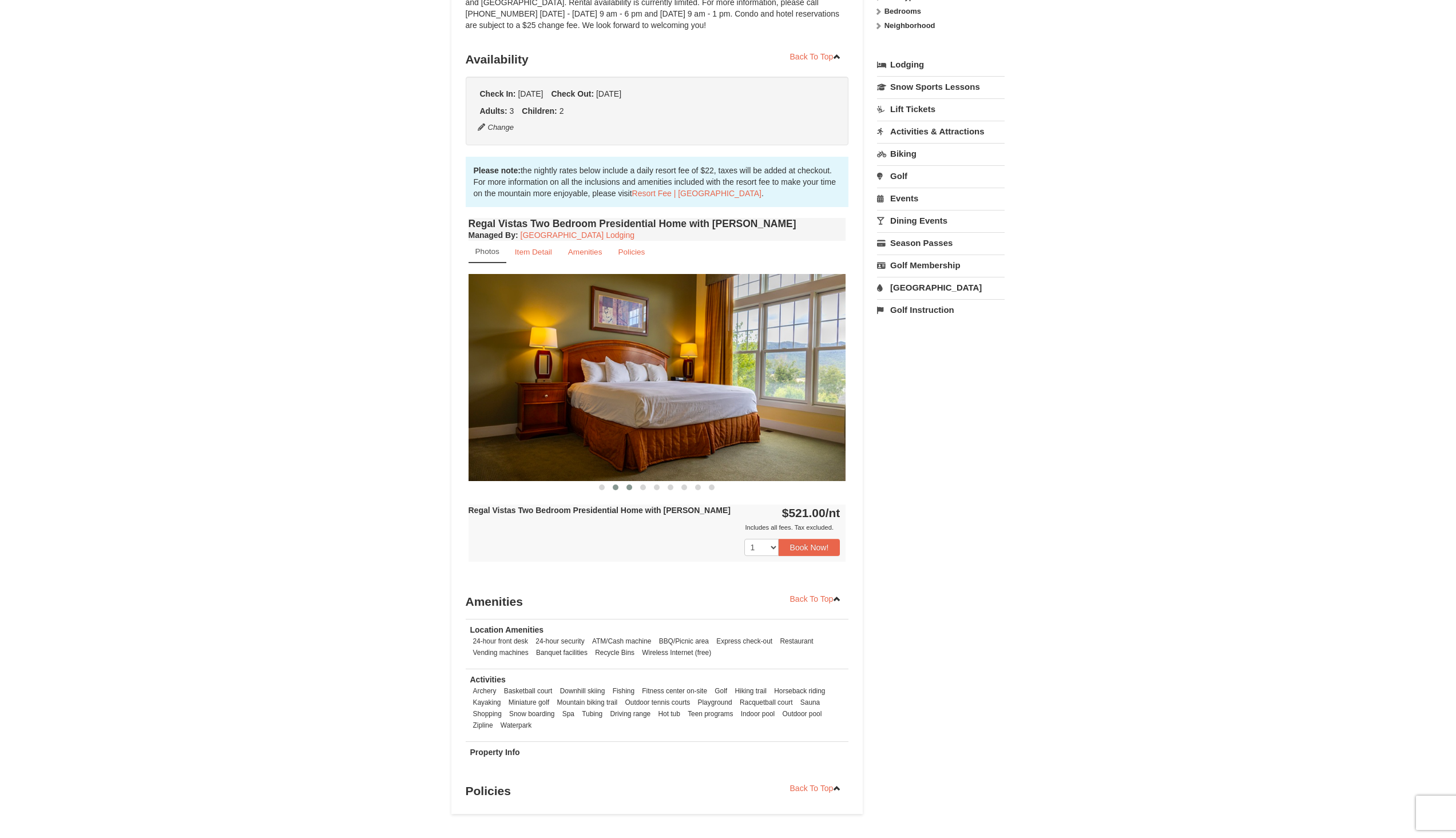
click at [614, 484] on span at bounding box center [615, 487] width 6 height 6
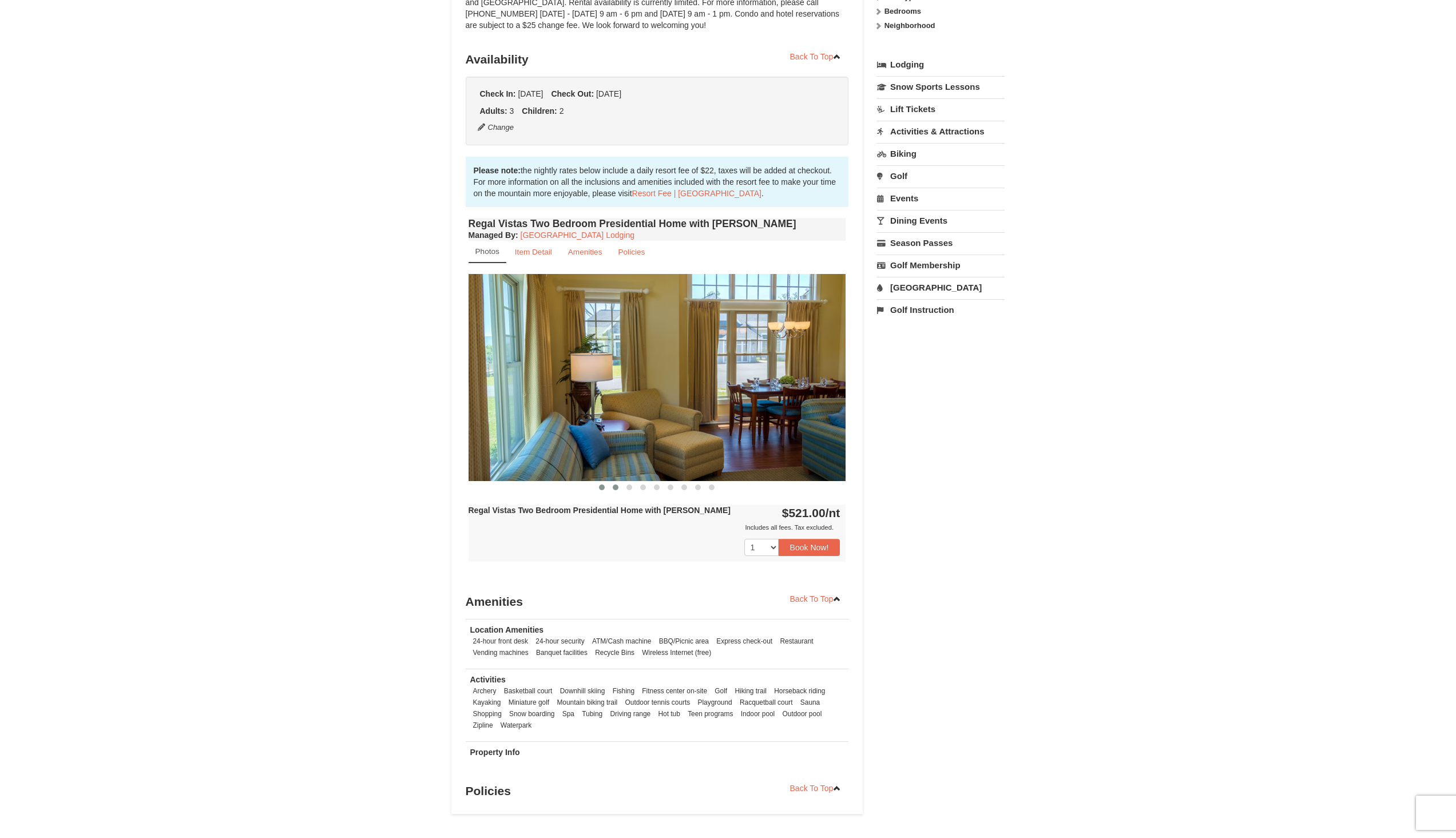
click at [602, 482] on button at bounding box center [602, 487] width 14 height 12
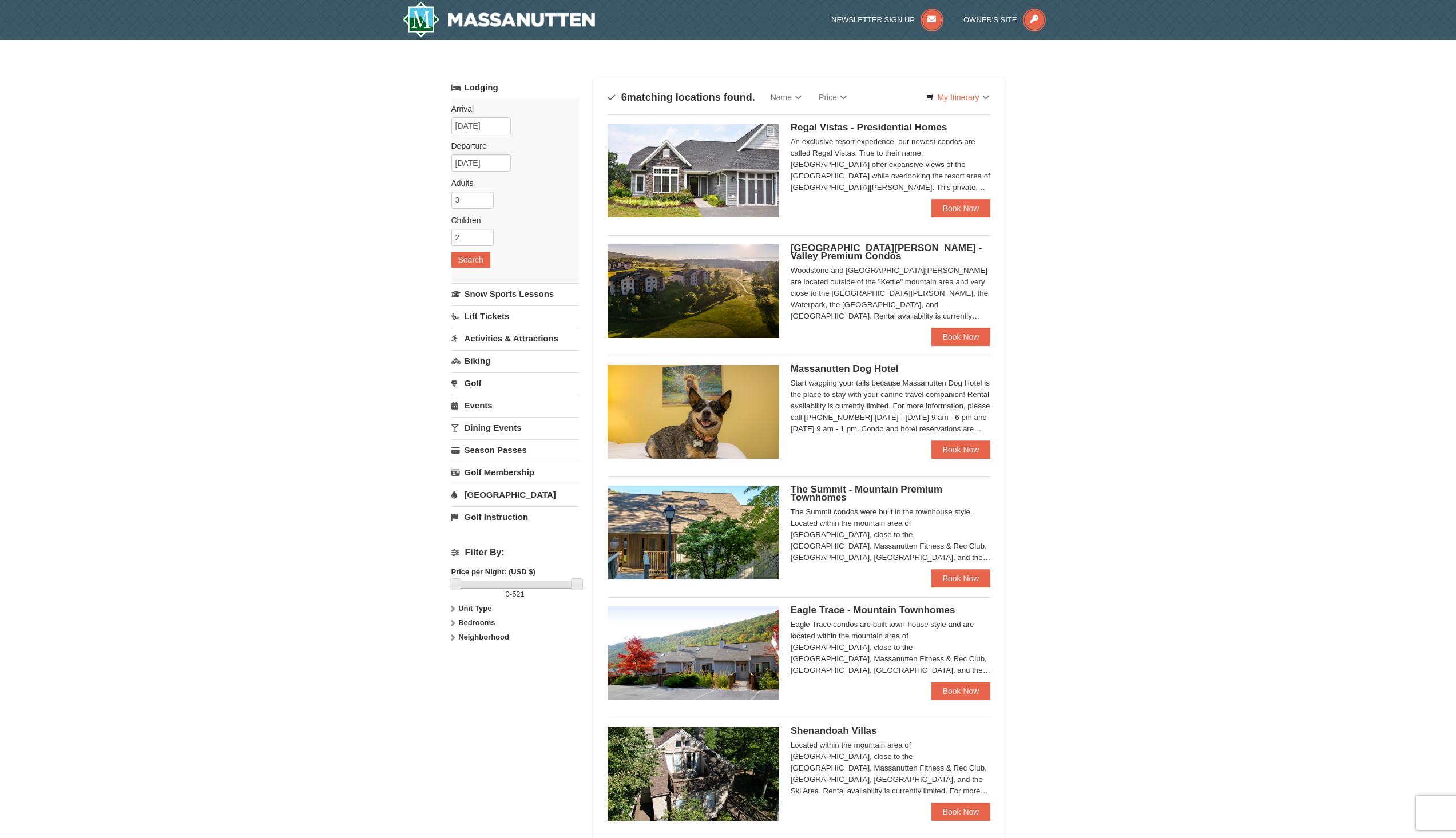
click at [692, 262] on img at bounding box center [693, 291] width 172 height 94
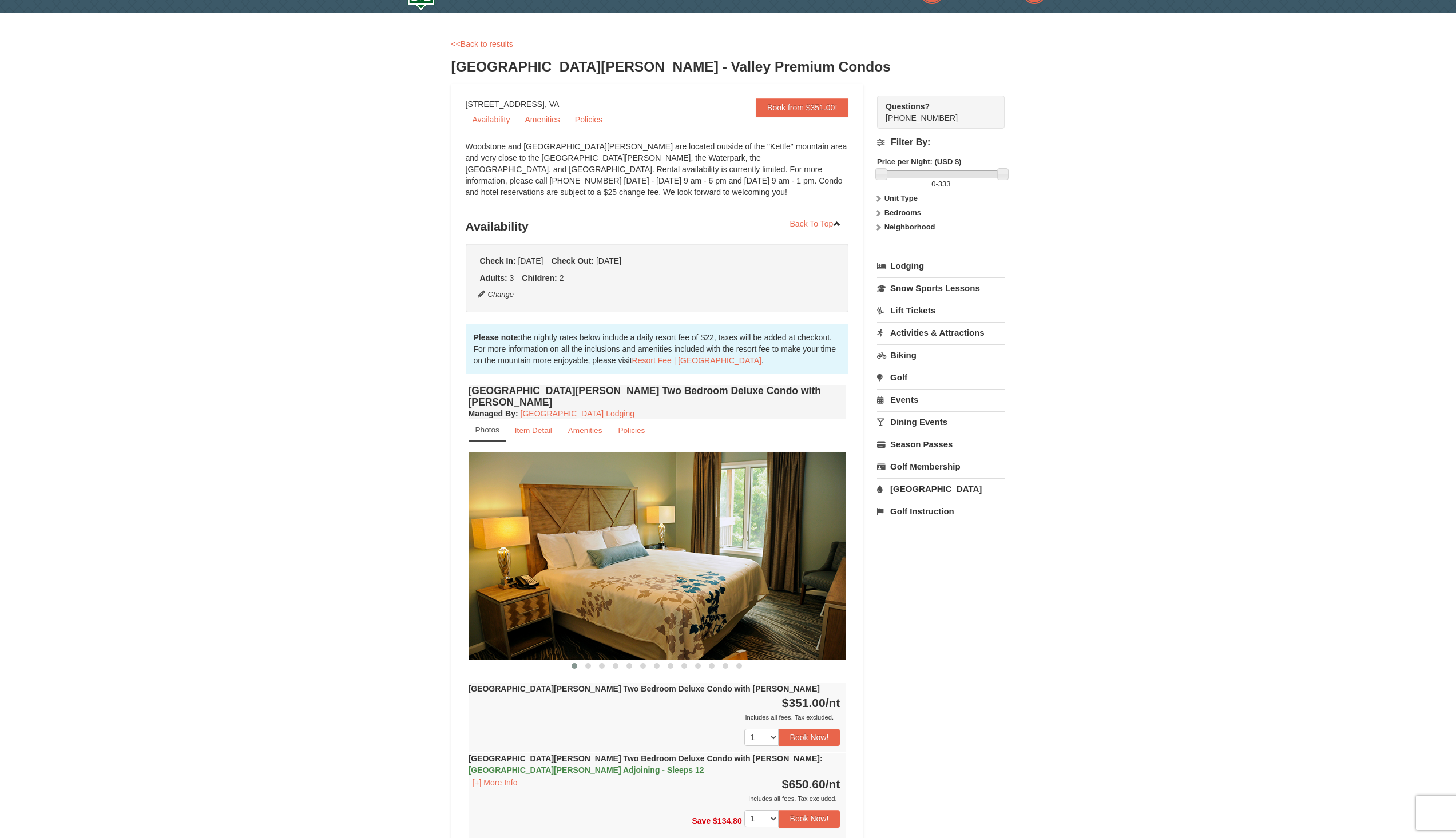
scroll to position [229, 0]
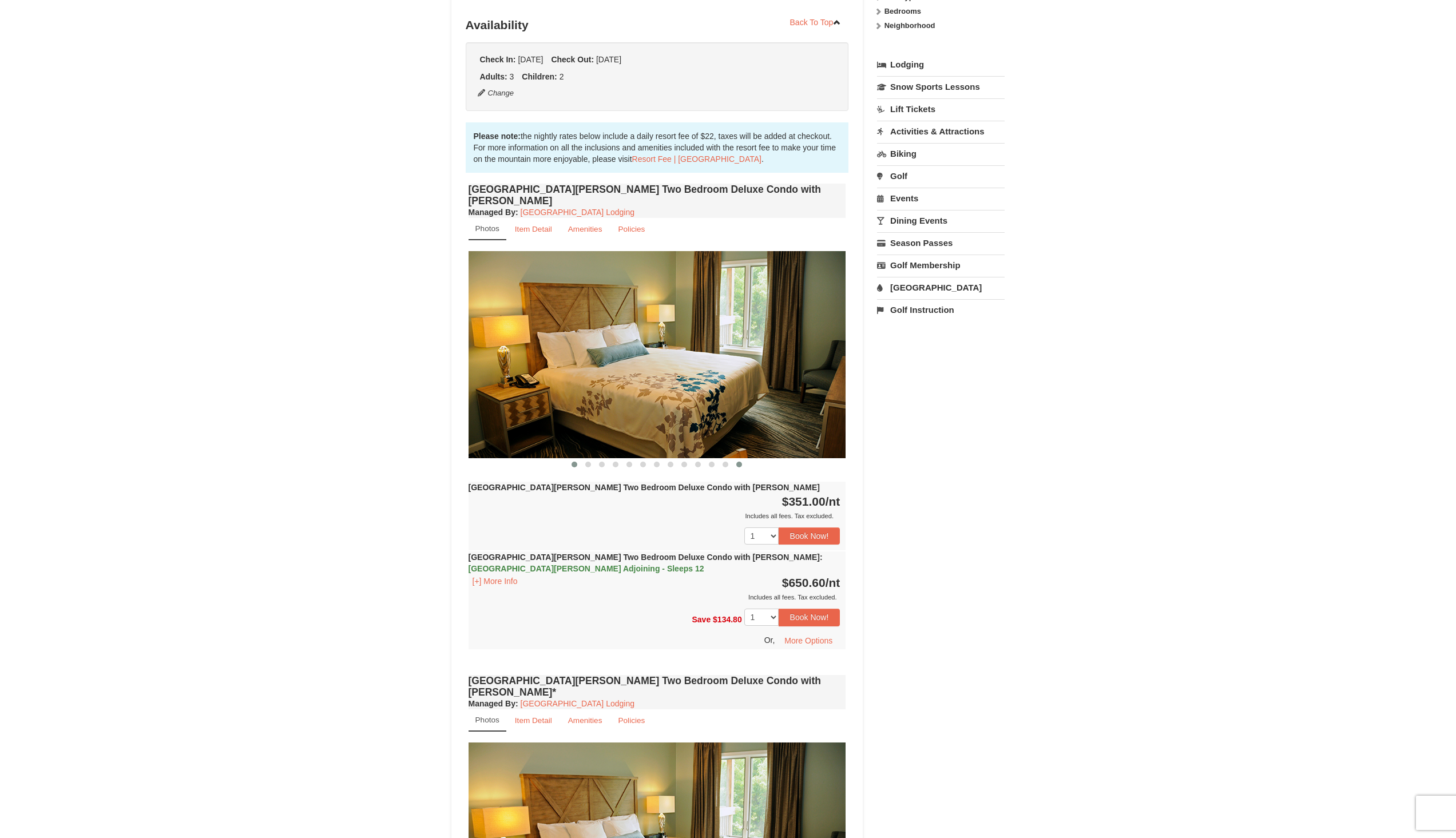
click at [738, 459] on button at bounding box center [739, 465] width 14 height 12
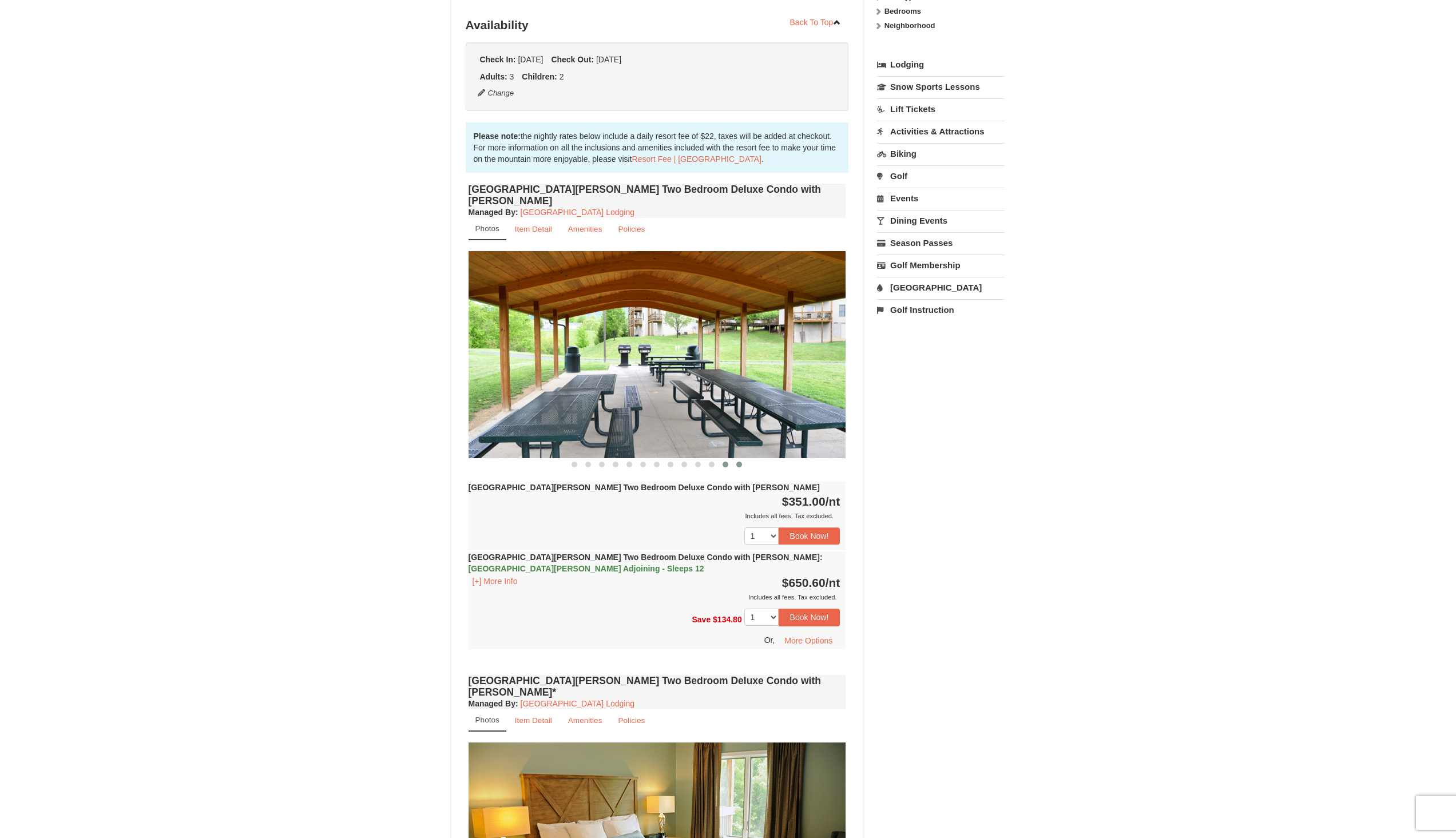
click at [722, 459] on button at bounding box center [725, 465] width 14 height 12
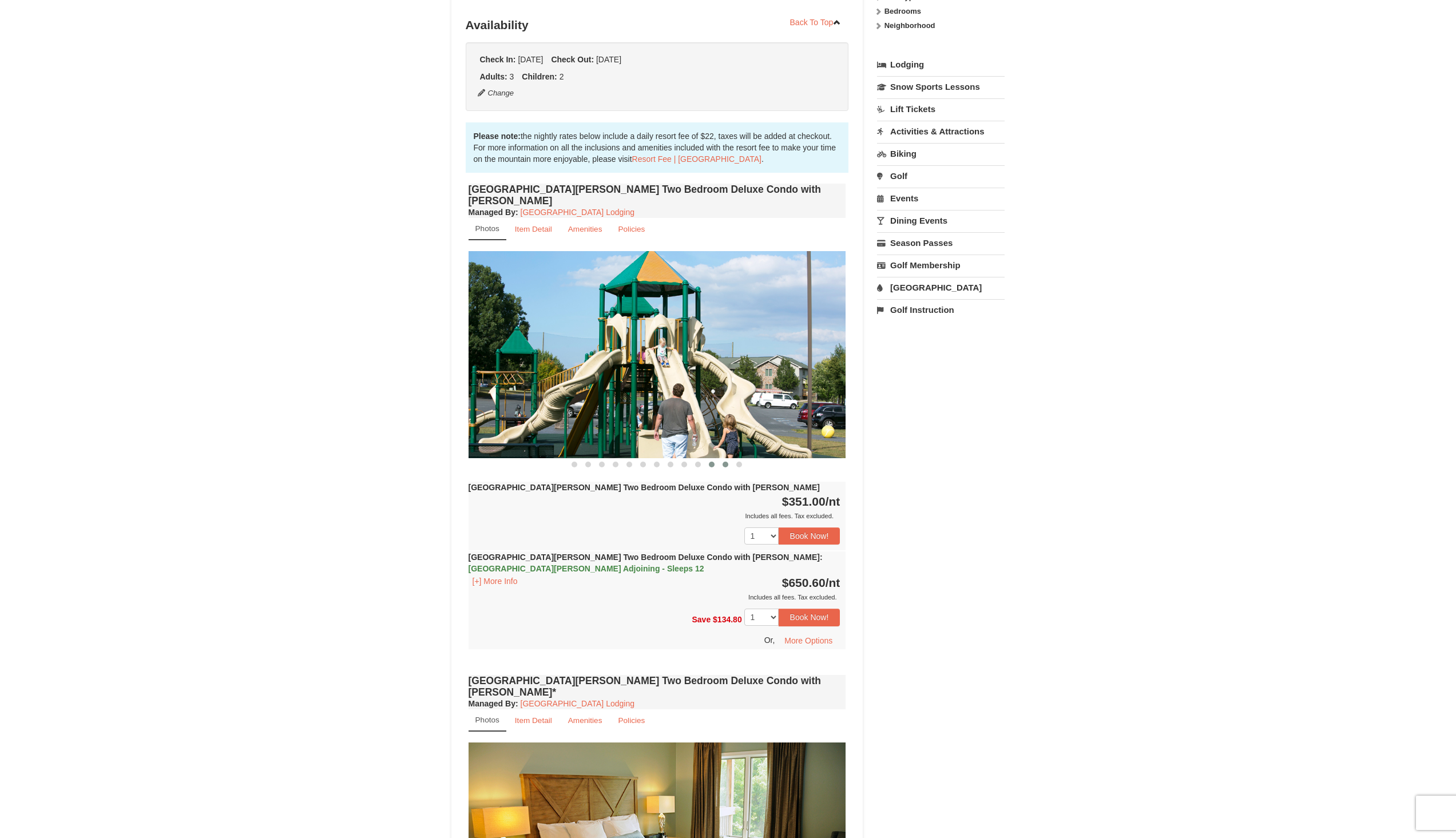
click at [712, 461] on span at bounding box center [711, 464] width 6 height 6
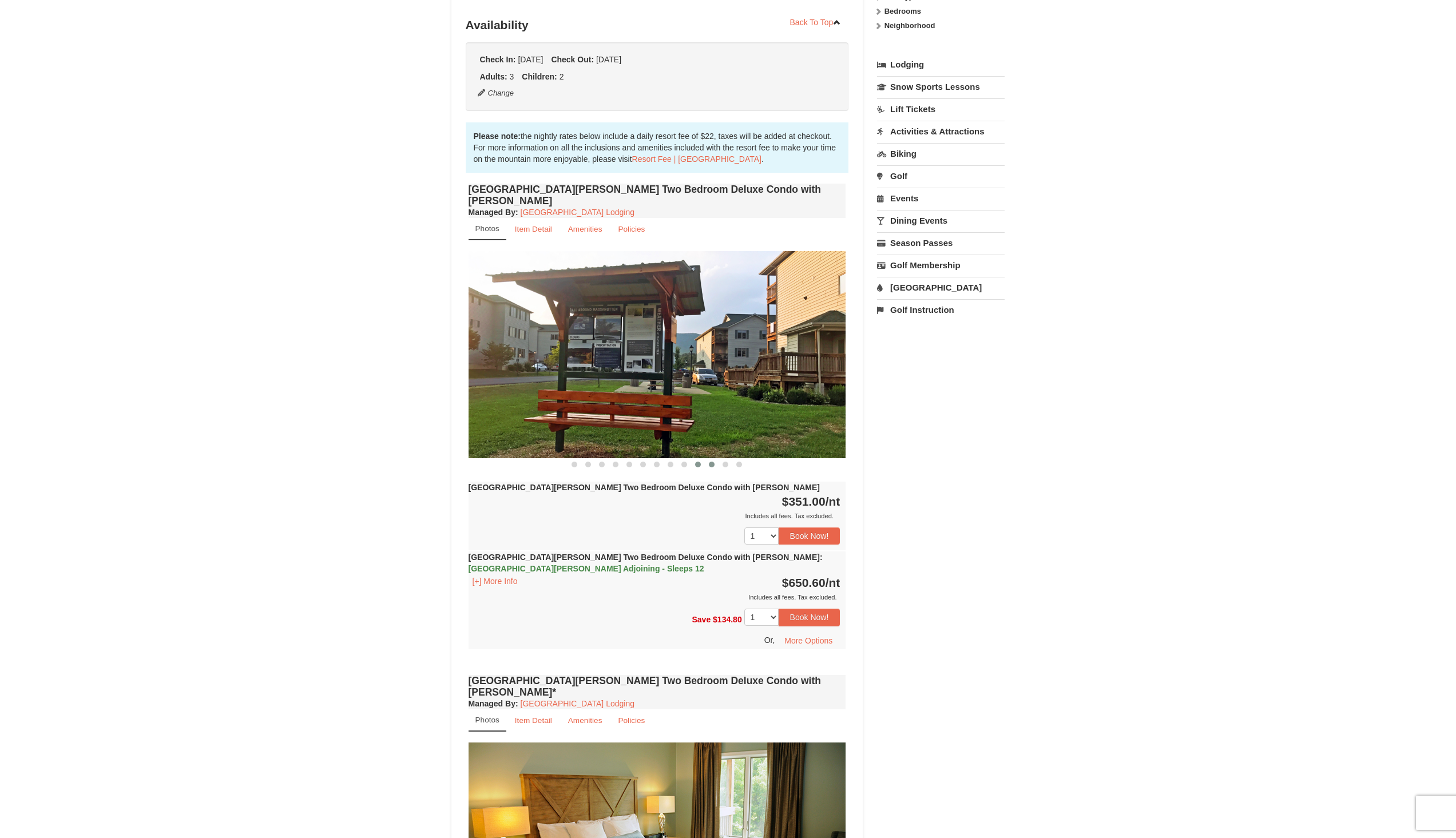
click at [699, 459] on button at bounding box center [698, 465] width 14 height 12
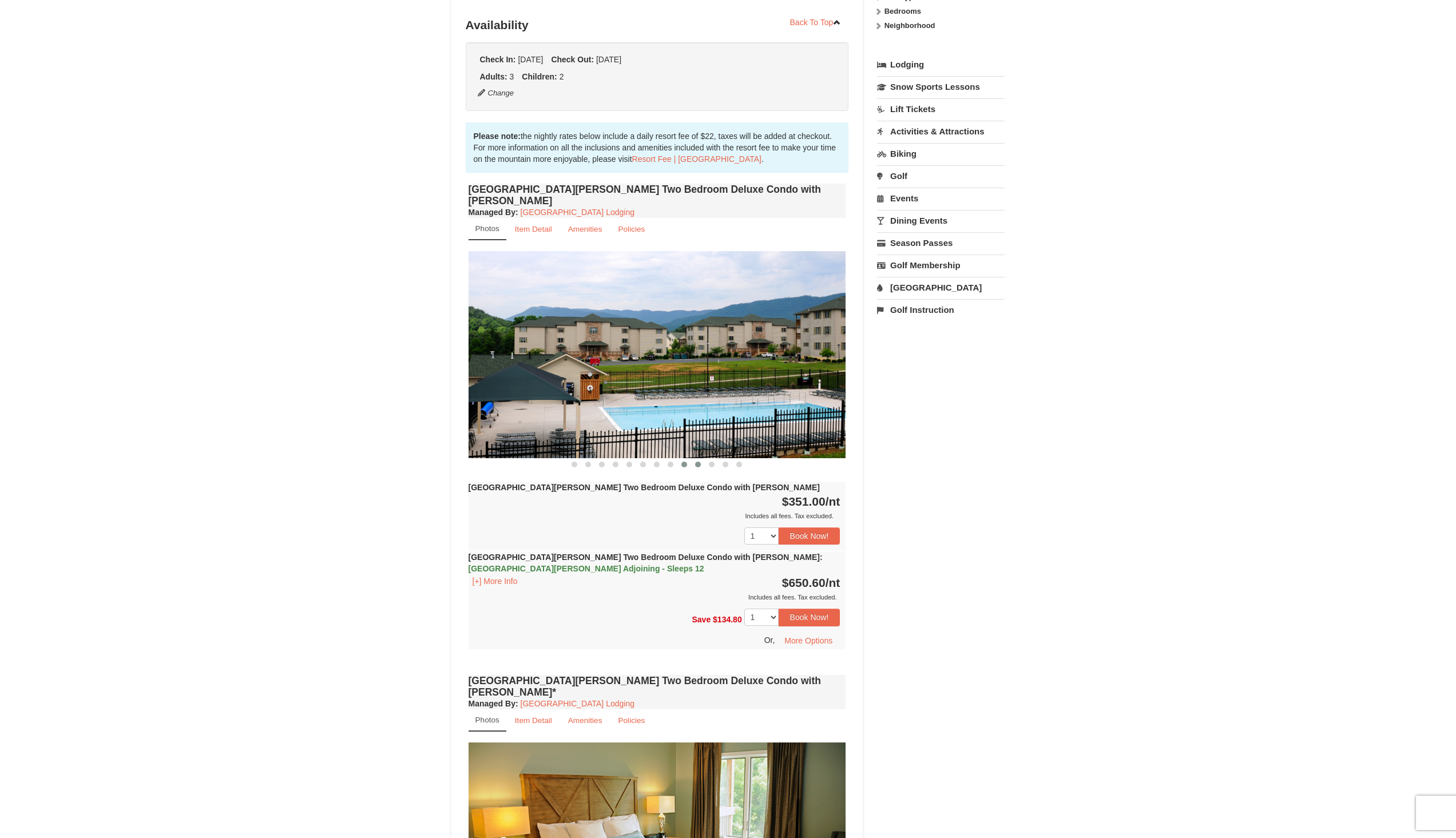
click at [679, 459] on button at bounding box center [684, 465] width 14 height 12
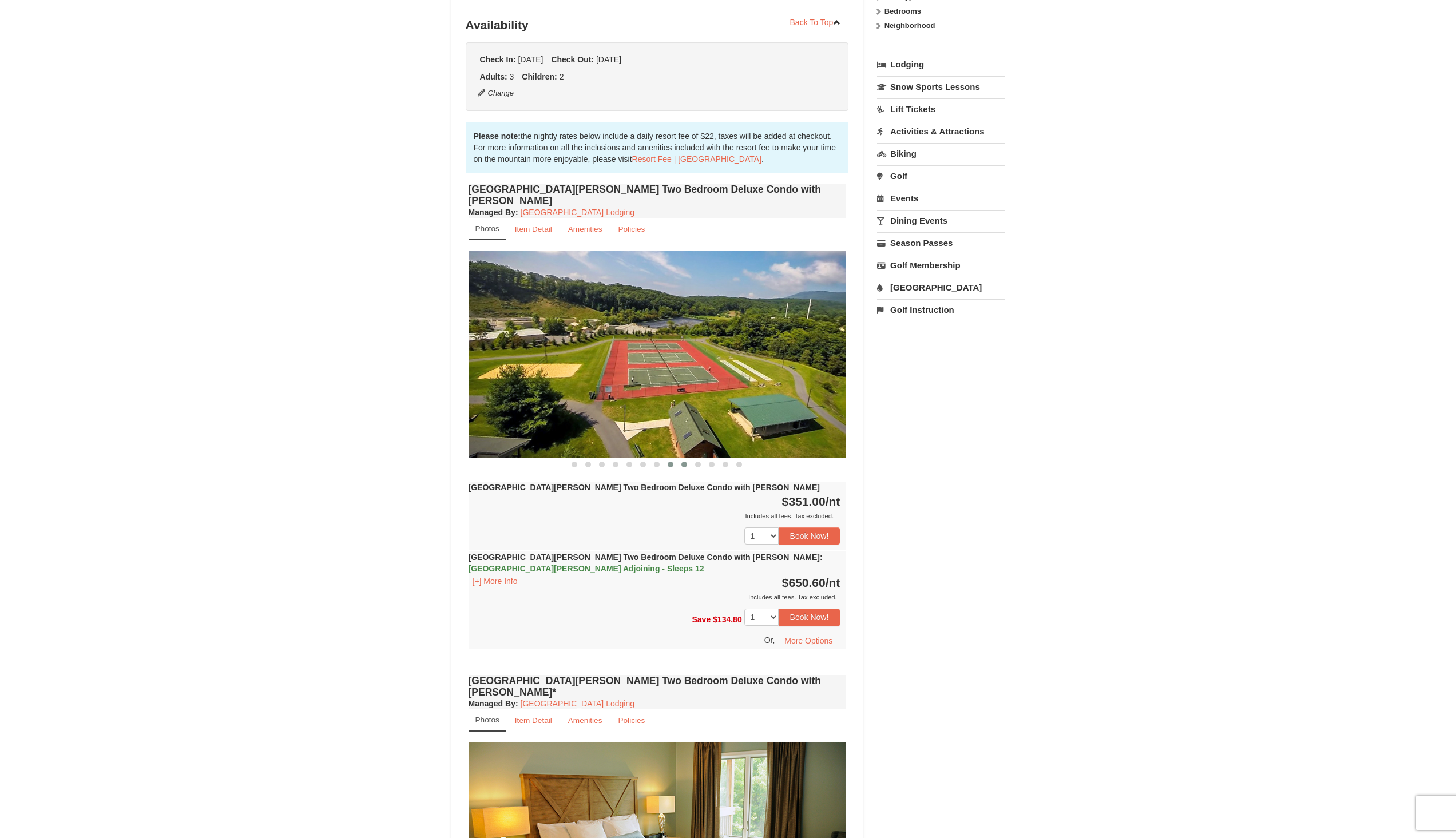
click at [670, 461] on span at bounding box center [670, 464] width 6 height 6
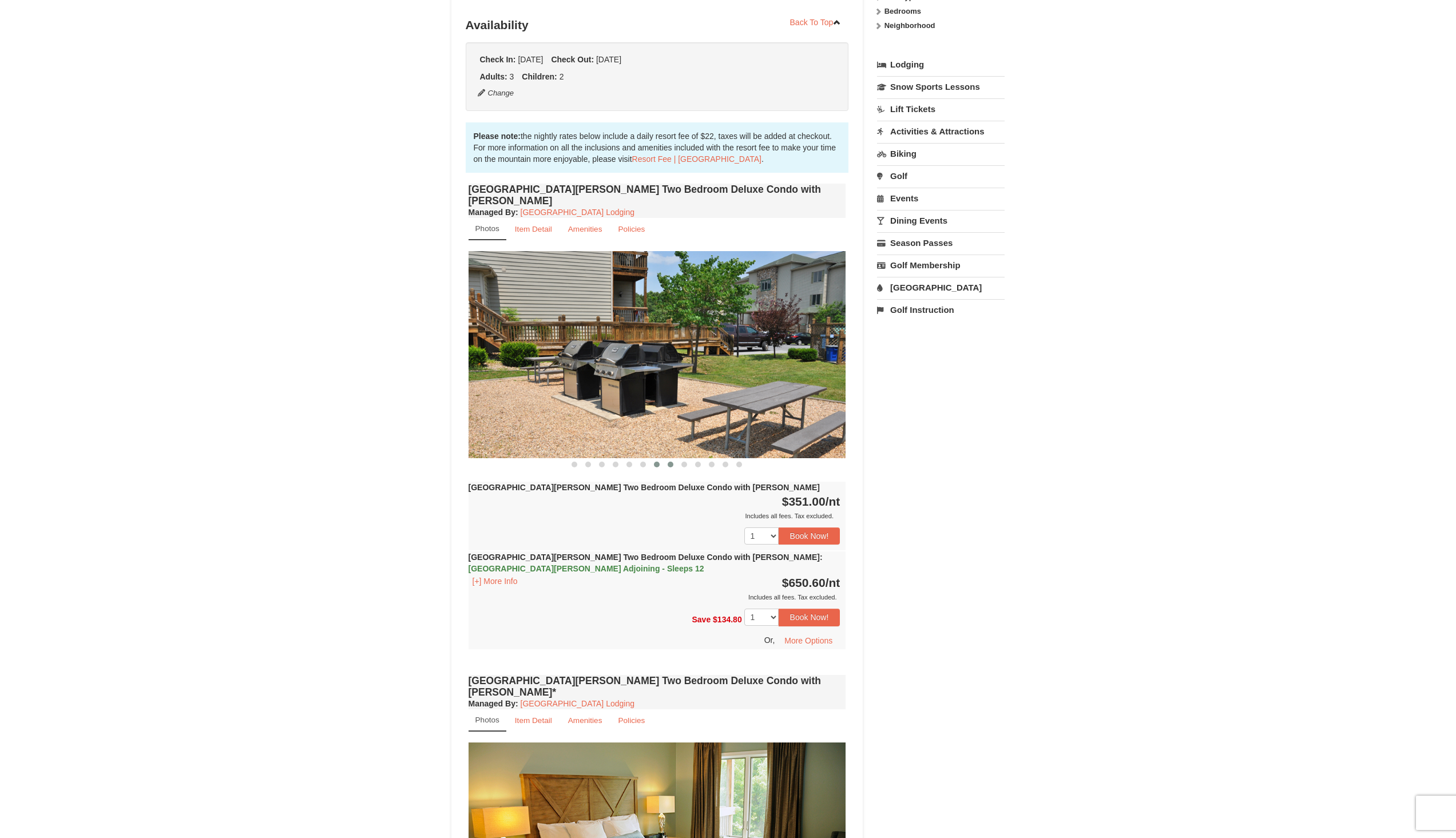
click at [655, 461] on span at bounding box center [657, 464] width 6 height 6
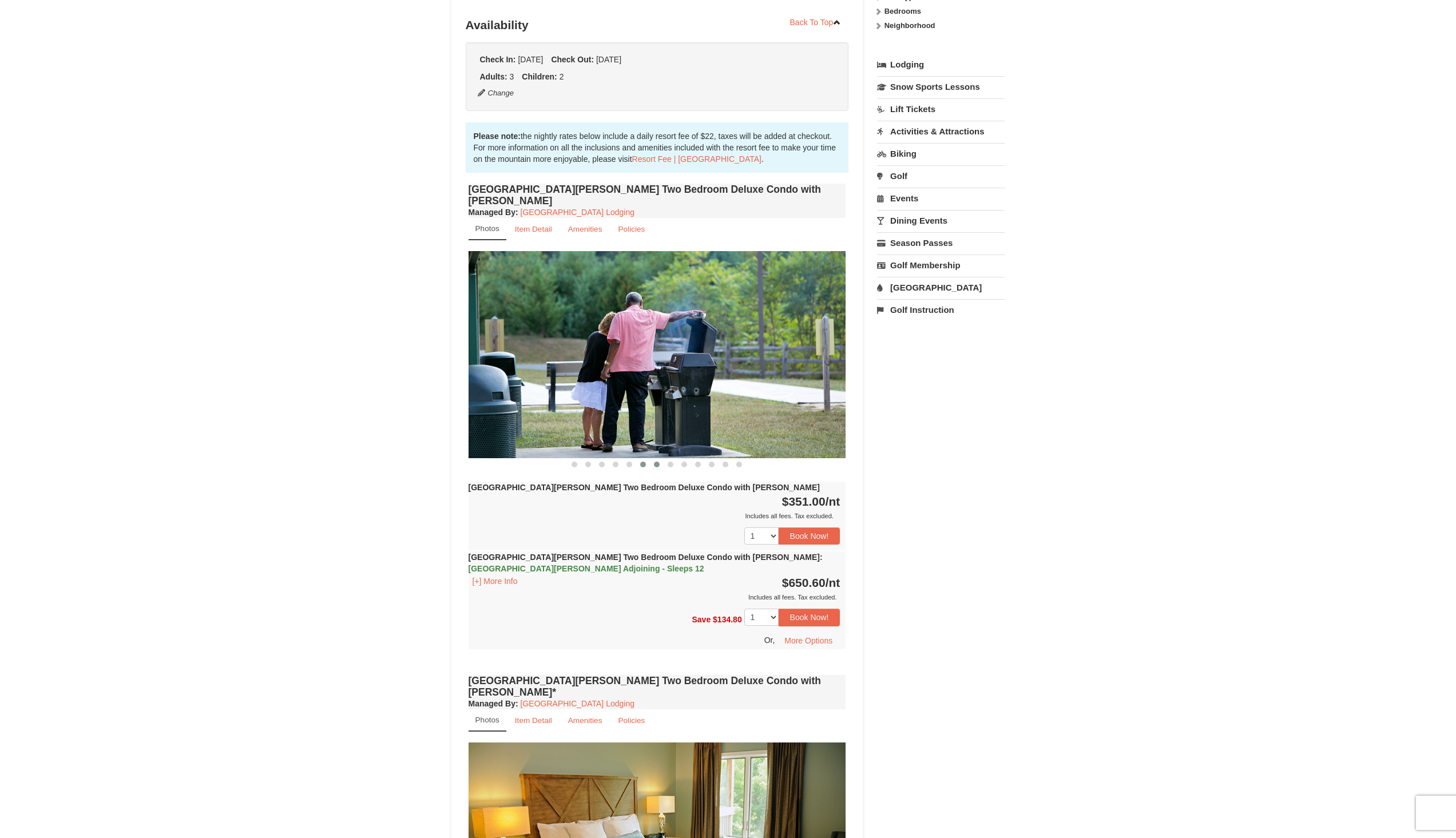
click at [644, 459] on button at bounding box center [642, 465] width 14 height 12
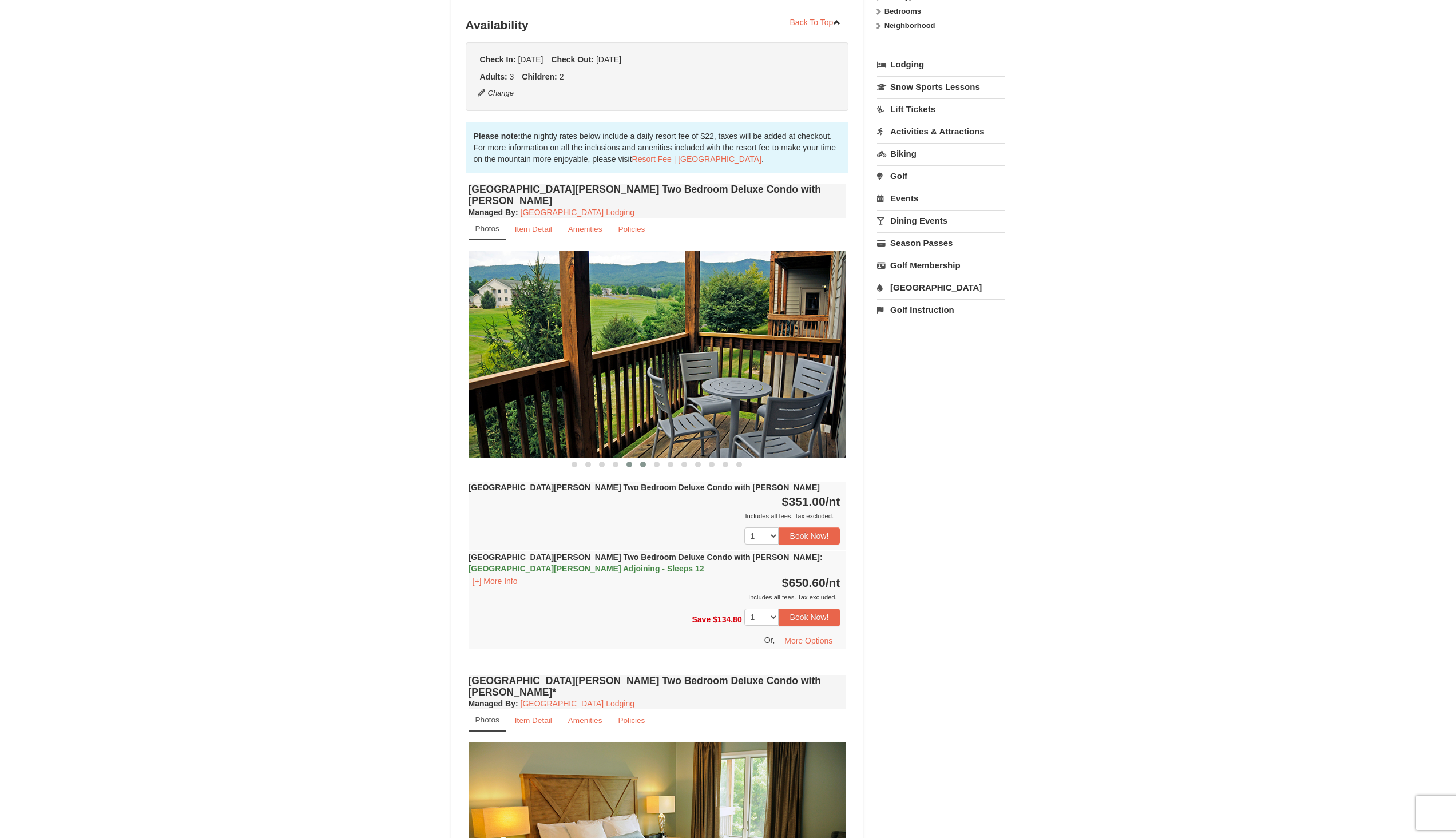
click at [630, 461] on span at bounding box center [629, 464] width 6 height 6
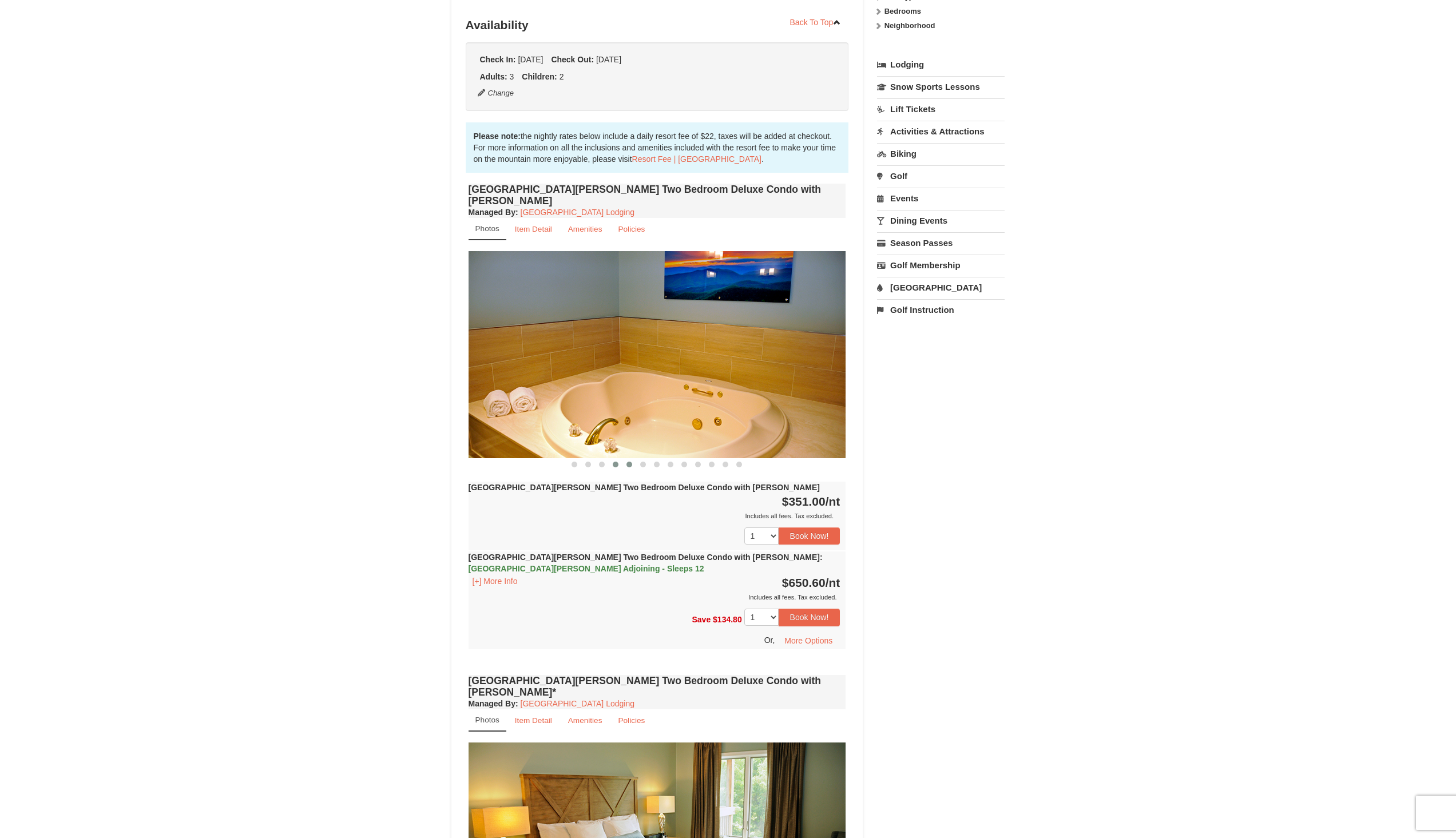
click at [616, 459] on button at bounding box center [615, 465] width 14 height 12
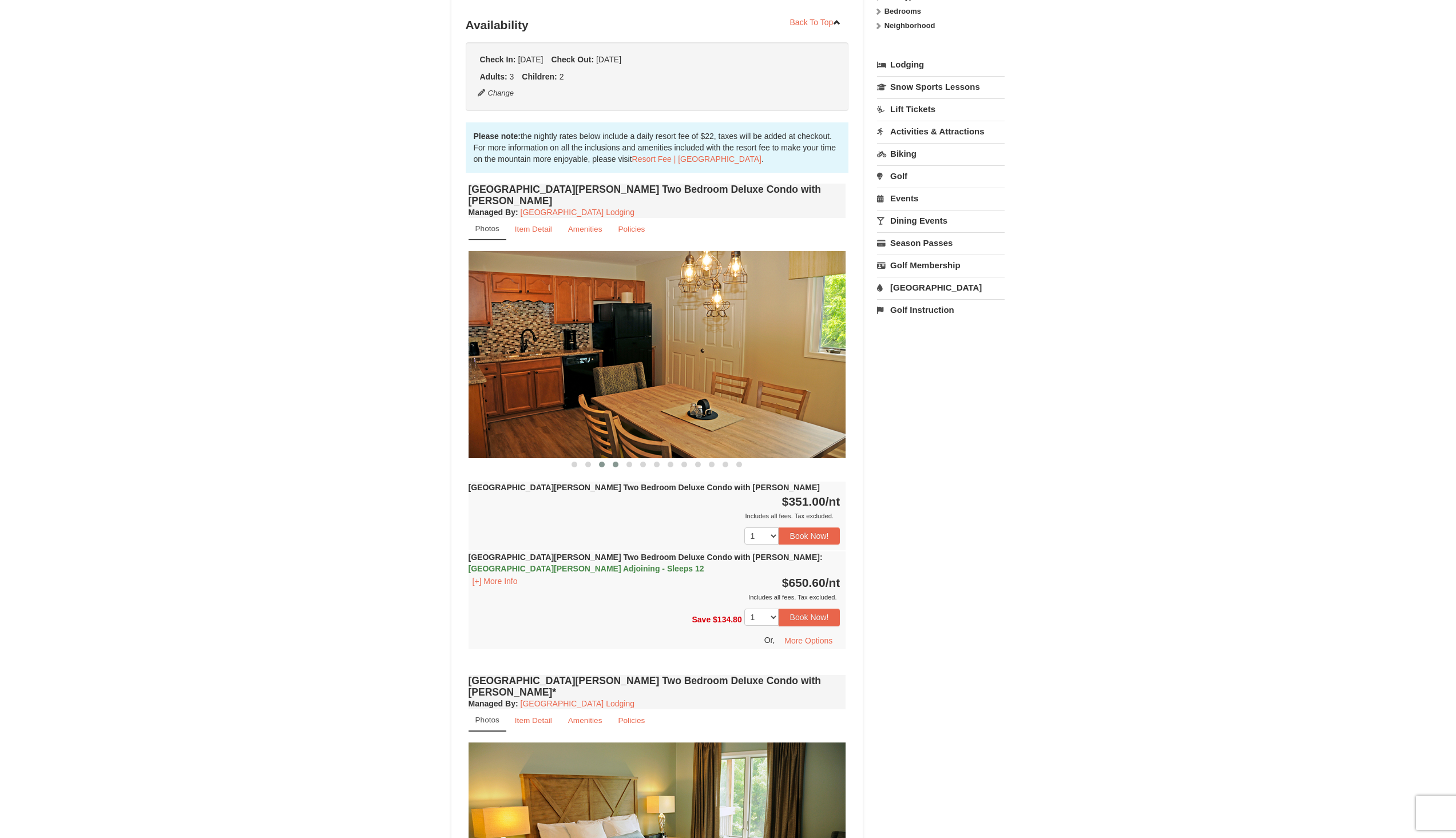
click at [601, 459] on button at bounding box center [602, 465] width 14 height 12
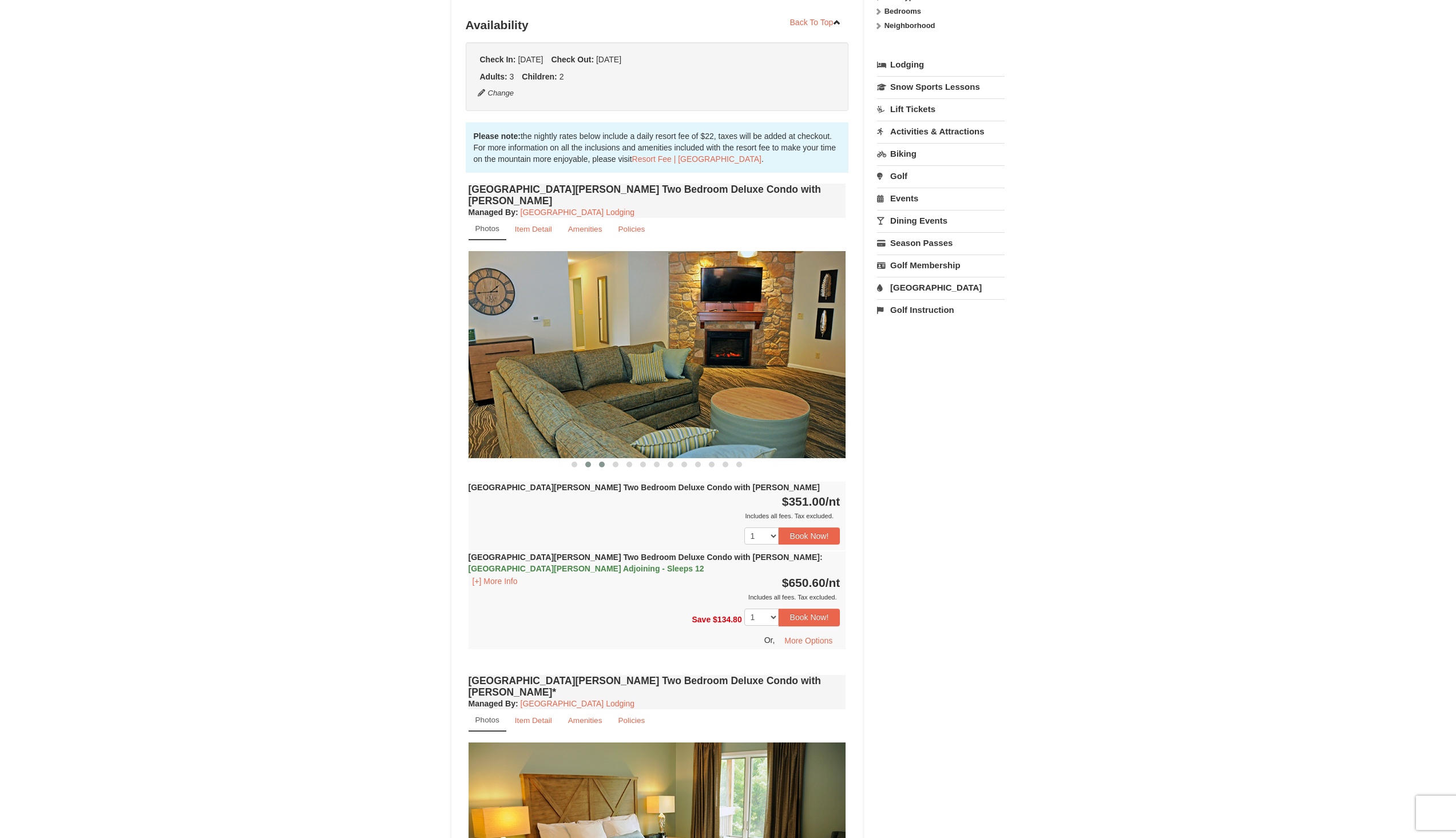
click at [591, 459] on button at bounding box center [588, 465] width 14 height 12
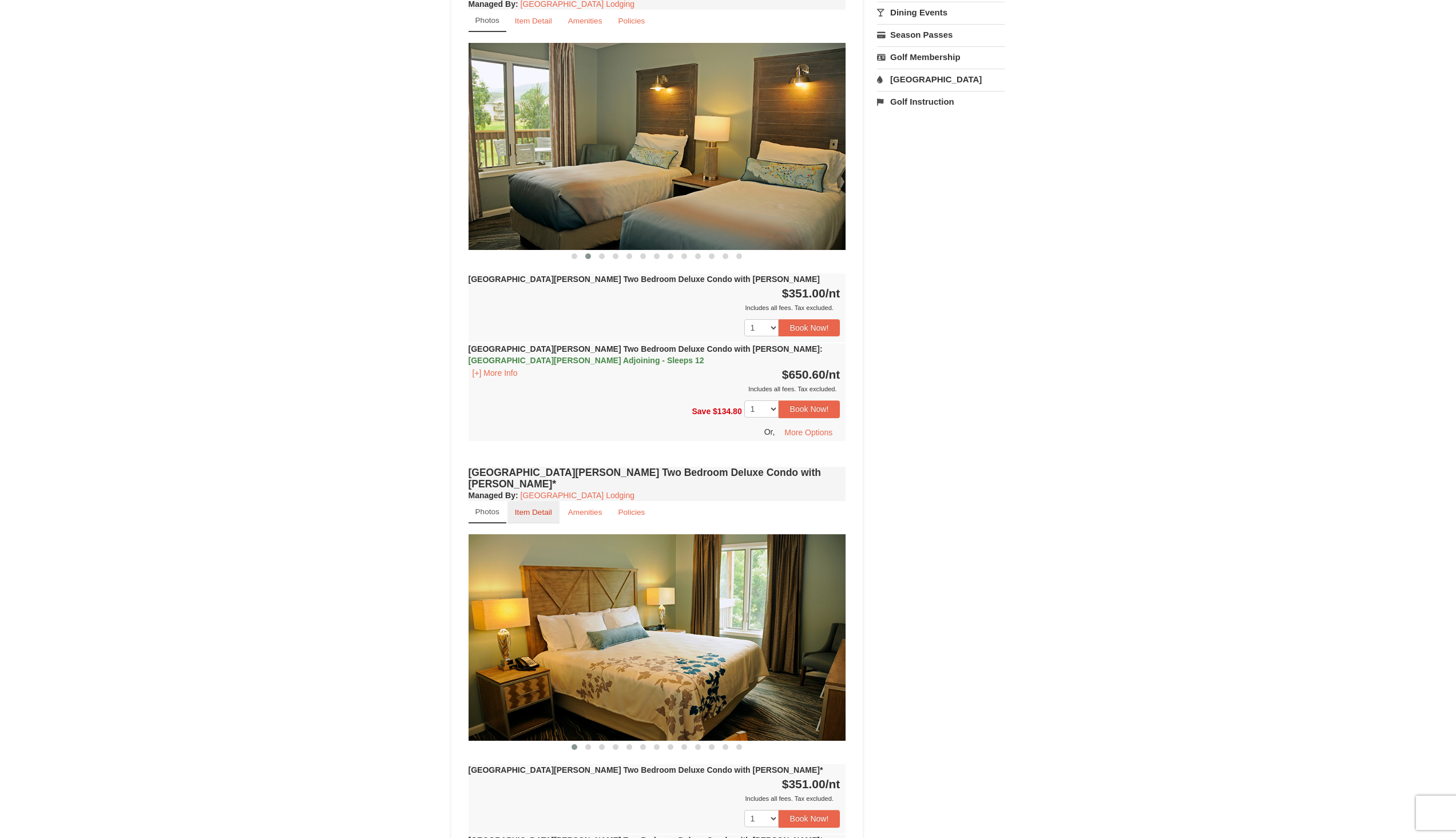
scroll to position [458, 0]
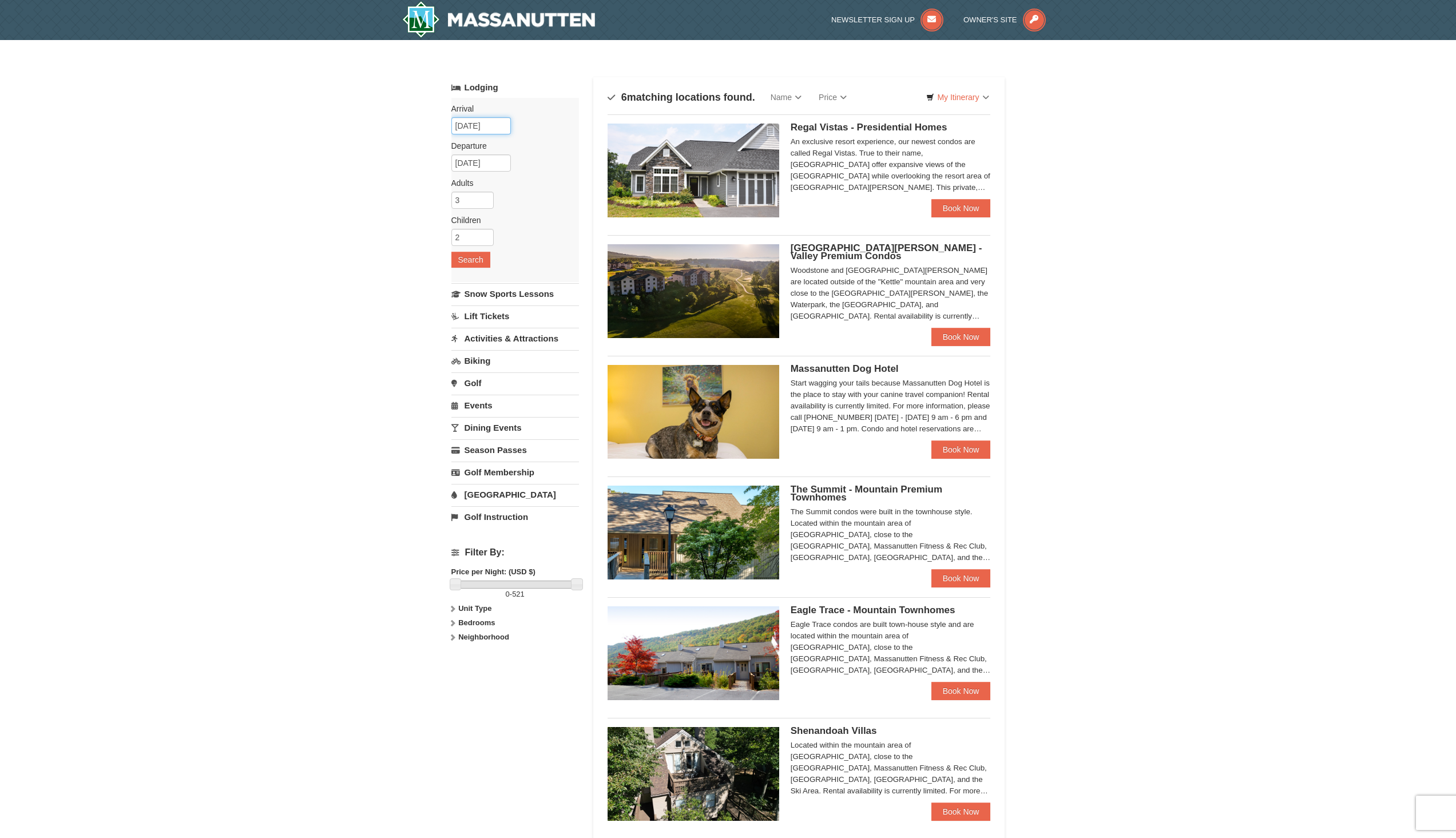
click at [502, 129] on input "10/24/2025" at bounding box center [481, 126] width 60 height 17
click at [599, 194] on link "1" at bounding box center [593, 191] width 19 height 16
type input "[DATE]"
click at [474, 261] on button "Search" at bounding box center [471, 259] width 39 height 16
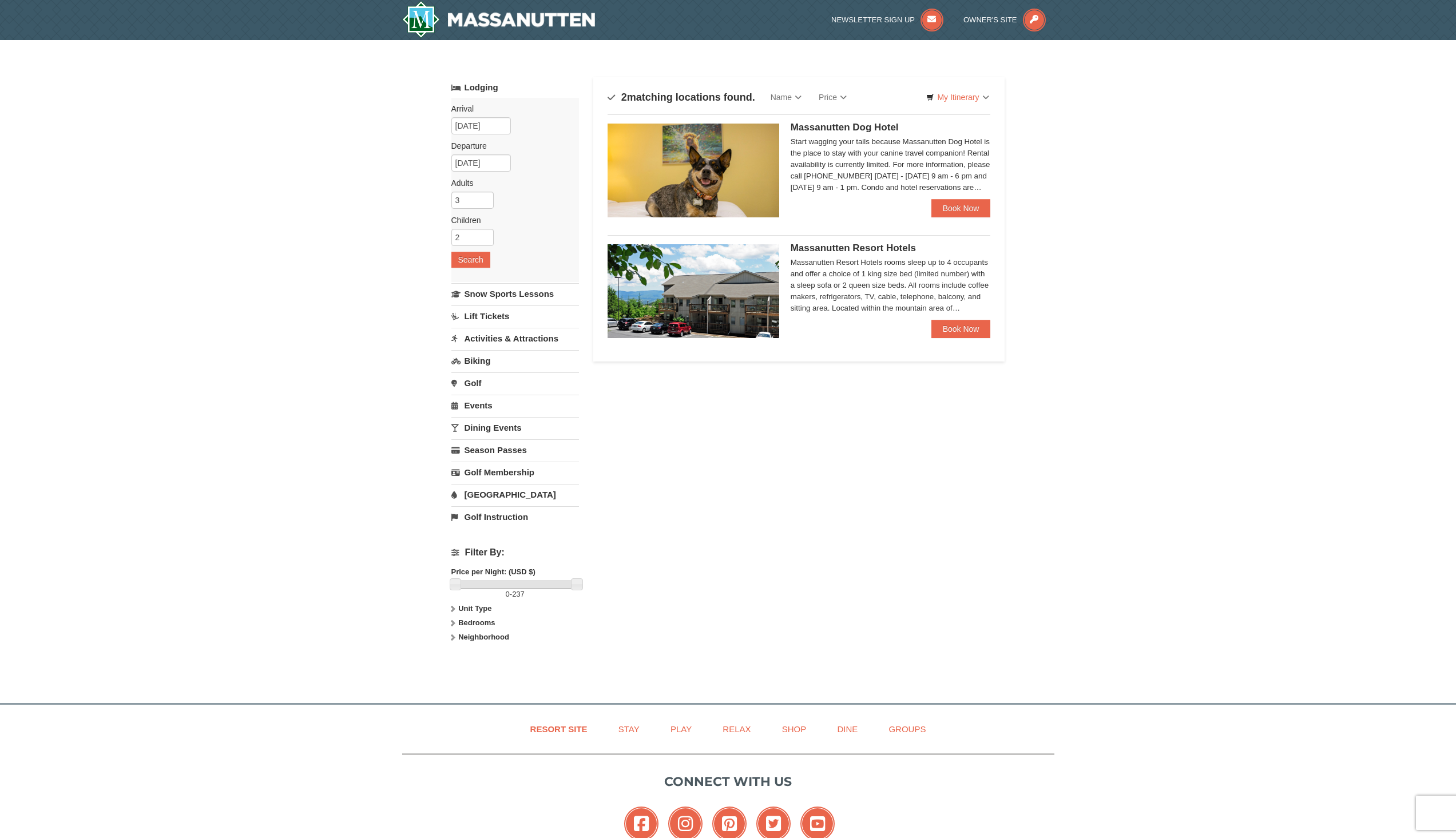
click at [690, 315] on img at bounding box center [693, 291] width 172 height 94
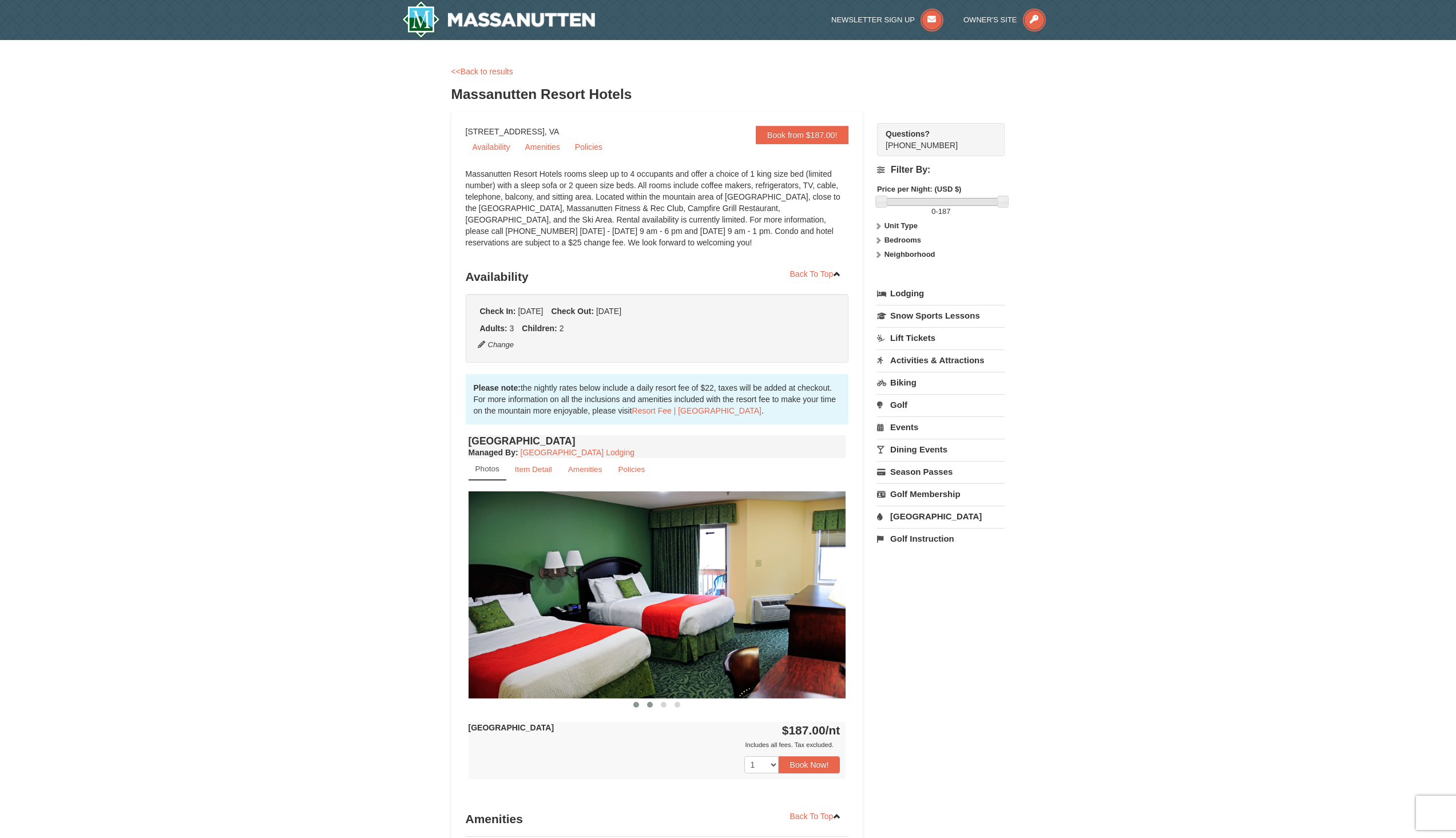
click at [648, 705] on span at bounding box center [650, 704] width 6 height 6
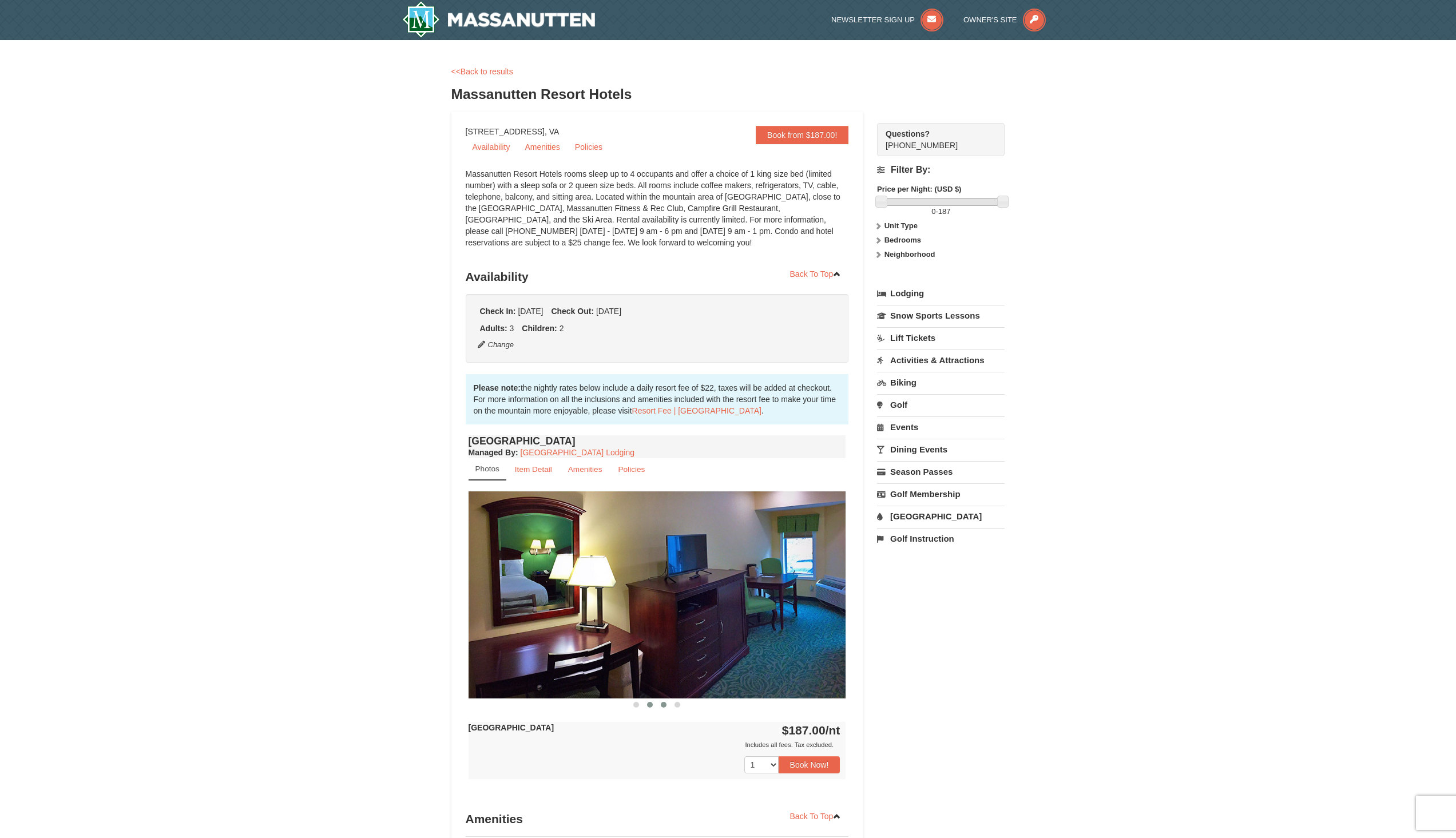
click at [658, 703] on button at bounding box center [663, 704] width 14 height 12
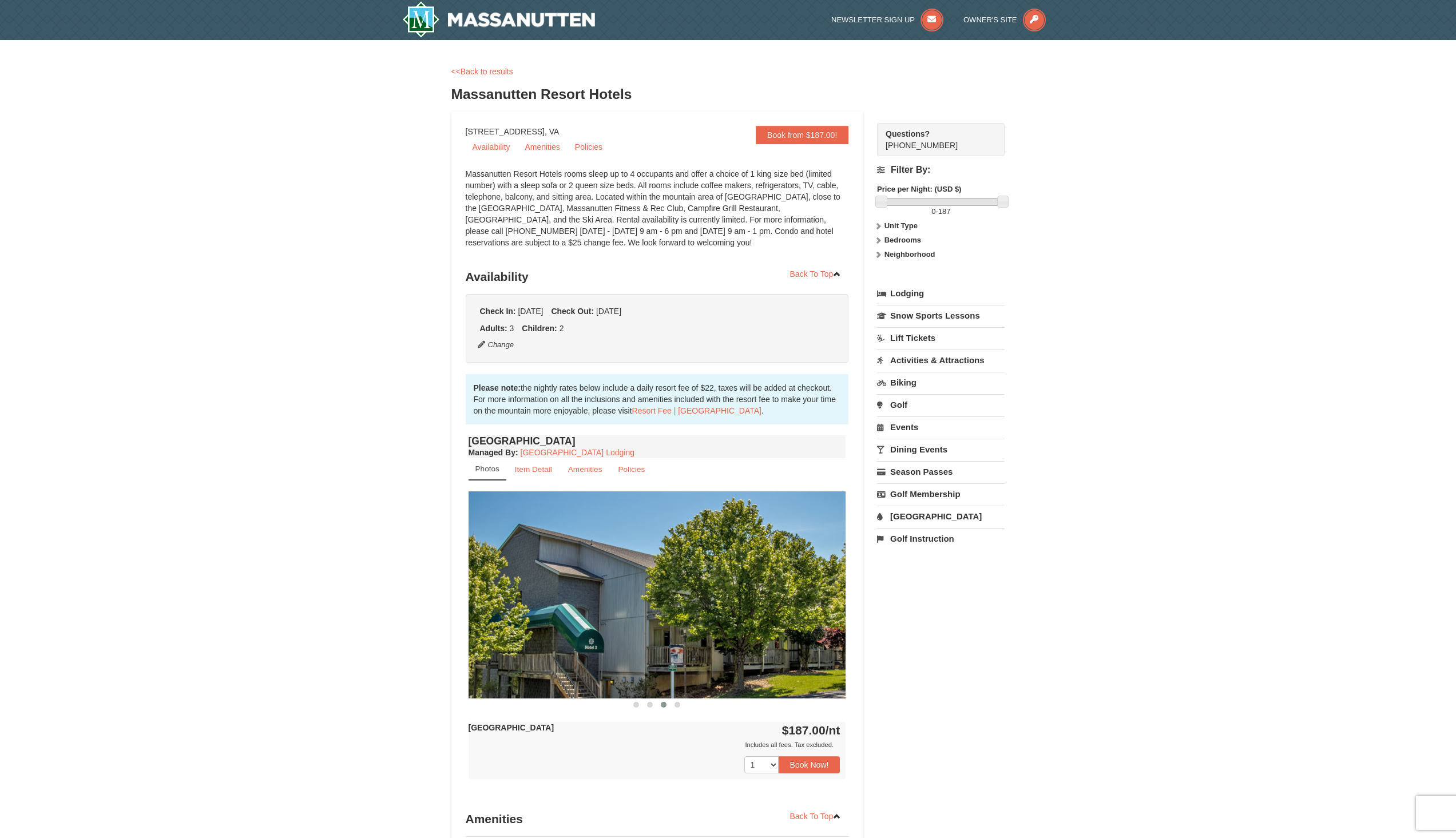
click at [670, 706] on button at bounding box center [663, 704] width 14 height 12
click at [679, 703] on span at bounding box center [677, 704] width 6 height 6
